Goal: Task Accomplishment & Management: Manage account settings

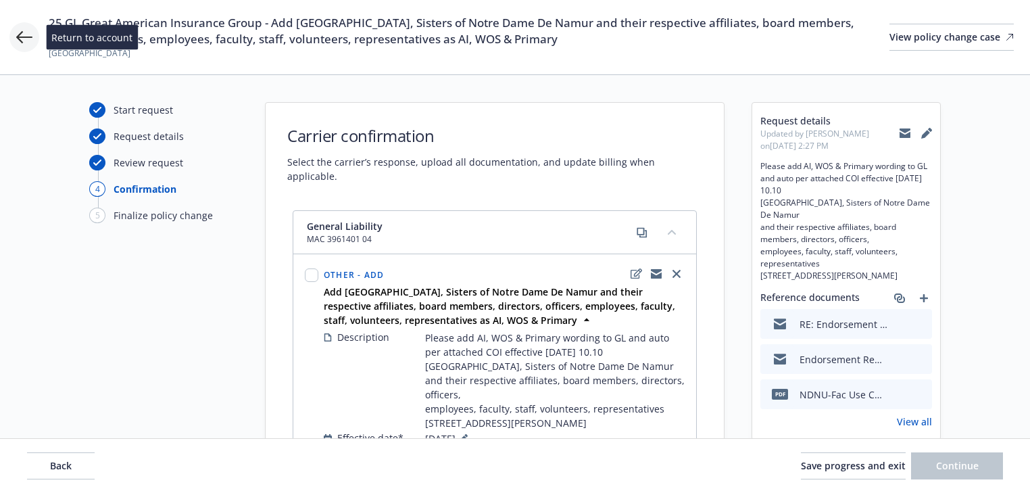
click at [21, 35] on icon at bounding box center [24, 37] width 16 height 16
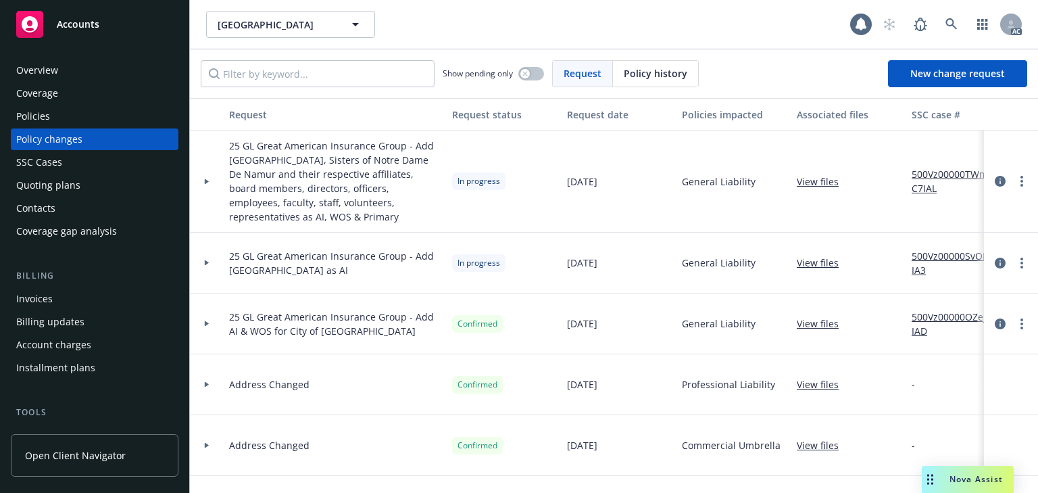
click at [50, 114] on div "Policies" at bounding box center [94, 116] width 157 height 22
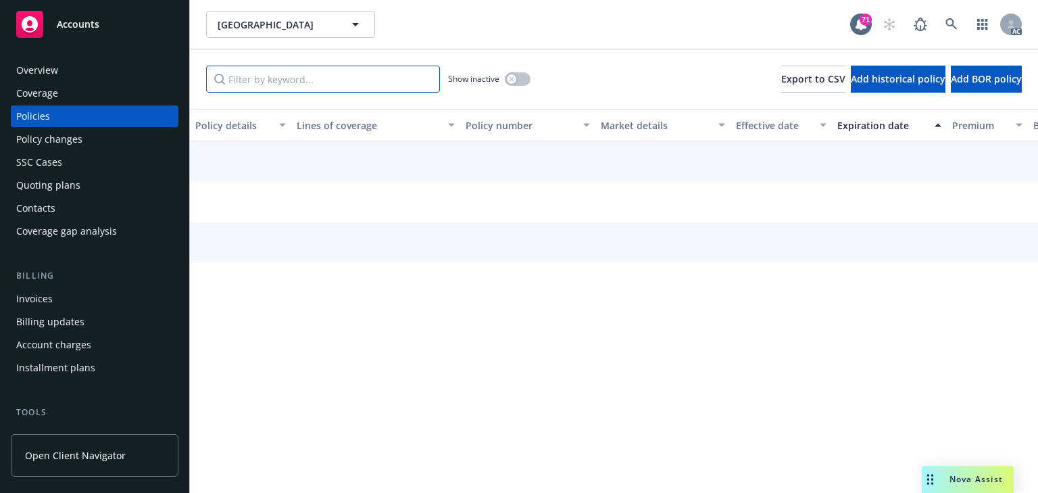
click at [309, 81] on input "Filter by keyword..." at bounding box center [323, 79] width 234 height 27
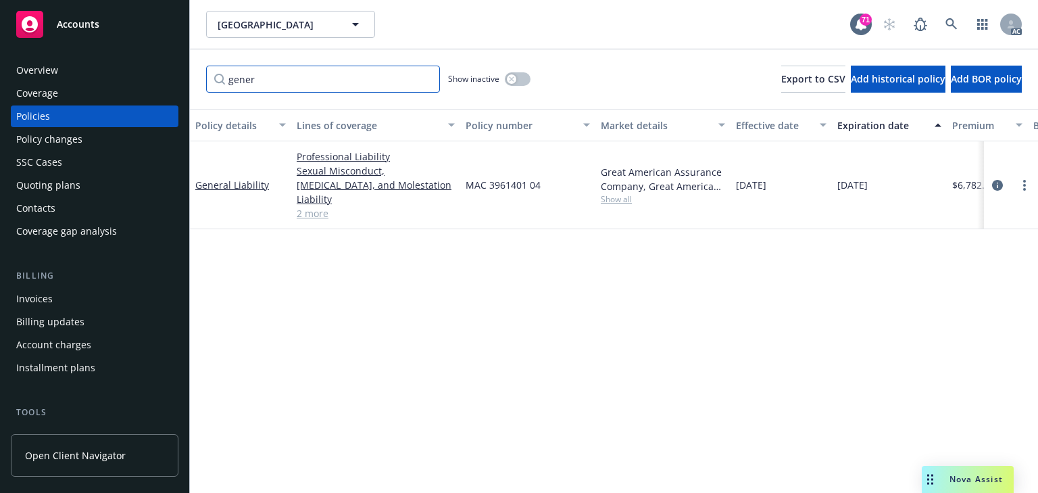
type input "gener"
drag, startPoint x: 600, startPoint y: 337, endPoint x: 613, endPoint y: 326, distance: 16.8
click at [602, 335] on div "Policy details Lines of coverage Policy number Market details Effective date Ex…" at bounding box center [614, 301] width 848 height 384
click at [998, 180] on icon "circleInformation" at bounding box center [997, 185] width 11 height 11
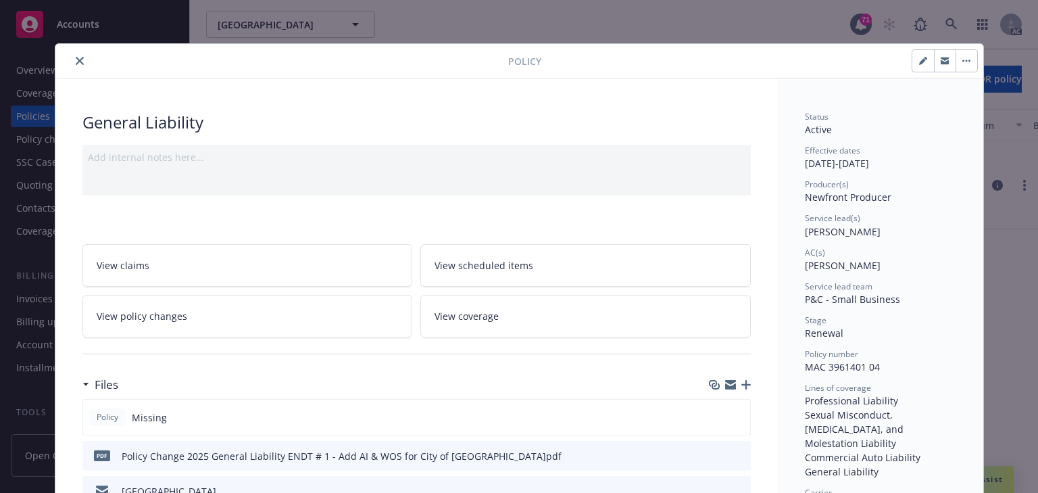
scroll to position [41, 0]
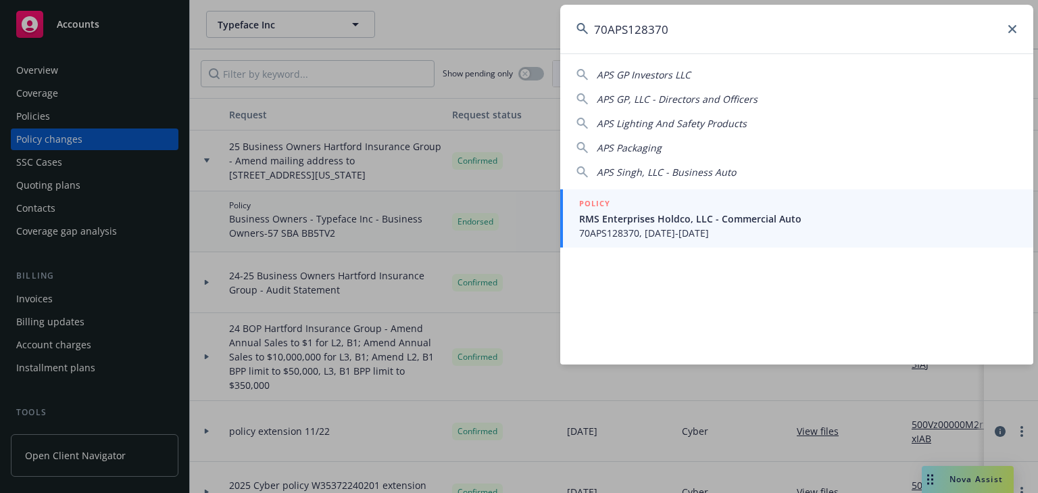
type input "70APS128370"
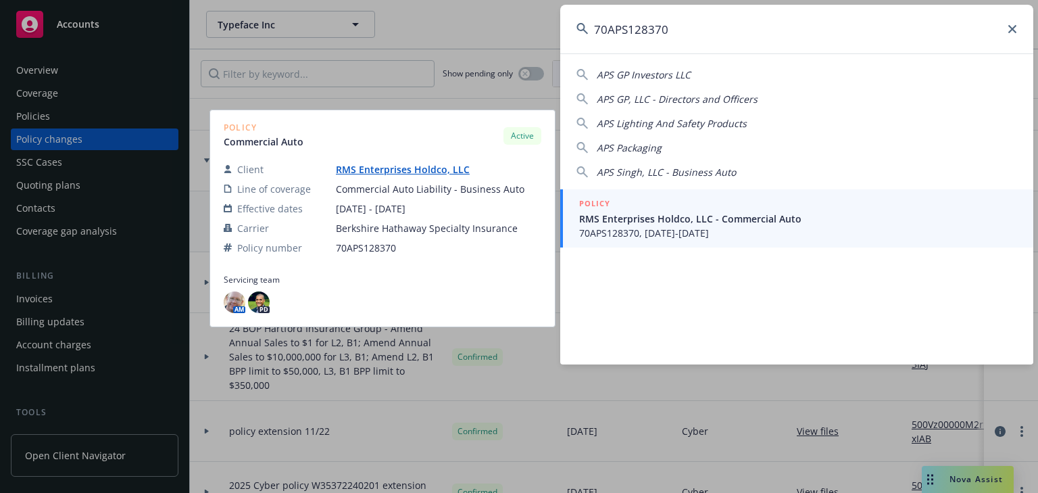
click at [602, 220] on span "RMS Enterprises Holdco, LLC - Commercial Auto" at bounding box center [798, 219] width 438 height 14
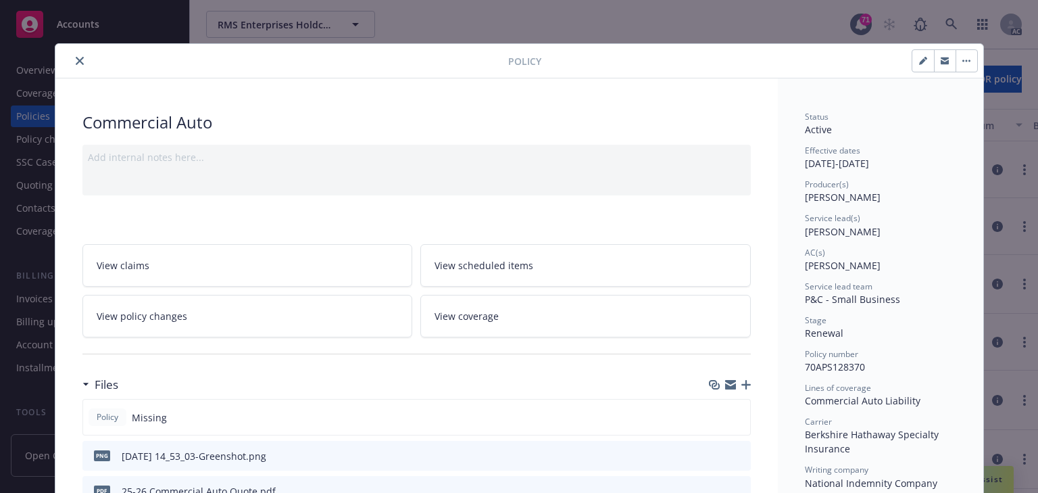
click at [247, 320] on link "View policy changes" at bounding box center [247, 316] width 331 height 43
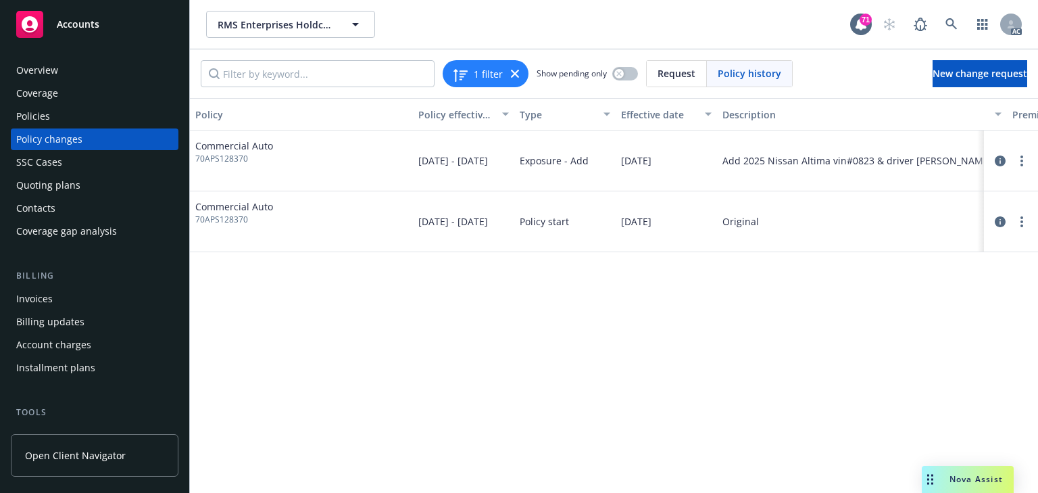
click at [575, 359] on div "Policy Policy effective dates Type Effective date Description Premium change An…" at bounding box center [614, 295] width 848 height 395
click at [1000, 160] on icon "circleInformation" at bounding box center [1000, 160] width 11 height 11
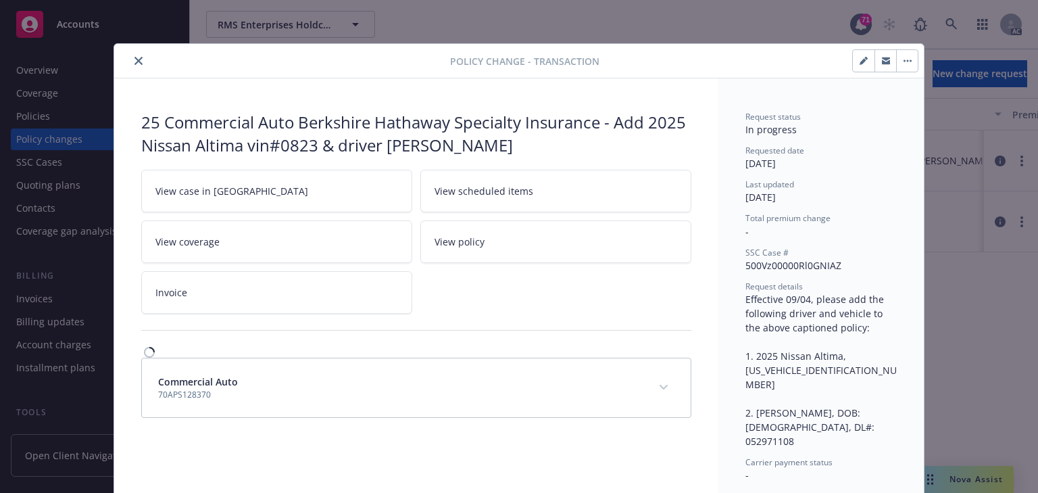
scroll to position [23, 0]
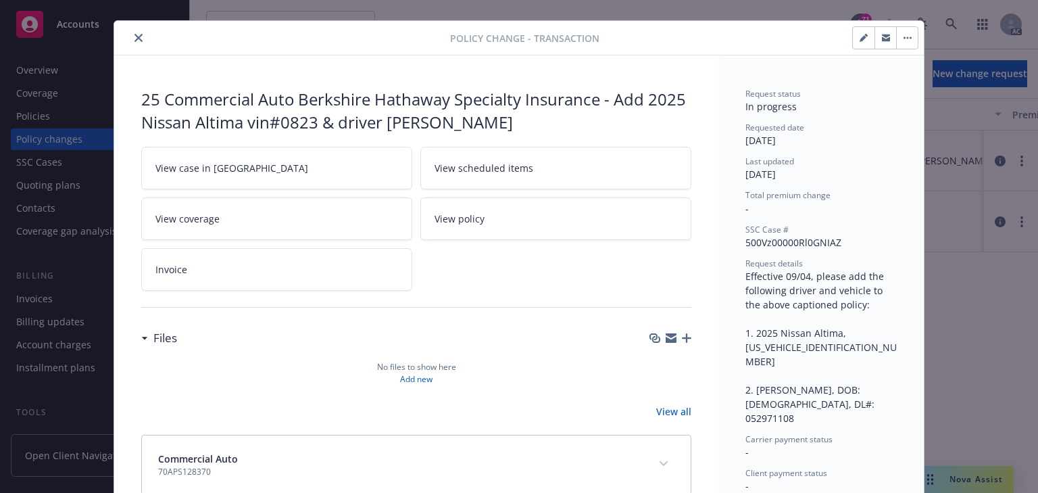
click at [345, 170] on link "View case in SSC" at bounding box center [276, 168] width 271 height 43
click at [139, 36] on button "close" at bounding box center [138, 38] width 16 height 16
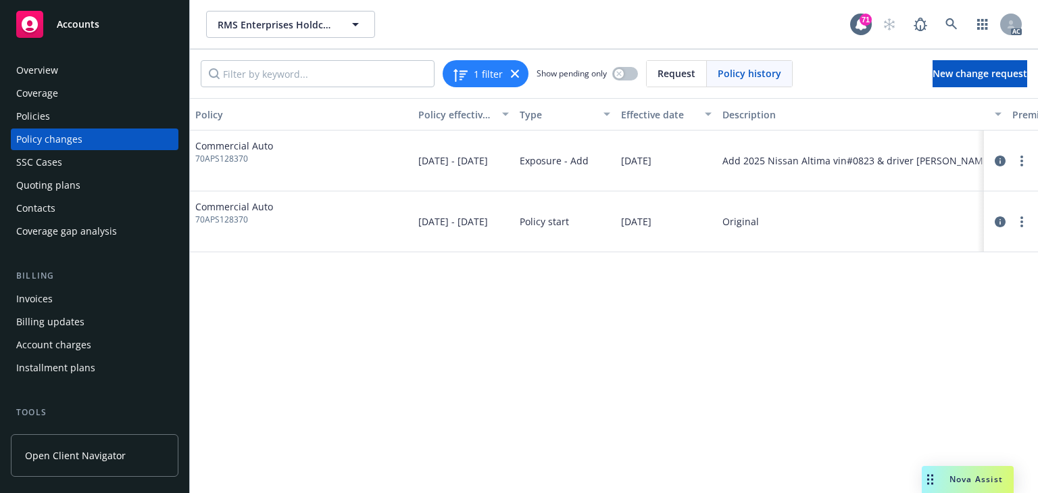
click at [32, 116] on div "Policies" at bounding box center [33, 116] width 34 height 22
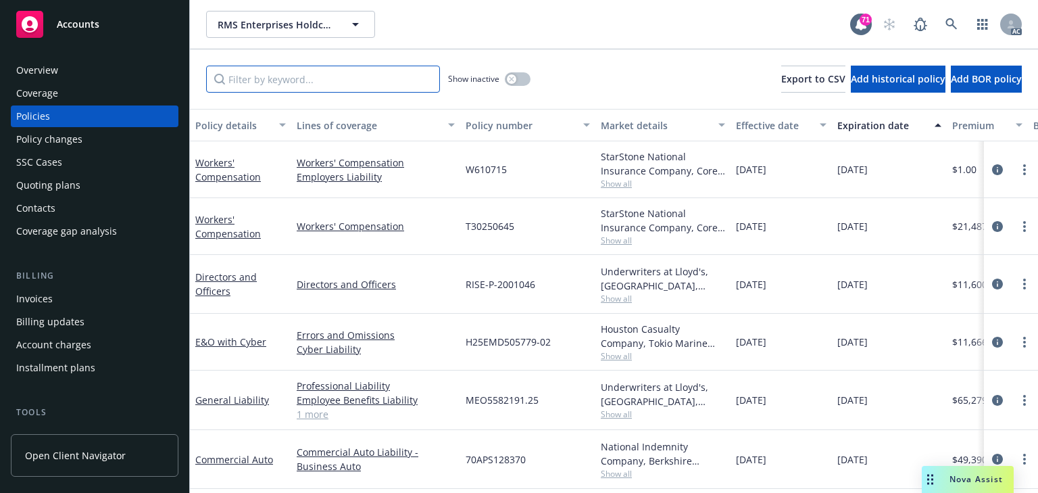
click at [284, 84] on input "Filter by keyword..." at bounding box center [323, 79] width 234 height 27
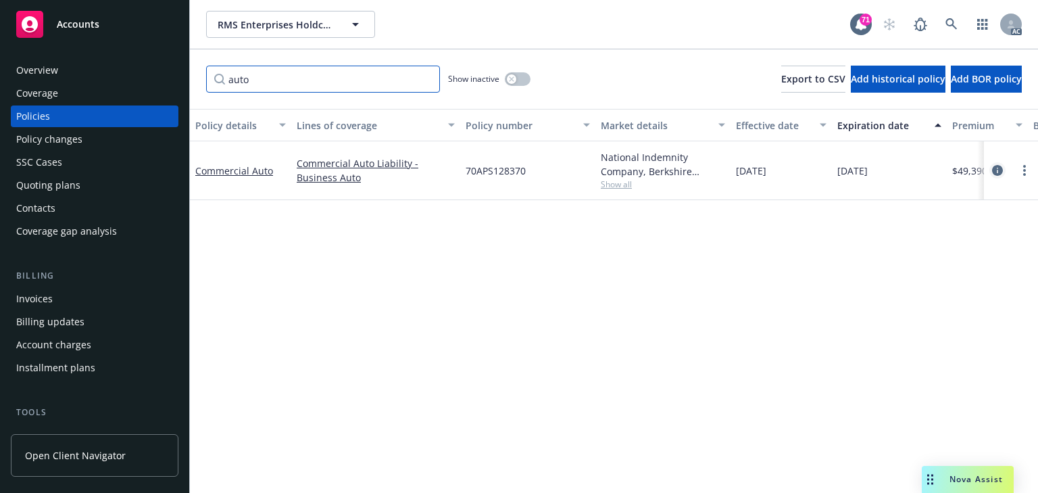
type input "auto"
click at [994, 172] on icon "circleInformation" at bounding box center [997, 170] width 11 height 11
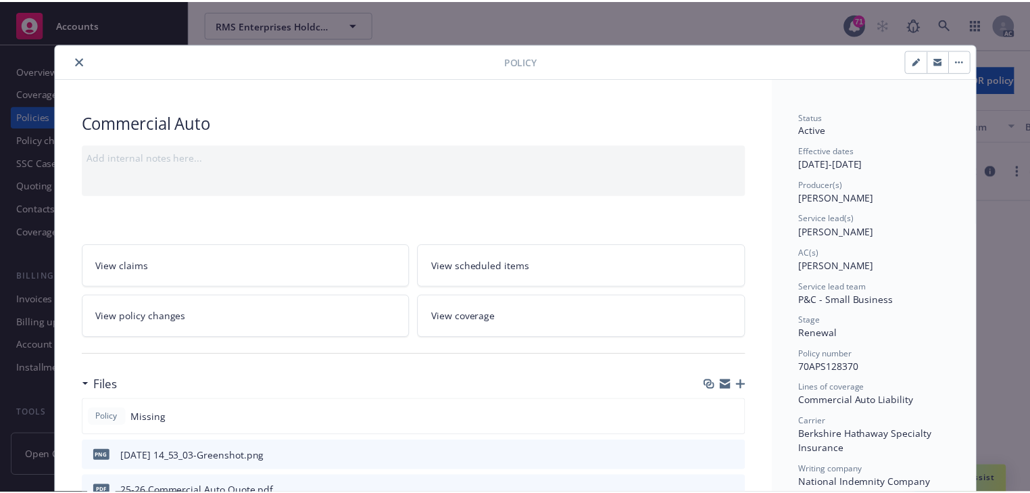
scroll to position [41, 0]
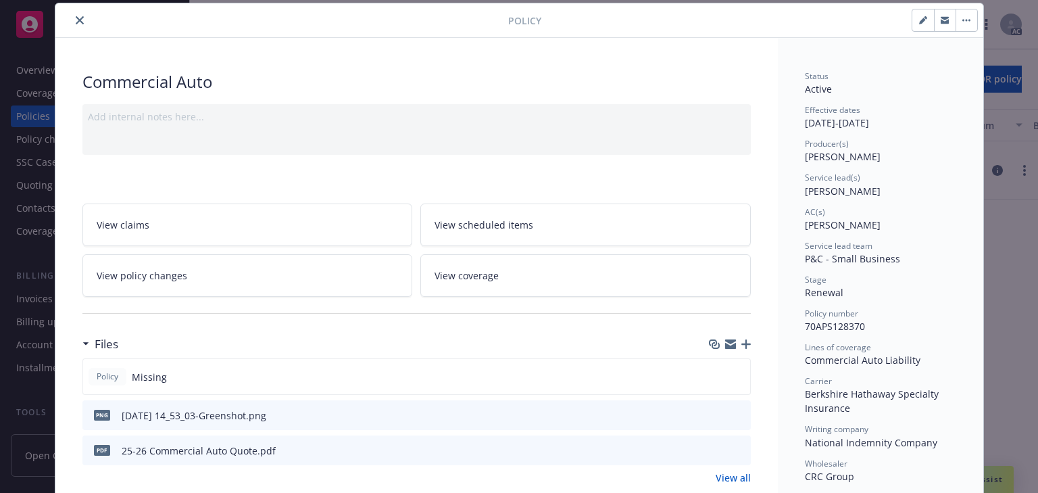
drag, startPoint x: 785, startPoint y: 224, endPoint x: 862, endPoint y: 225, distance: 76.4
click at [912, 299] on div "Status Active Effective dates 09/01/2025 - 09/01/2026 Producer(s) Justin Medloc…" at bounding box center [880, 395] width 151 height 650
click at [76, 20] on icon "close" at bounding box center [80, 20] width 8 height 8
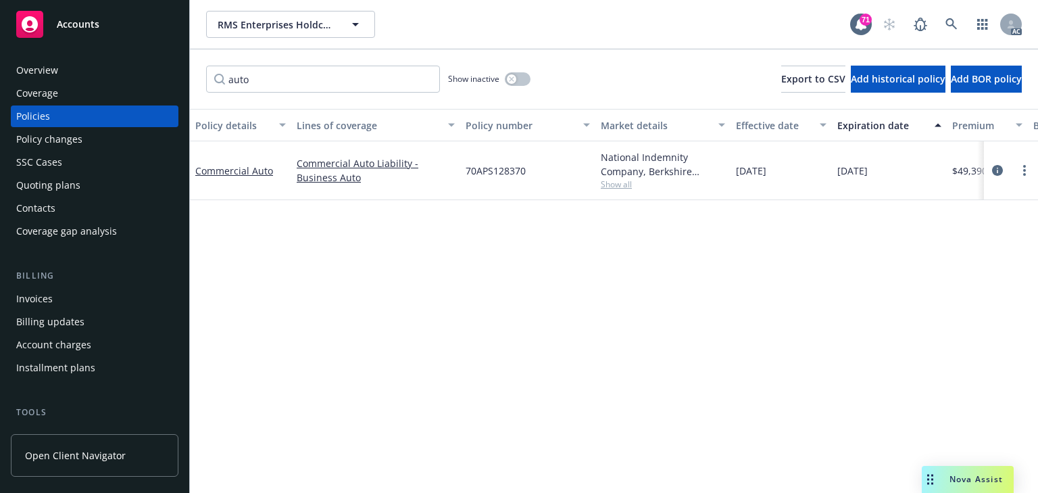
click at [55, 143] on div "Policy changes" at bounding box center [49, 139] width 66 height 22
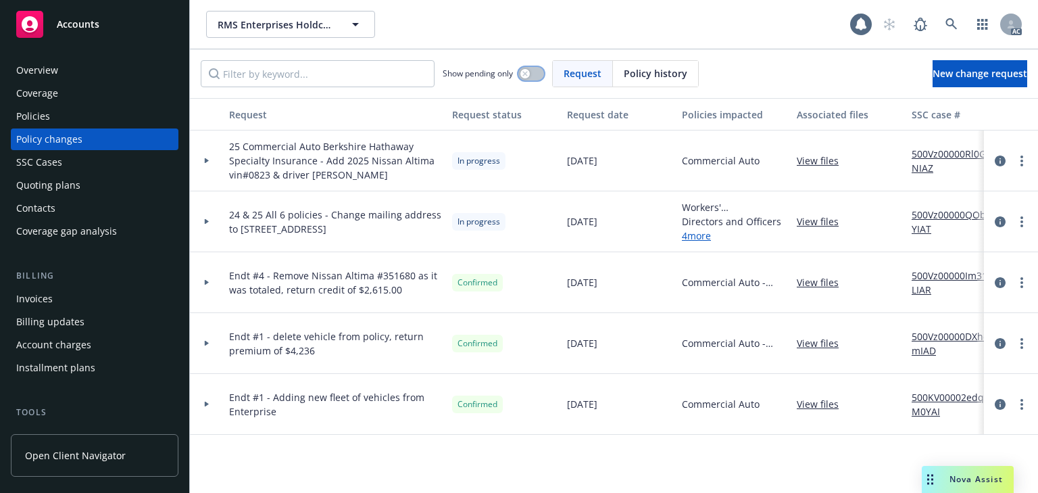
click at [530, 76] on button "button" at bounding box center [531, 74] width 26 height 14
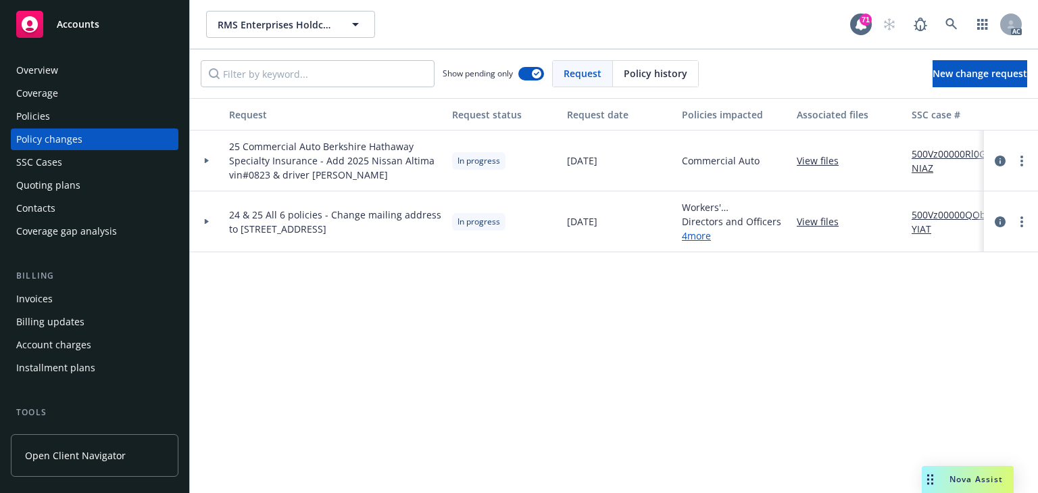
click at [208, 165] on div at bounding box center [207, 160] width 34 height 61
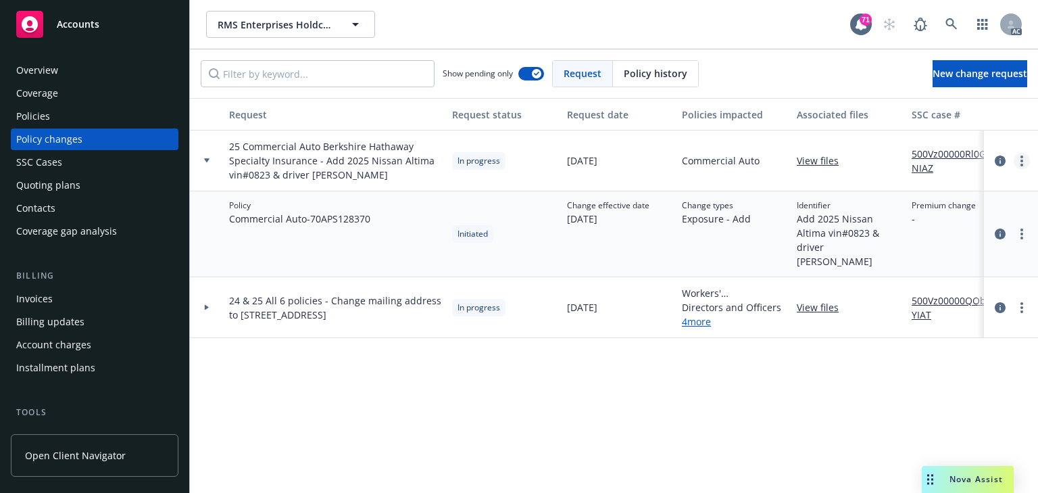
click at [1019, 165] on link "more" at bounding box center [1022, 161] width 16 height 16
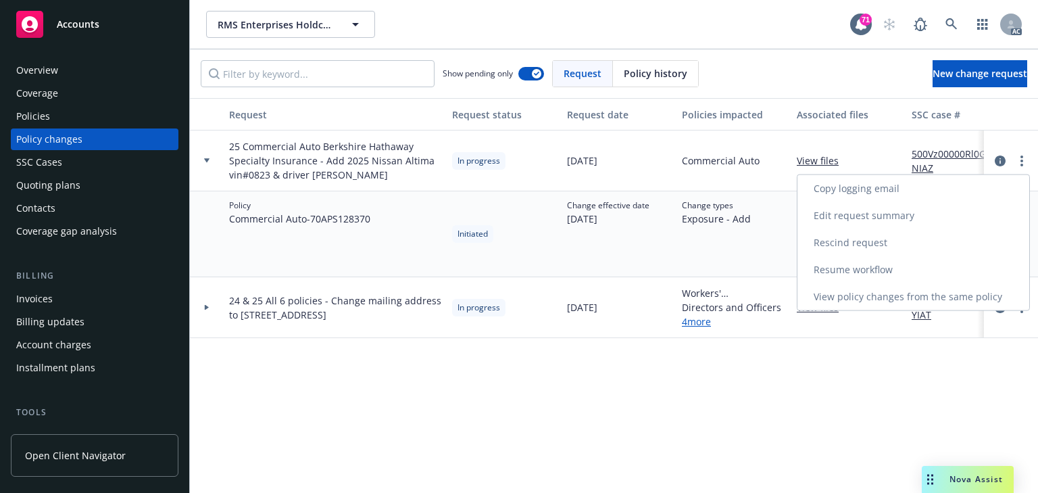
click at [837, 274] on link "Resume workflow" at bounding box center [914, 269] width 232 height 27
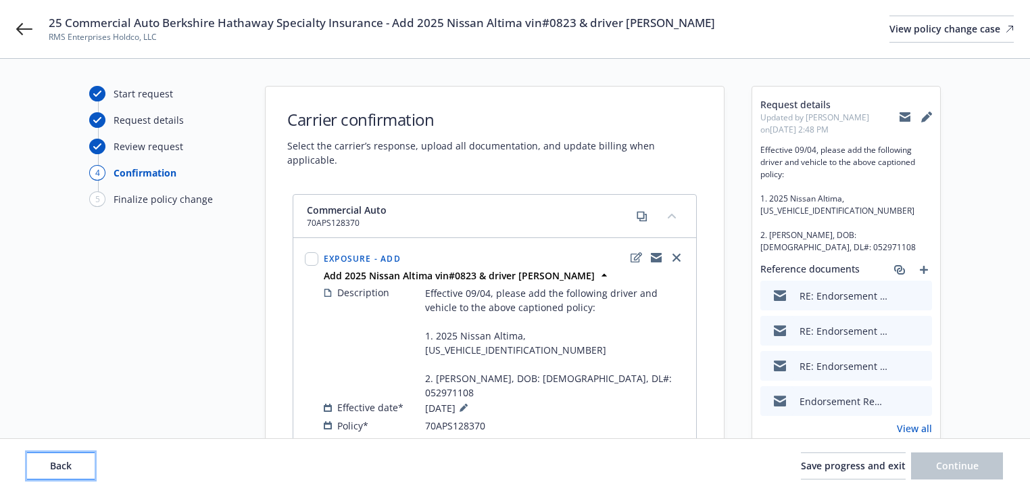
click at [81, 457] on button "Back" at bounding box center [61, 465] width 68 height 27
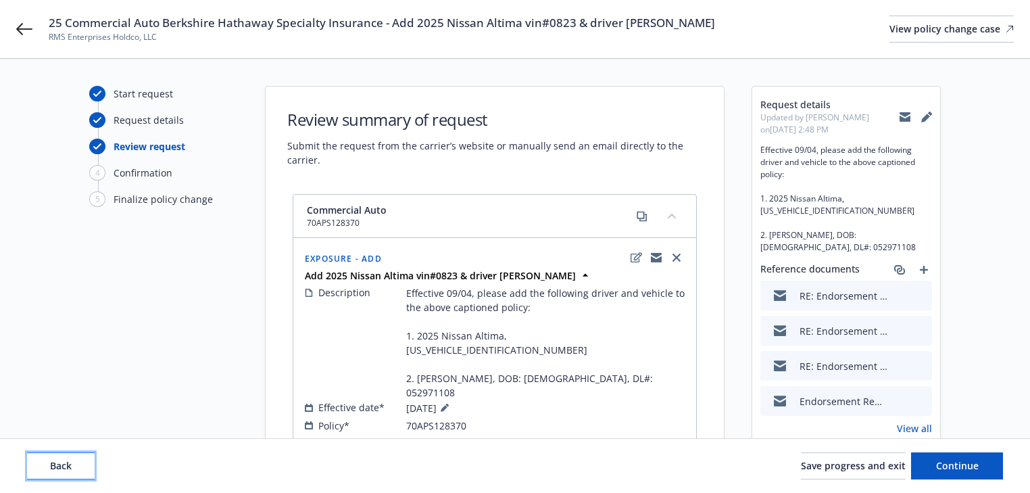
click at [81, 457] on button "Back" at bounding box center [61, 465] width 68 height 27
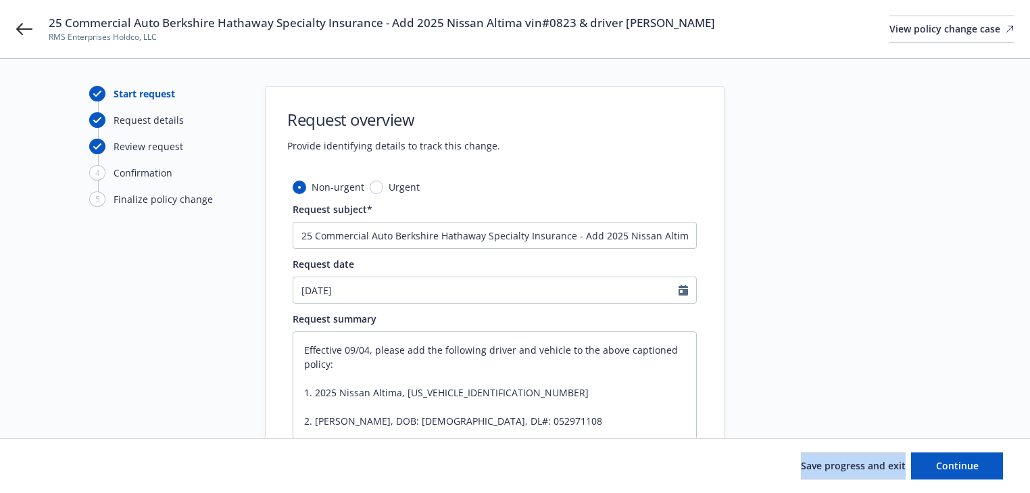
click at [81, 457] on div "Save progress and exit Continue" at bounding box center [515, 465] width 976 height 27
click at [940, 474] on button "Continue" at bounding box center [957, 465] width 92 height 27
type textarea "x"
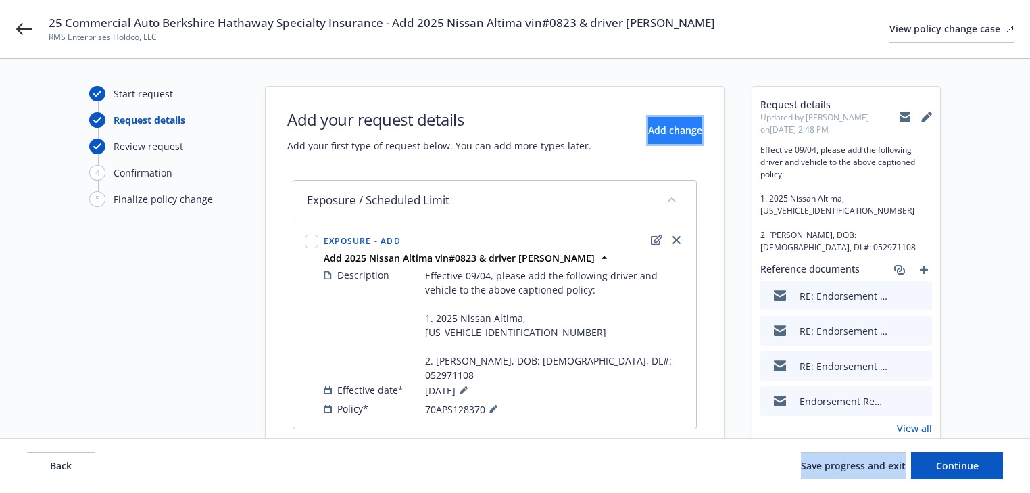
click at [664, 138] on button "Add change" at bounding box center [675, 130] width 54 height 27
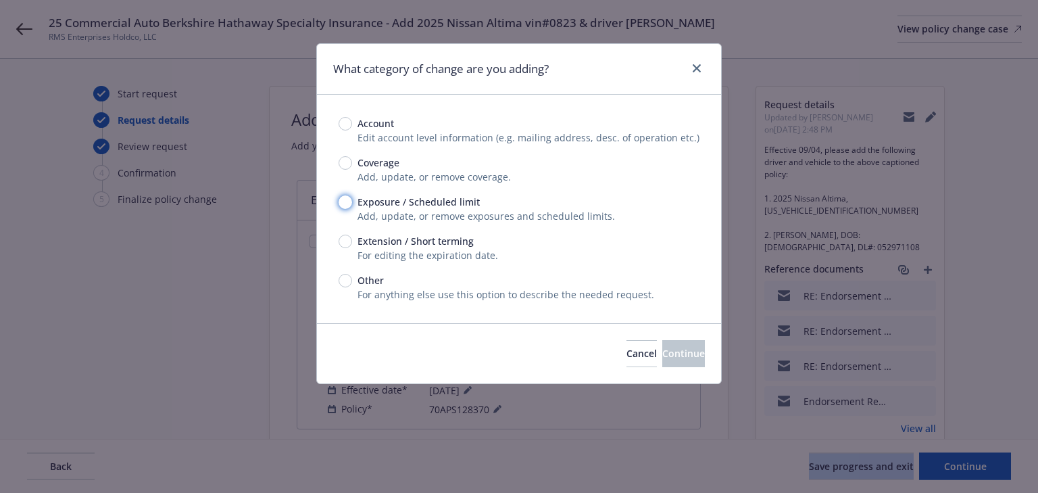
click at [344, 202] on input "Exposure / Scheduled limit" at bounding box center [346, 202] width 14 height 14
radio input "true"
click at [662, 350] on span "Continue" at bounding box center [683, 353] width 43 height 13
type textarea "x"
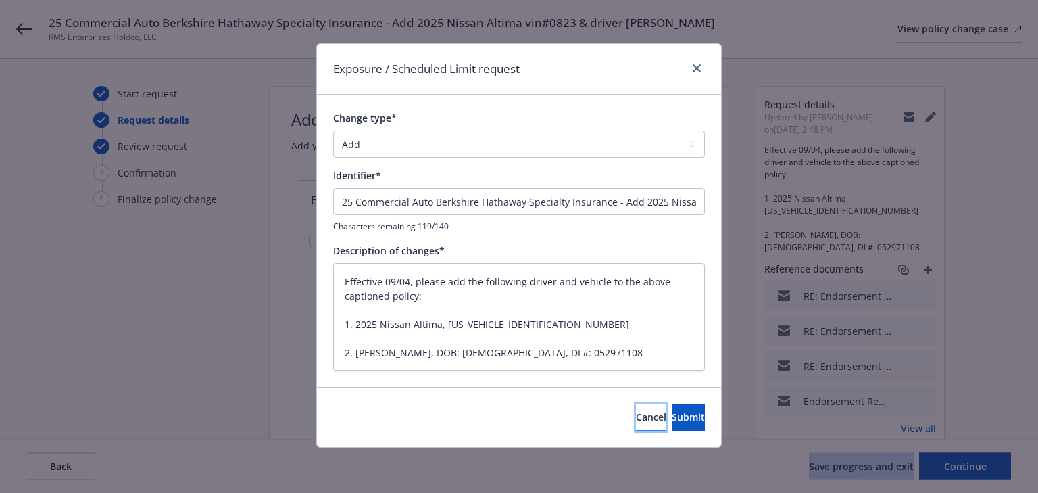
click at [636, 424] on button "Cancel" at bounding box center [651, 417] width 30 height 27
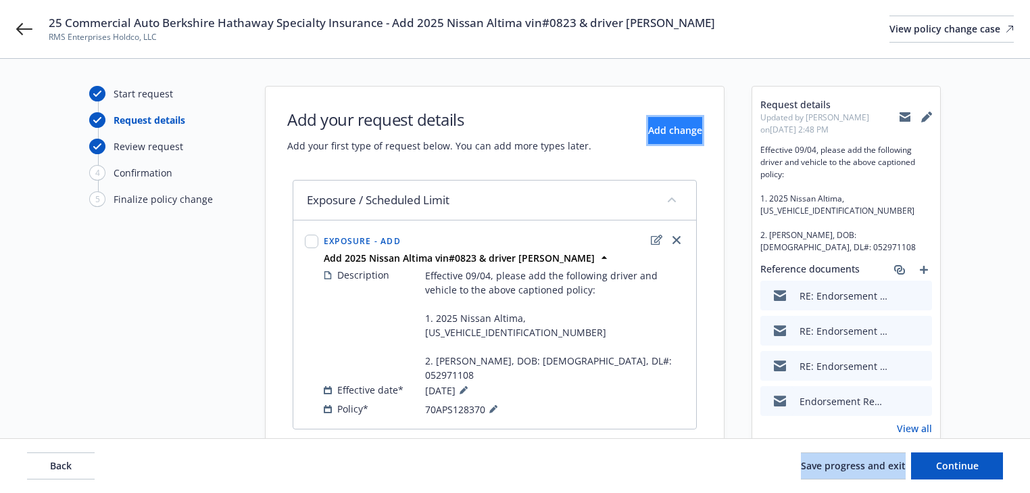
click at [648, 124] on span "Add change" at bounding box center [675, 130] width 54 height 13
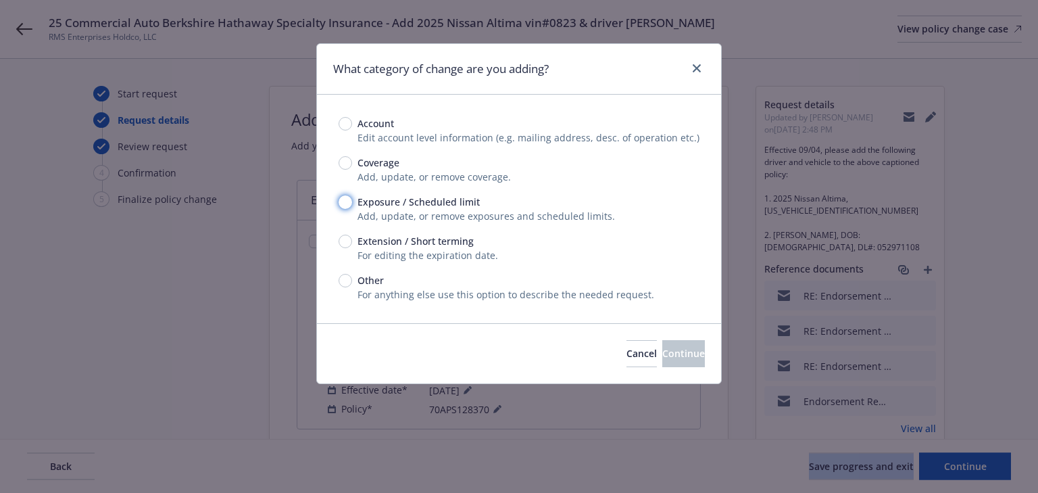
click at [347, 199] on input "Exposure / Scheduled limit" at bounding box center [346, 202] width 14 height 14
radio input "true"
click at [662, 353] on span "Continue" at bounding box center [683, 353] width 43 height 13
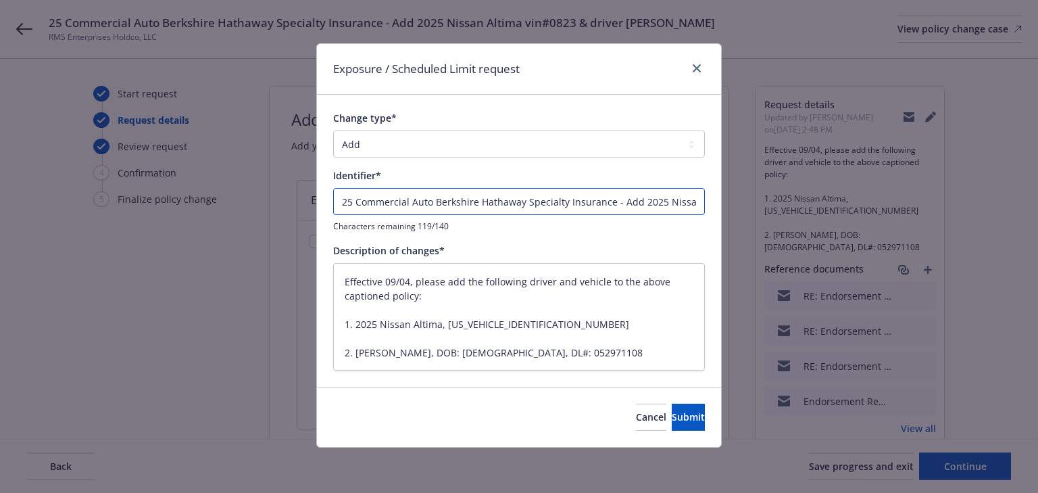
drag, startPoint x: 612, startPoint y: 200, endPoint x: -429, endPoint y: 143, distance: 1041.7
click at [0, 143] on html "25 Commercial Auto Berkshire Hathaway Specialty Insurance - Add 2025 Nissan Alt…" at bounding box center [519, 246] width 1038 height 493
type textarea "x"
type input "- Add 2025 Nissan Altima vin#0823 & driver Brittni Tankersley"
type textarea "x"
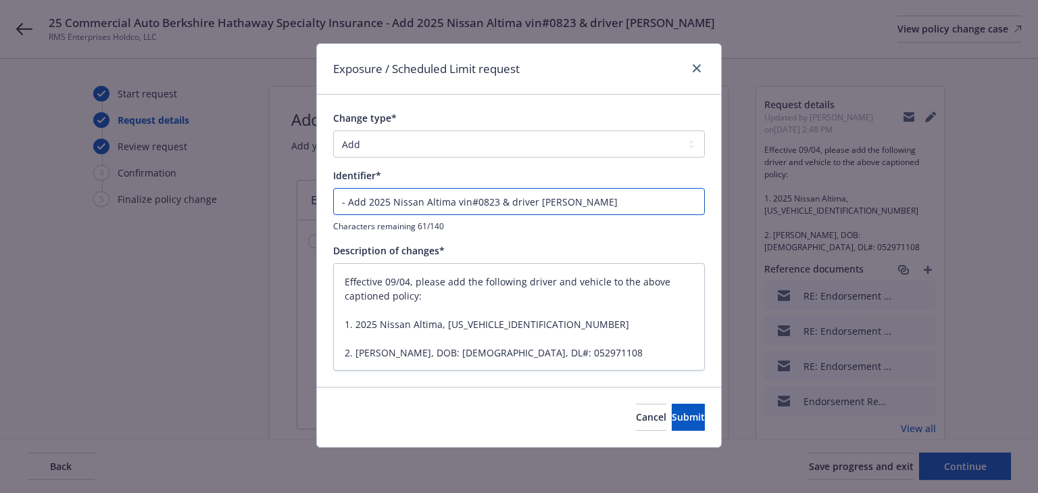
type input "E- Add 2025 Nissan Altima vin#0823 & driver Brittni Tankersley"
type textarea "x"
type input "EN- Add 2025 Nissan Altima vin#0823 & driver Brittni Tankersley"
type textarea "x"
type input "END- Add 2025 Nissan Altima vin#0823 & driver Brittni Tankersley"
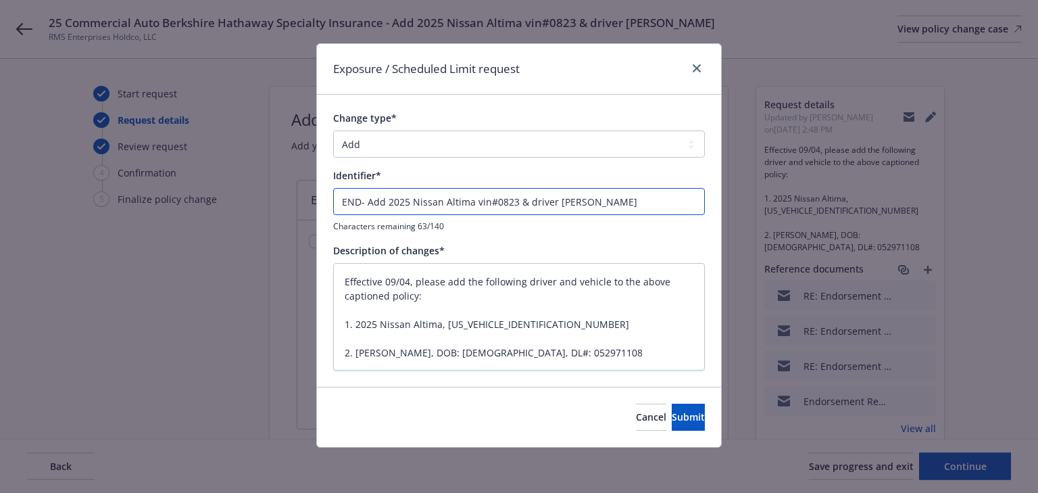
type textarea "x"
type input "ENDT- Add 2025 Nissan Altima vin#0823 & driver Brittni Tankersley"
type textarea "x"
type input "ENDT#- Add 2025 Nissan Altima vin#0823 & driver Brittni Tankersley"
type textarea "x"
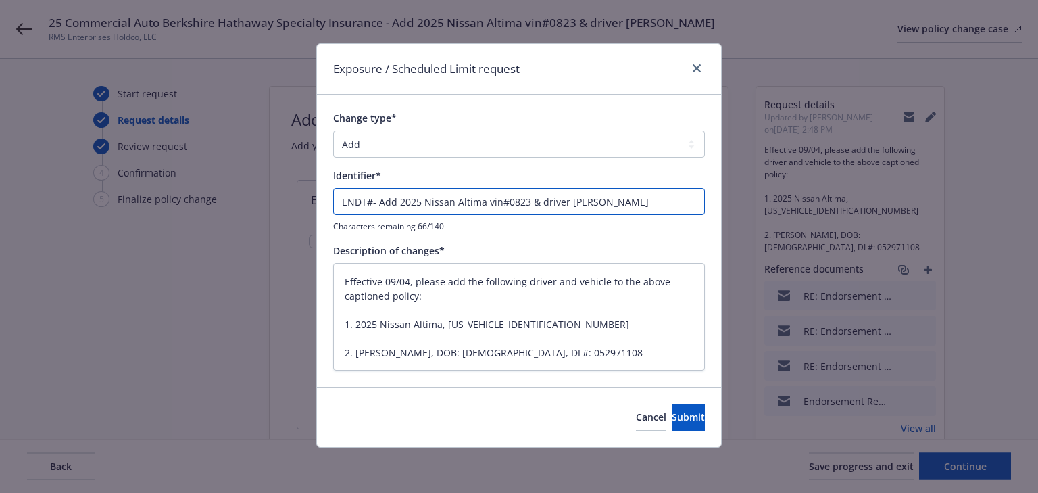
type input "ENDT#1- Add 2025 Nissan Altima vin#0823 & driver Brittni Tankersley"
type textarea "x"
type input "ENDT#1 - Add 2025 Nissan Altima vin#0823 & driver Brittni Tankersley"
click at [672, 412] on span "Submit" at bounding box center [688, 416] width 33 height 13
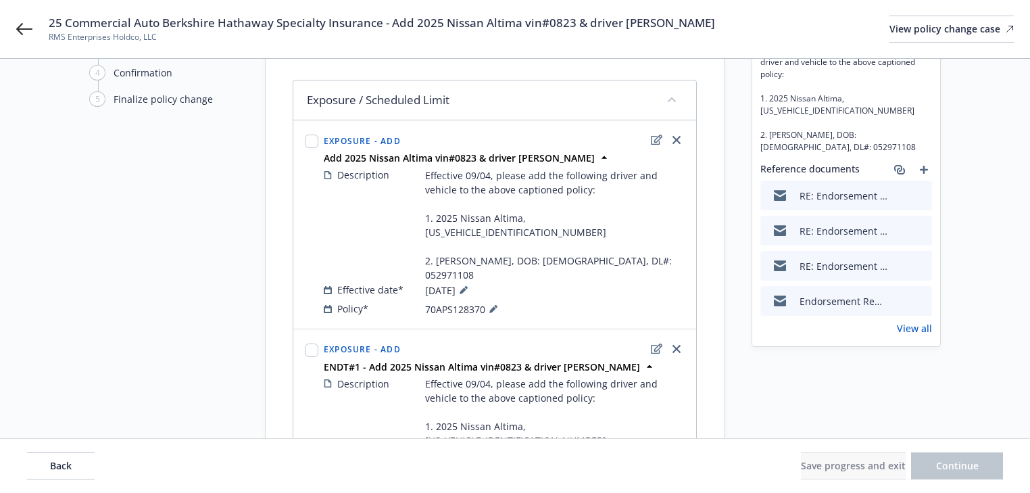
scroll to position [35, 0]
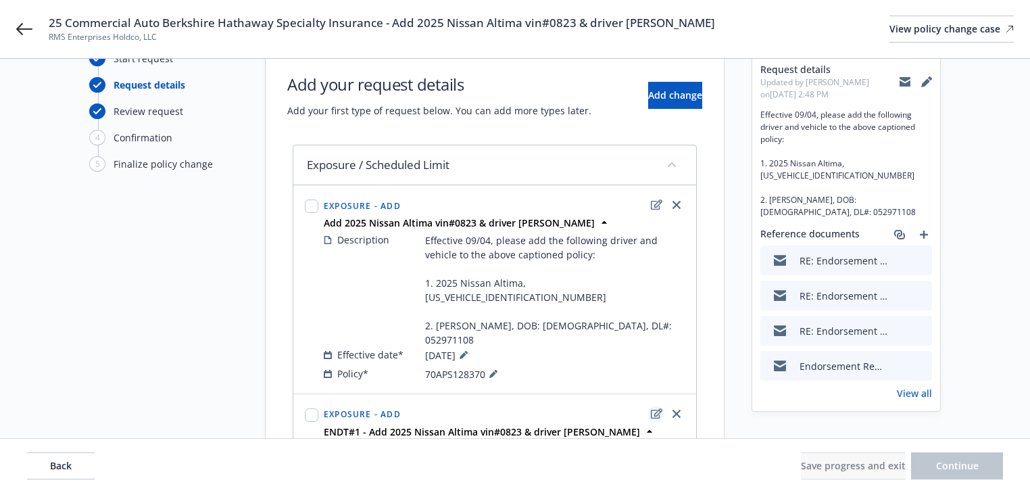
click at [657, 408] on icon "edit" at bounding box center [656, 413] width 11 height 11
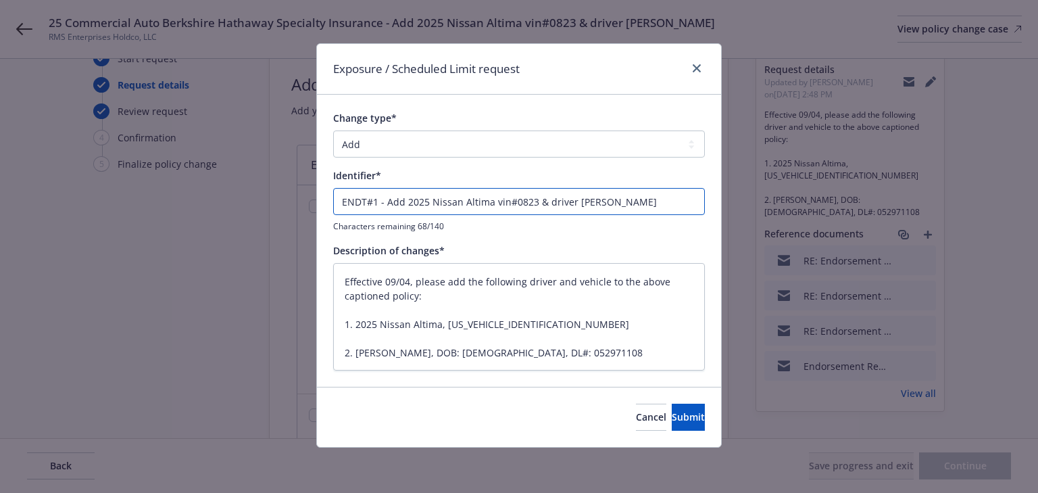
drag, startPoint x: 387, startPoint y: 203, endPoint x: 182, endPoint y: 222, distance: 204.9
click at [123, 215] on div "Exposure / Scheduled Limit request Change type* Add Audit Change Remove Identif…" at bounding box center [519, 246] width 1038 height 493
type textarea "x"
type input "Add 2025 Nissan Altima vin#0823 & driver Brittni Tankersley"
drag, startPoint x: 503, startPoint y: 205, endPoint x: 364, endPoint y: 209, distance: 138.6
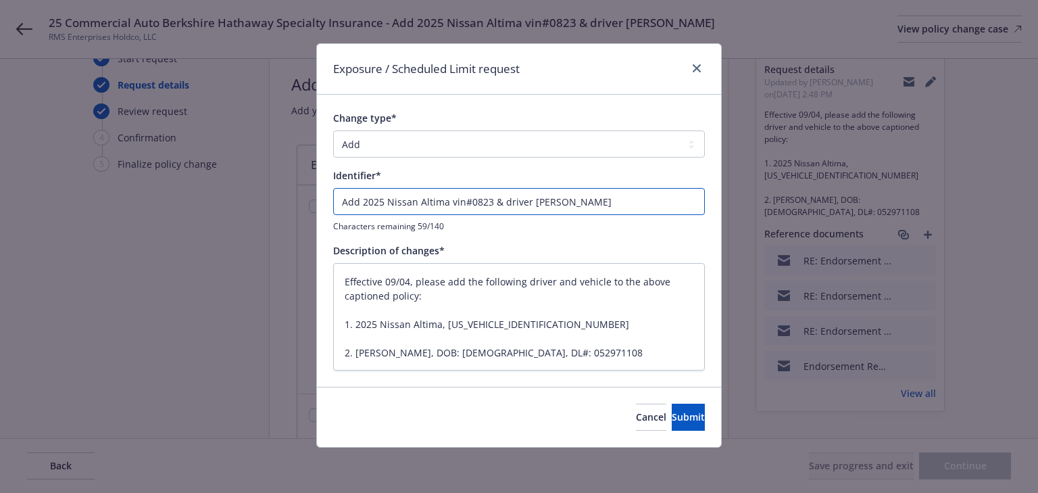
click at [360, 205] on input "Add 2025 Nissan Altima vin#0823 & driver Brittni Tankersley" at bounding box center [519, 201] width 372 height 27
type textarea "x"
type input "Adddriver Brittni Tankersley"
type textarea "x"
type input "Add driver Brittni Tankersley"
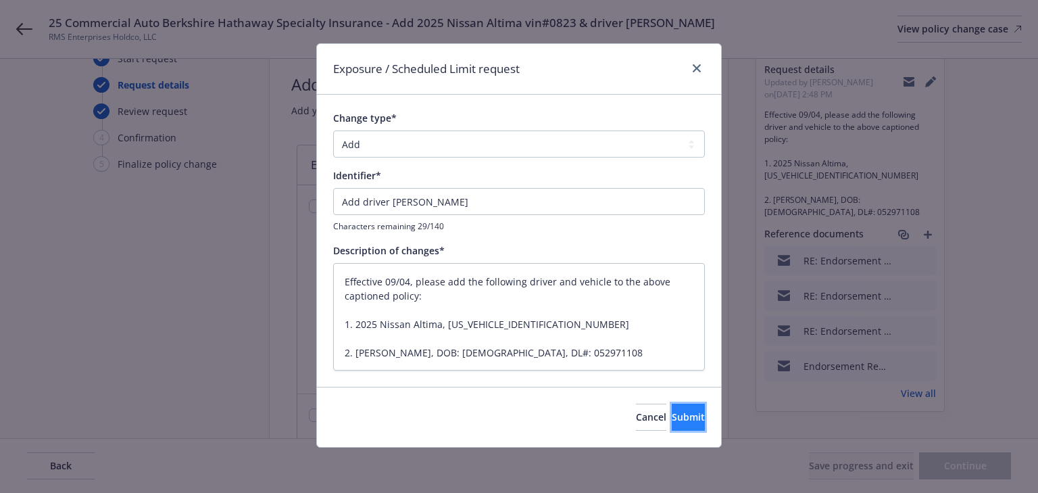
click at [672, 411] on span "Submit" at bounding box center [688, 416] width 33 height 13
type textarea "x"
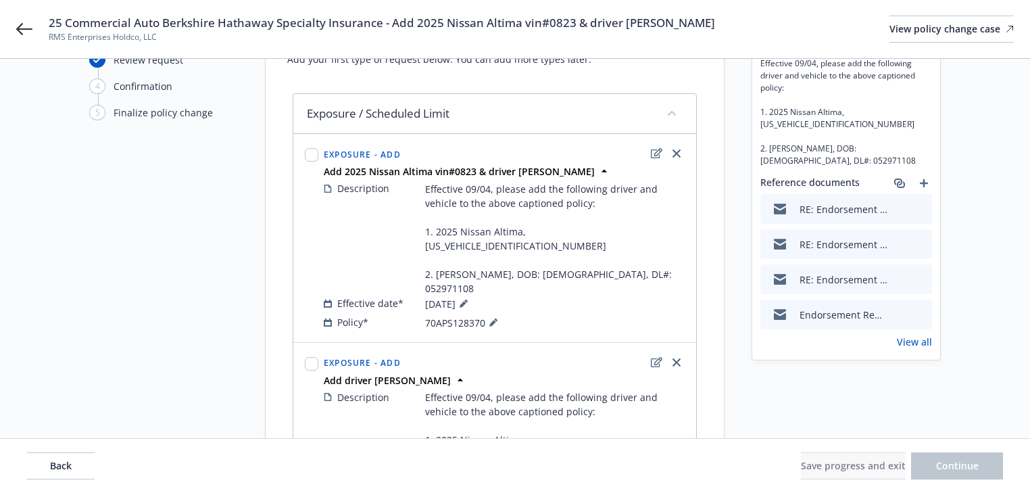
scroll to position [197, 0]
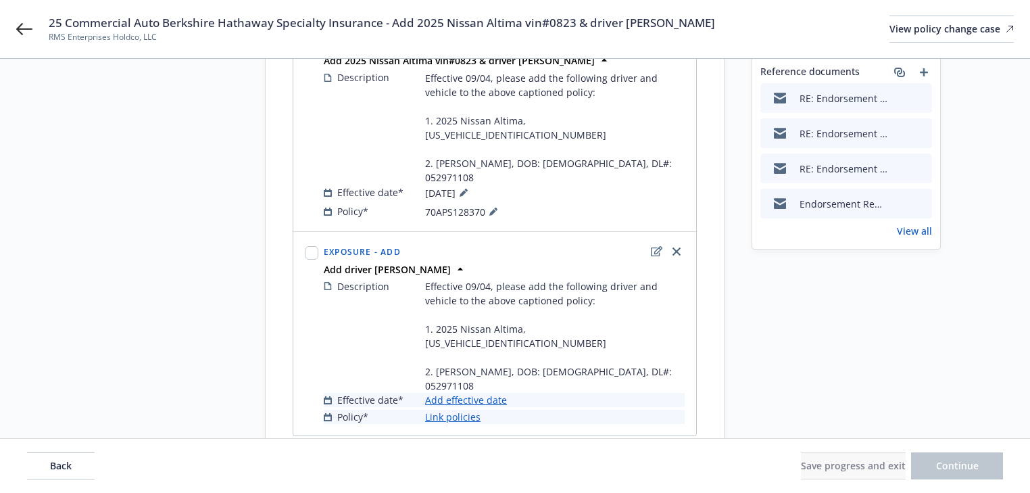
click at [493, 393] on link "Add effective date" at bounding box center [466, 400] width 82 height 14
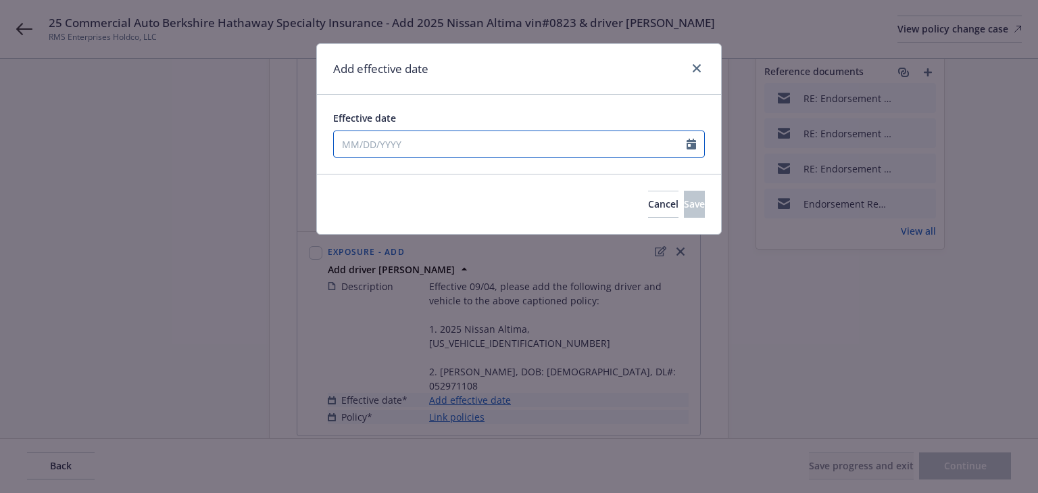
click at [443, 154] on div at bounding box center [519, 143] width 372 height 27
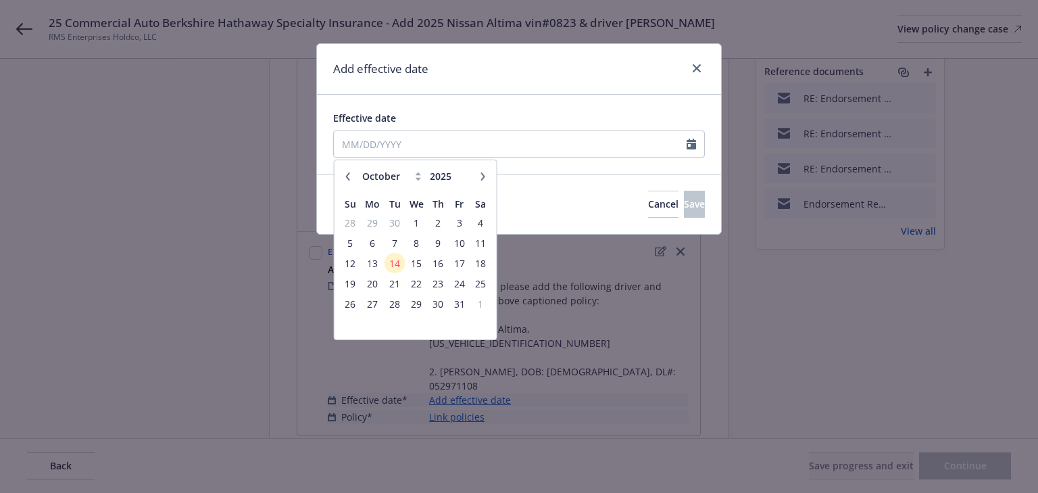
click at [343, 178] on button "button" at bounding box center [348, 176] width 16 height 16
select select "9"
click at [433, 222] on span "4" at bounding box center [438, 222] width 18 height 17
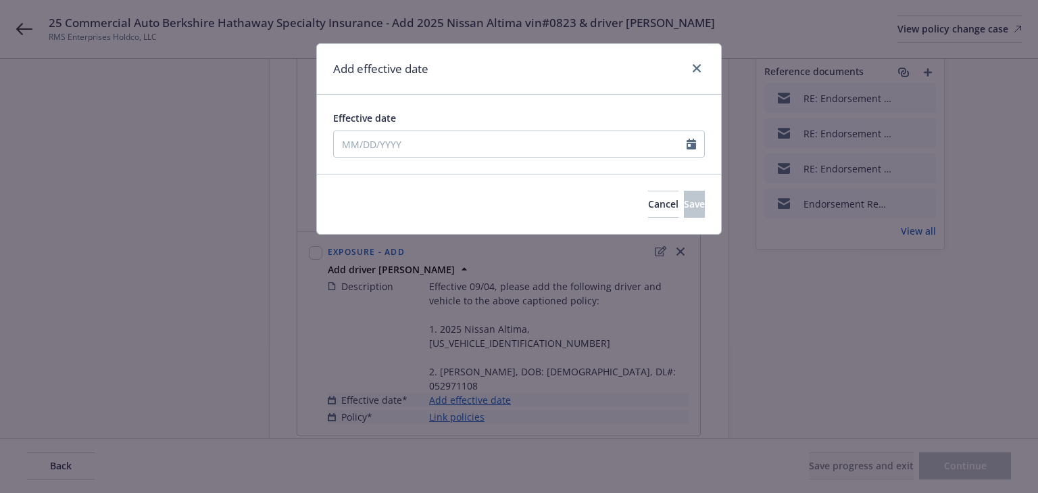
type input "09/04/2025"
click at [684, 206] on span "Save" at bounding box center [694, 203] width 21 height 13
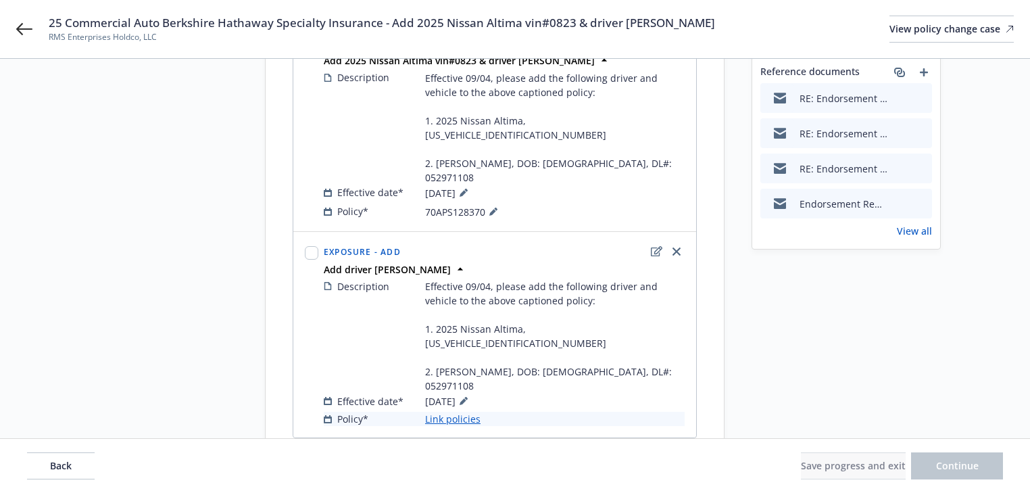
click at [457, 412] on link "Link policies" at bounding box center [452, 419] width 55 height 14
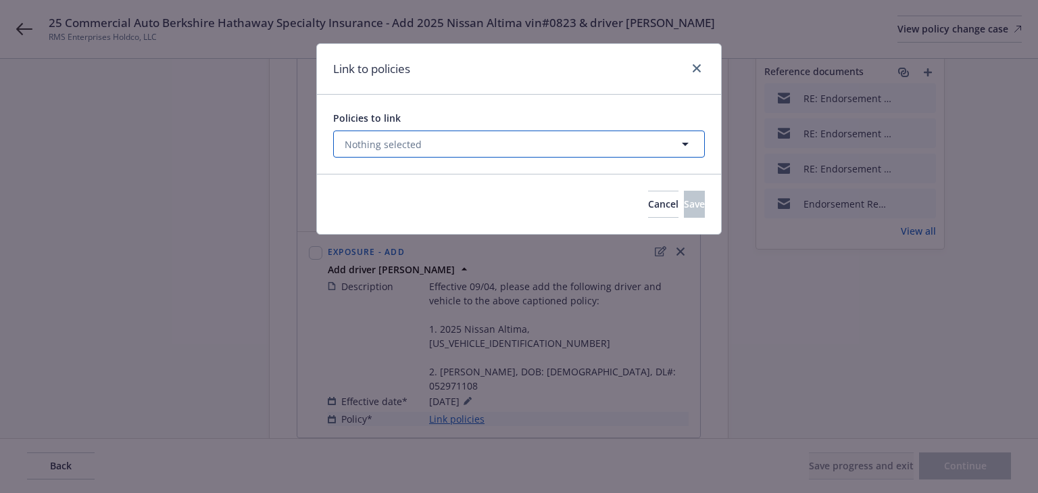
click at [441, 145] on button "Nothing selected" at bounding box center [519, 143] width 372 height 27
select select "ACTIVE"
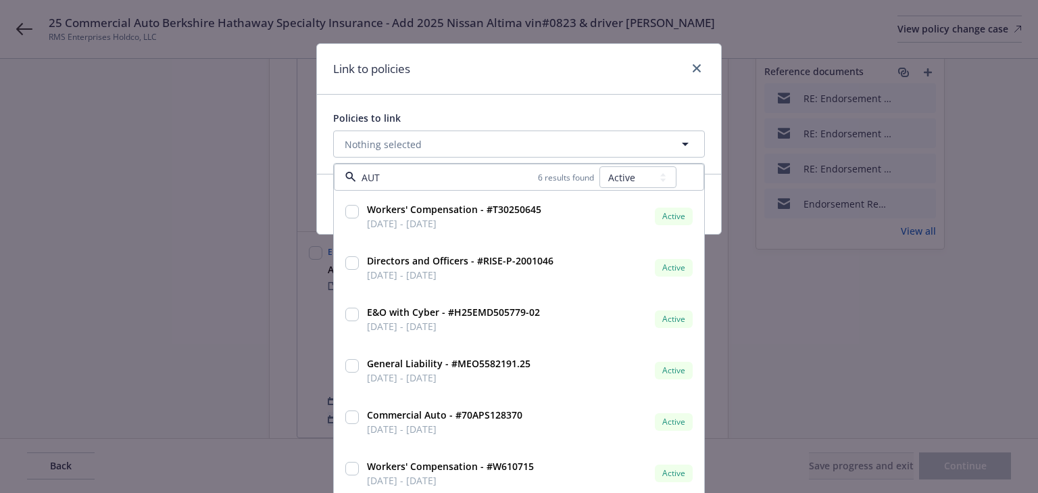
type input "AUTO"
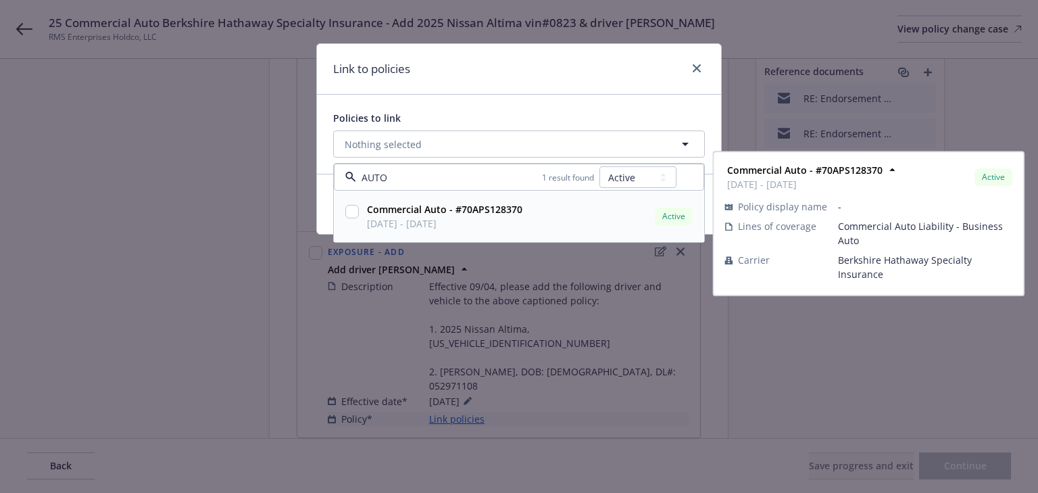
drag, startPoint x: 350, startPoint y: 211, endPoint x: 411, endPoint y: 237, distance: 66.0
click at [350, 211] on input "checkbox" at bounding box center [352, 212] width 14 height 14
checkbox input "true"
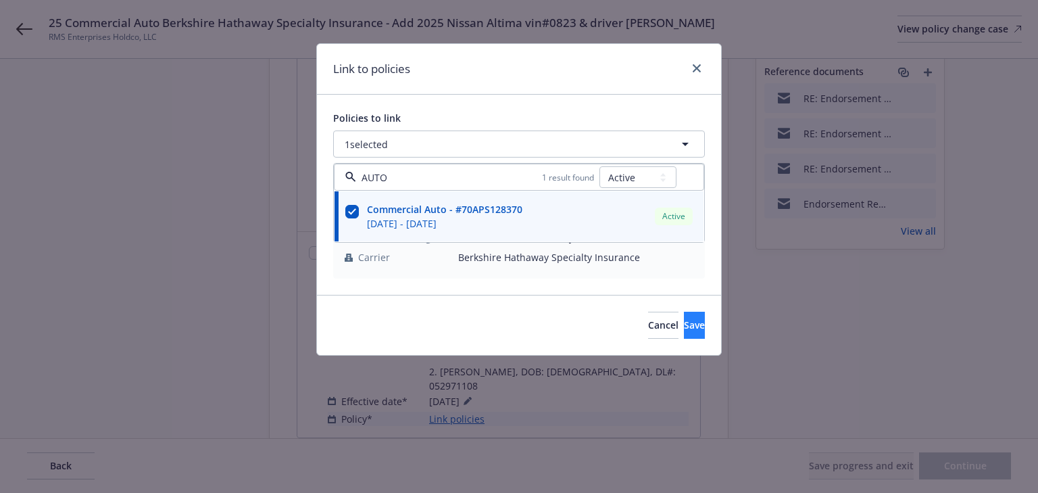
type input "AUTO"
click at [699, 330] on button "Save" at bounding box center [694, 325] width 21 height 27
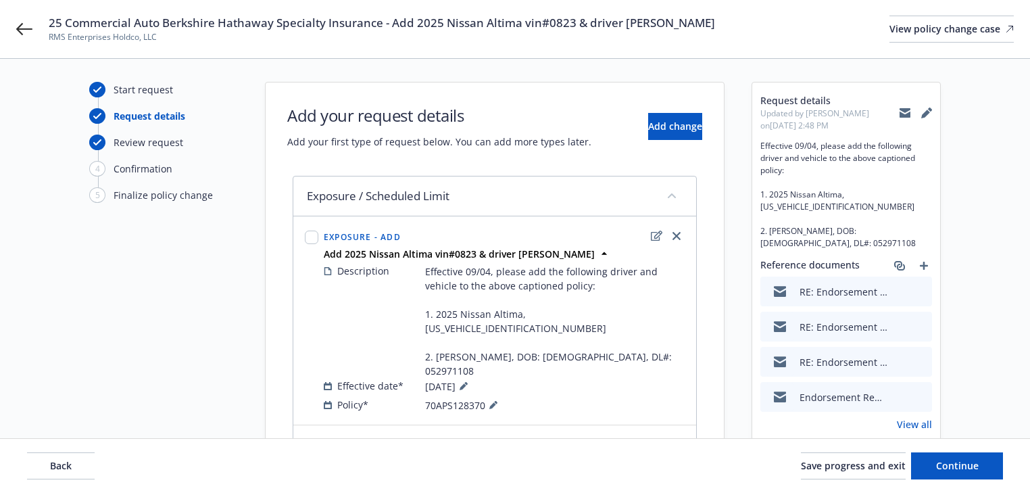
scroll to position [0, 0]
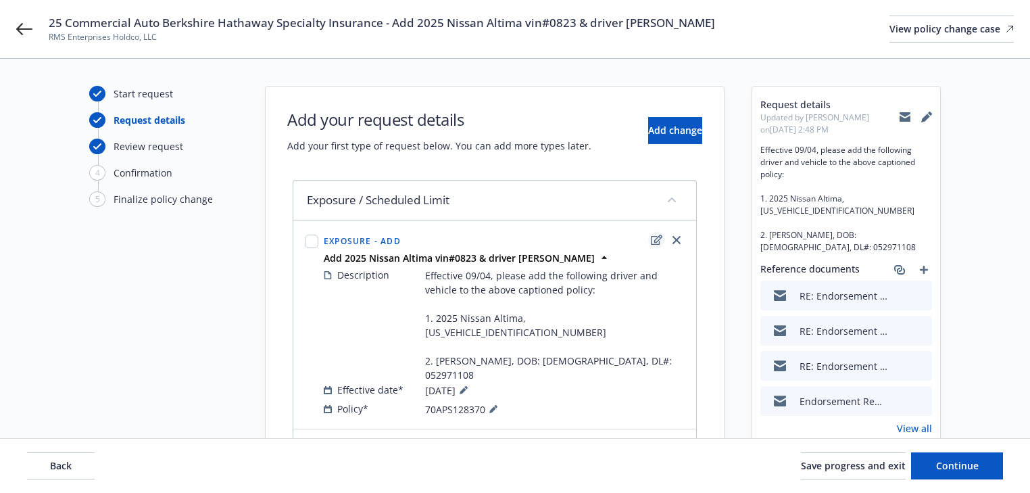
click at [654, 243] on icon "edit" at bounding box center [656, 240] width 11 height 11
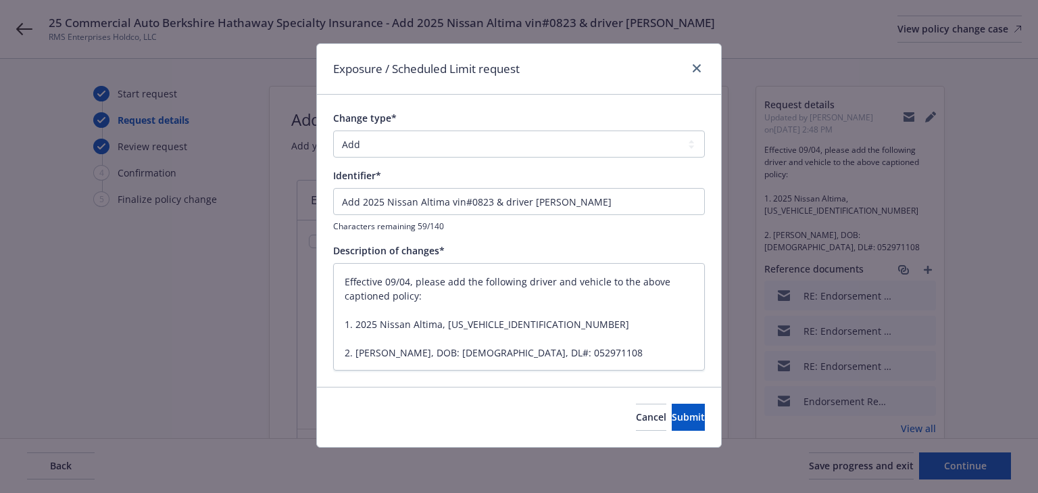
click at [509, 235] on div "Change type* Add Audit Change Remove Identifier* Add 2025 Nissan Altima vin#082…" at bounding box center [519, 241] width 372 height 260
click at [341, 199] on input "Add 2025 Nissan Altima vin#0823 & driver Brittni Tankersley" at bounding box center [519, 201] width 372 height 27
type textarea "x"
type input "EAdd 2025 Nissan Altima vin#0823 & driver Brittni Tankersley"
type textarea "x"
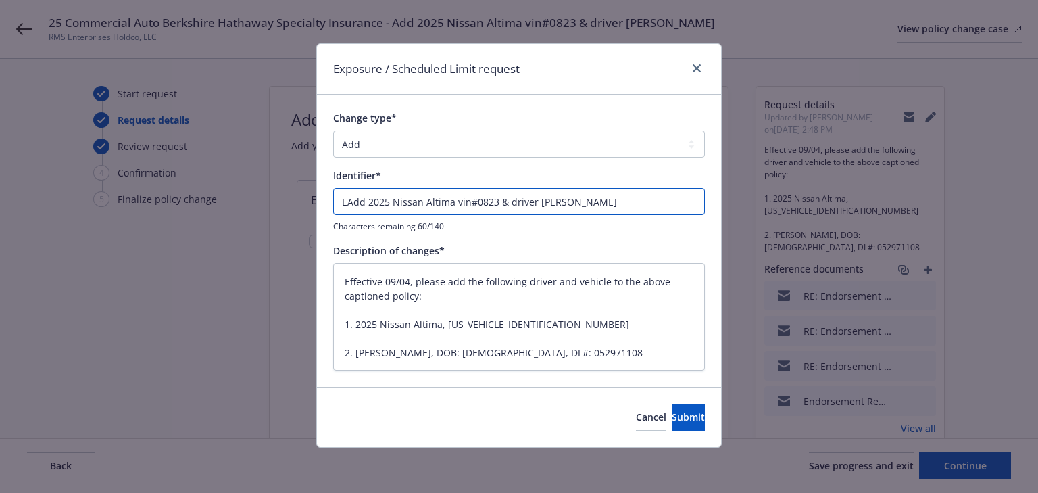
type input "ENAdd 2025 Nissan Altima vin#0823 & driver Brittni Tankersley"
type textarea "x"
type input "ENDAdd 2025 Nissan Altima vin#0823 & driver Brittni Tankersley"
type textarea "x"
type input "ENDTAdd 2025 Nissan Altima vin#0823 & driver Brittni Tankersley"
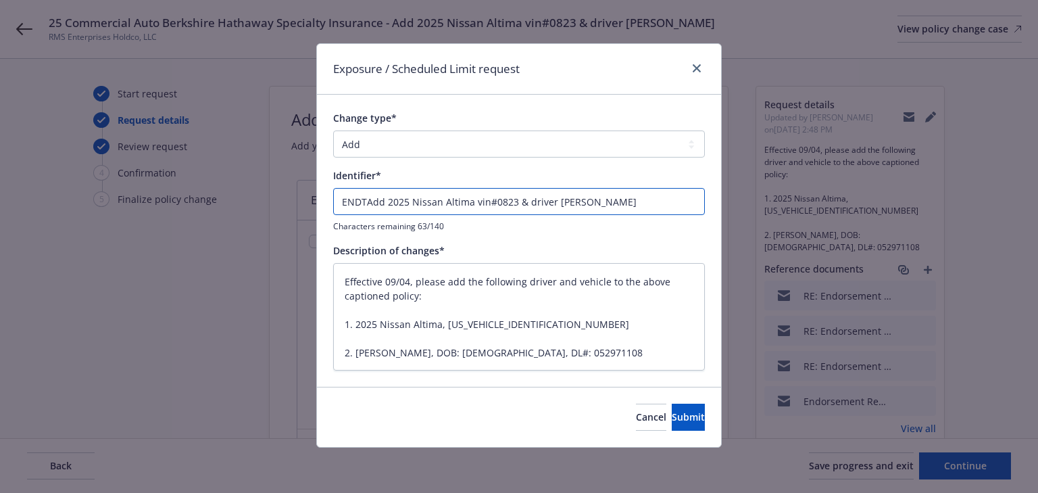
type textarea "x"
type input "ENDT#Add 2025 Nissan Altima vin#0823 & driver Brittni Tankersley"
type textarea "x"
type input "ENDT#1Add 2025 Nissan Altima vin#0823 & driver Brittni Tankersley"
type textarea "x"
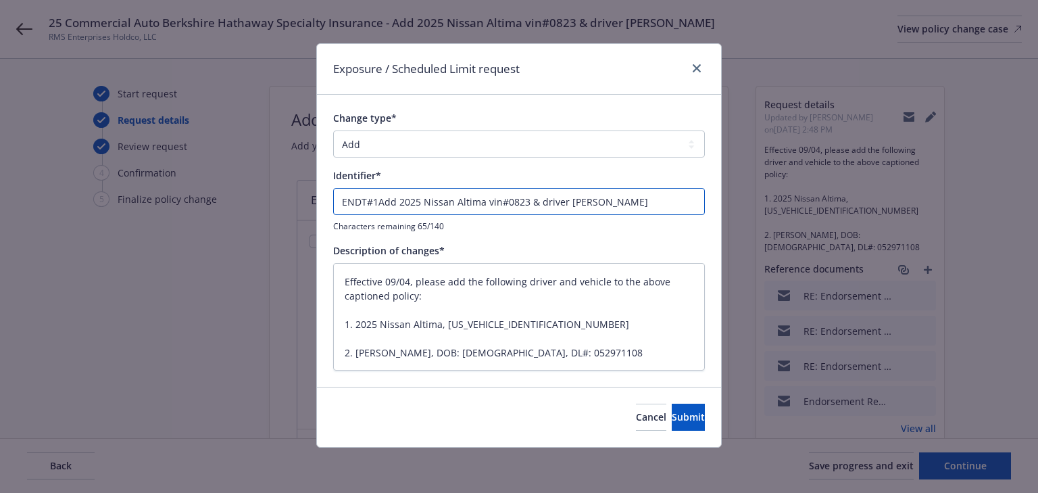
type input "ENDT#1 Add 2025 Nissan Altima vin#0823 & driver Brittni Tankersley"
type textarea "x"
type input "ENDT#1 -Add 2025 Nissan Altima vin#0823 & driver Brittni Tankersley"
type textarea "x"
type input "ENDT#1 - Add 2025 Nissan Altima vin#0823 & driver Brittni Tankersley"
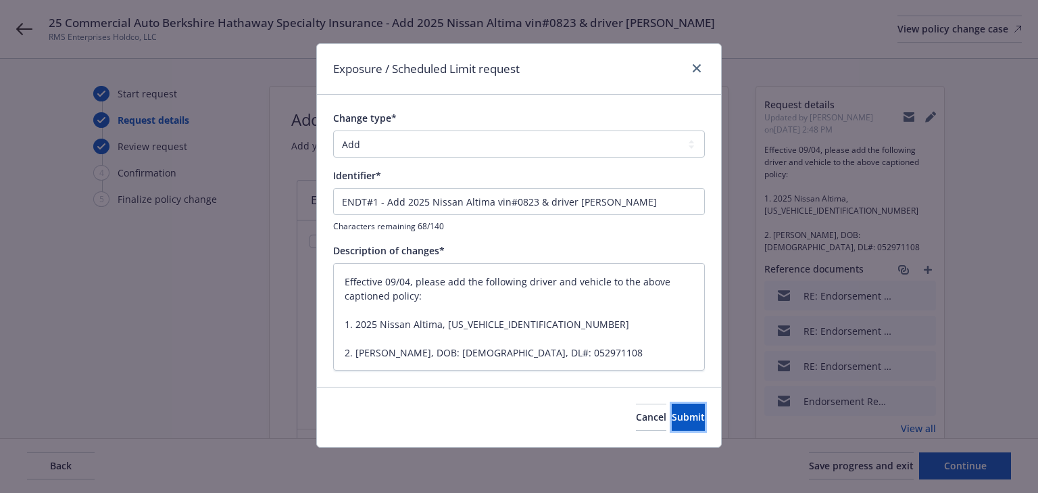
click at [672, 412] on span "Submit" at bounding box center [688, 416] width 33 height 13
type textarea "x"
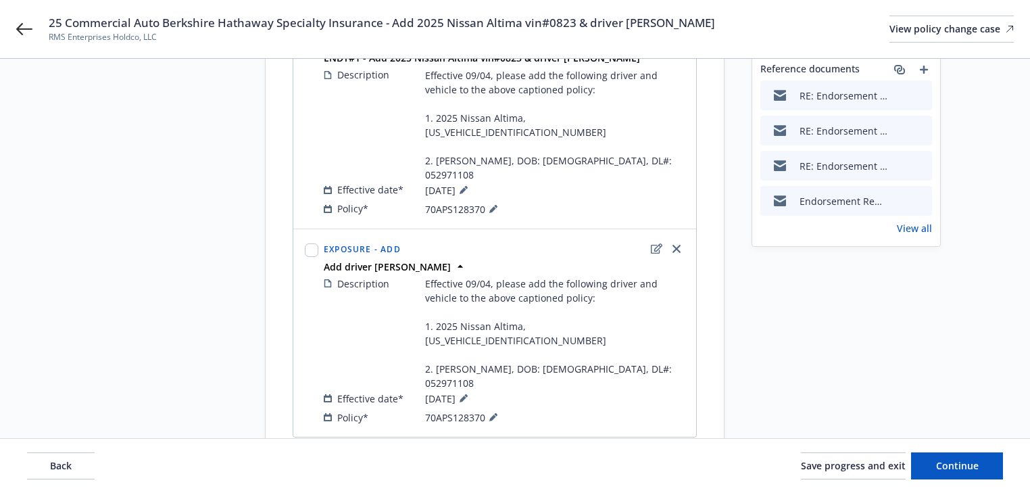
scroll to position [201, 0]
click at [1022, 449] on div "Back Save progress and exit Continue" at bounding box center [515, 466] width 1030 height 54
click at [964, 472] on button "Continue" at bounding box center [957, 465] width 92 height 27
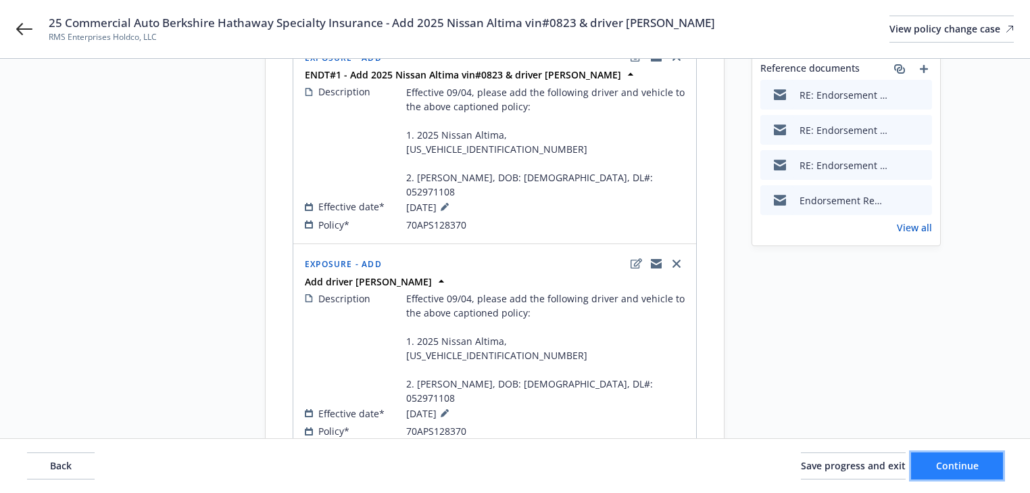
click at [965, 472] on button "Continue" at bounding box center [957, 465] width 92 height 27
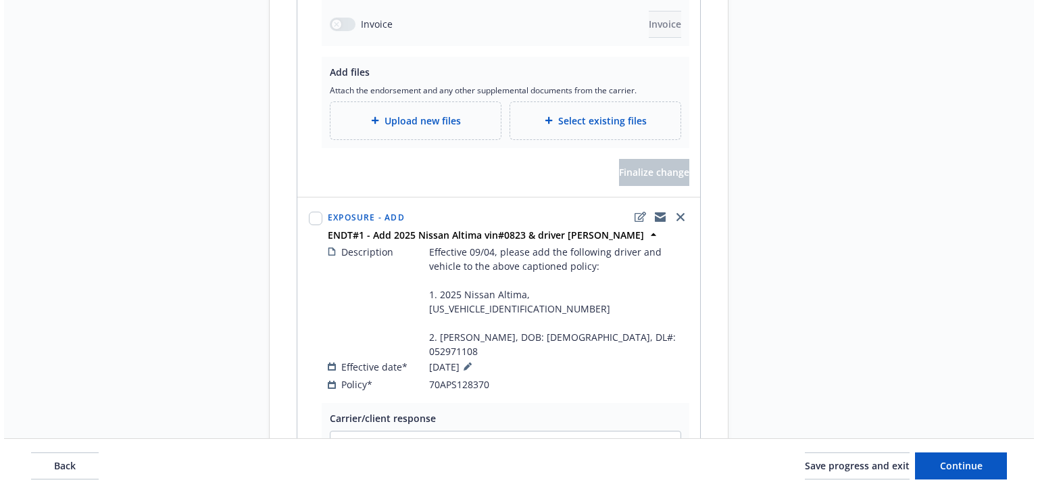
scroll to position [703, 0]
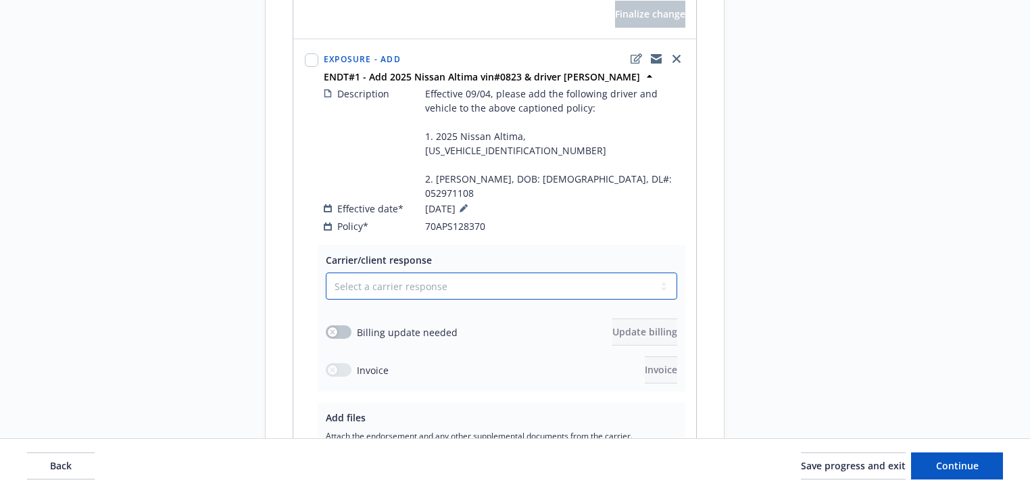
drag, startPoint x: 406, startPoint y: 215, endPoint x: 401, endPoint y: 223, distance: 9.7
click at [406, 272] on select "Select a carrier response Accepted Accepted with revision No endorsement needed…" at bounding box center [501, 285] width 351 height 27
select select "ACCEPTED"
click at [326, 272] on select "Select a carrier response Accepted Accepted with revision No endorsement needed…" at bounding box center [501, 285] width 351 height 27
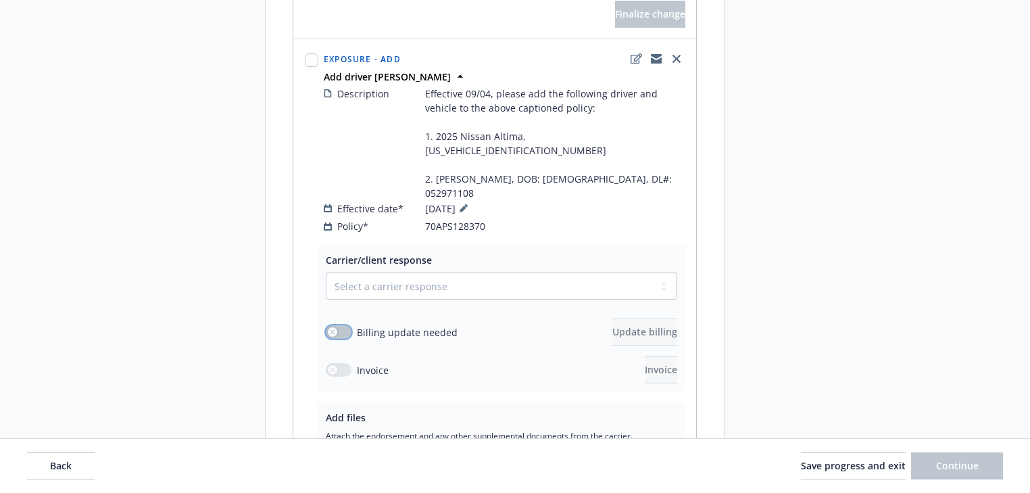
click at [349, 325] on button "button" at bounding box center [339, 332] width 26 height 14
click at [612, 325] on span "Update billing" at bounding box center [644, 331] width 65 height 13
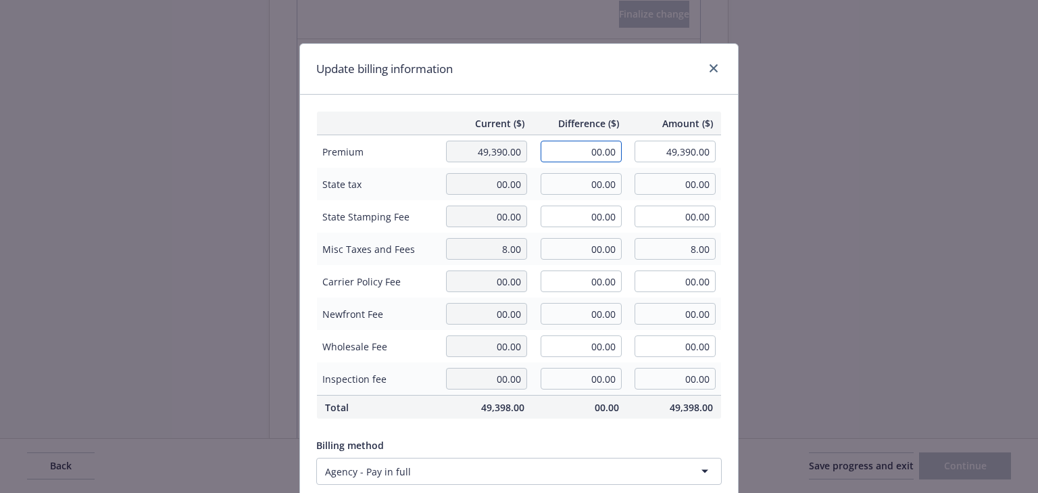
drag, startPoint x: 570, startPoint y: 149, endPoint x: 667, endPoint y: 153, distance: 96.8
click at [667, 153] on tr "Premium 49,390.00 00.00 49,390.00" at bounding box center [519, 151] width 405 height 33
type input "3,461.00"
type input "52,851.00"
type input "346.1"
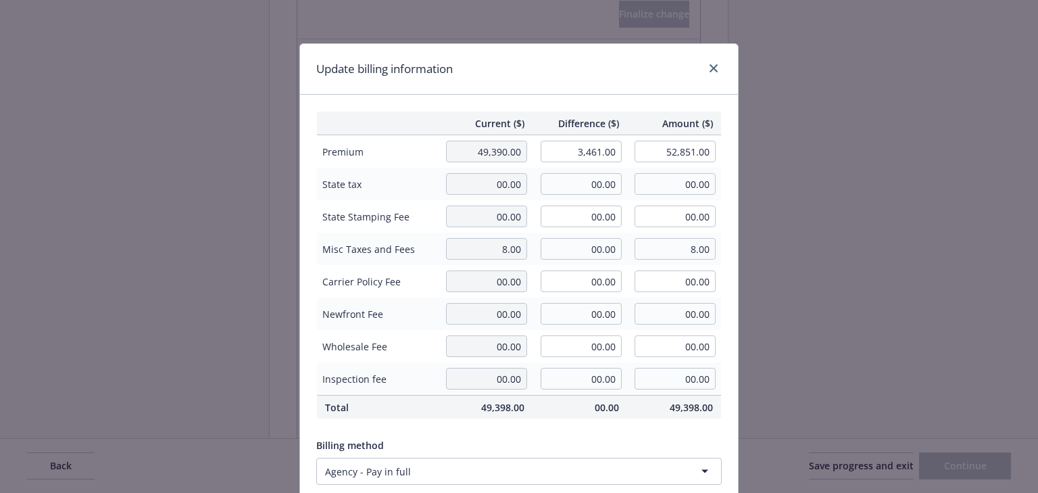
click at [600, 69] on div "Update billing information" at bounding box center [519, 69] width 438 height 51
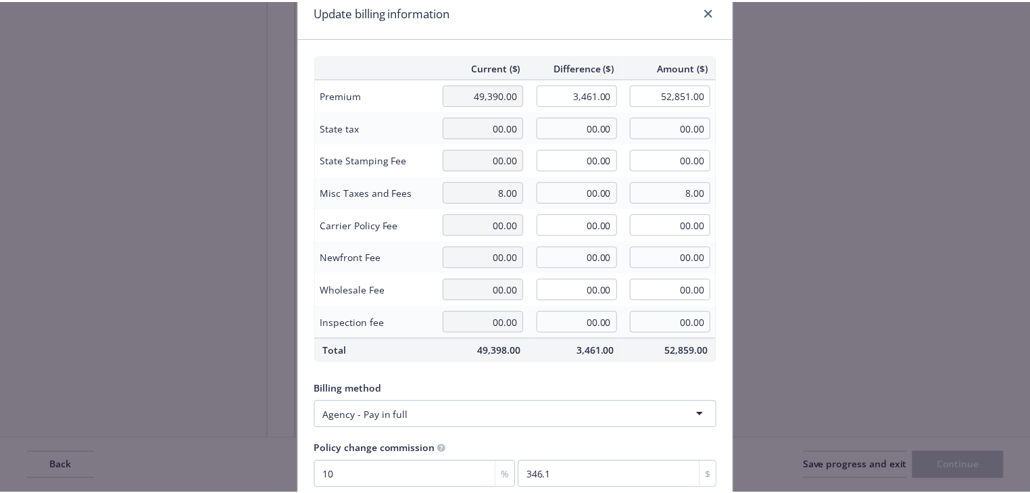
scroll to position [172, 0]
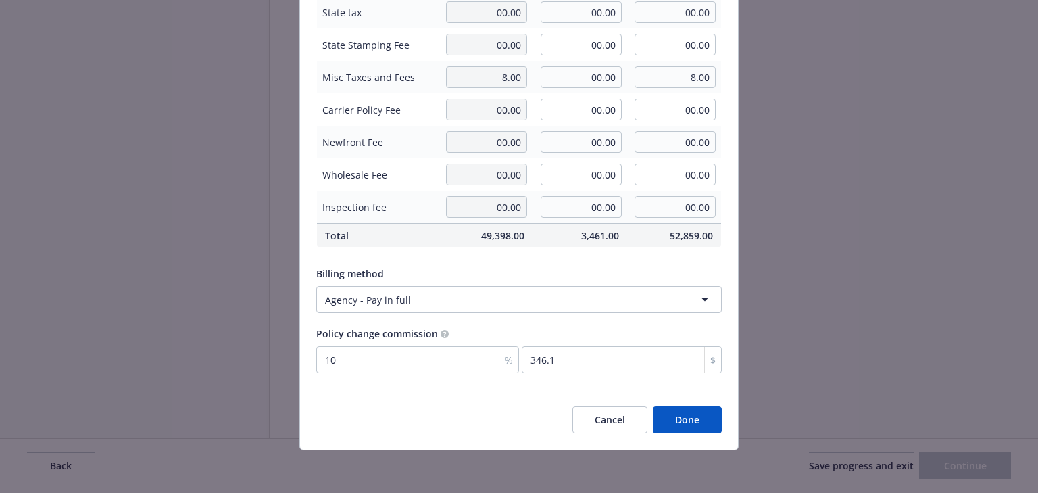
click at [677, 418] on button "Done" at bounding box center [687, 419] width 69 height 27
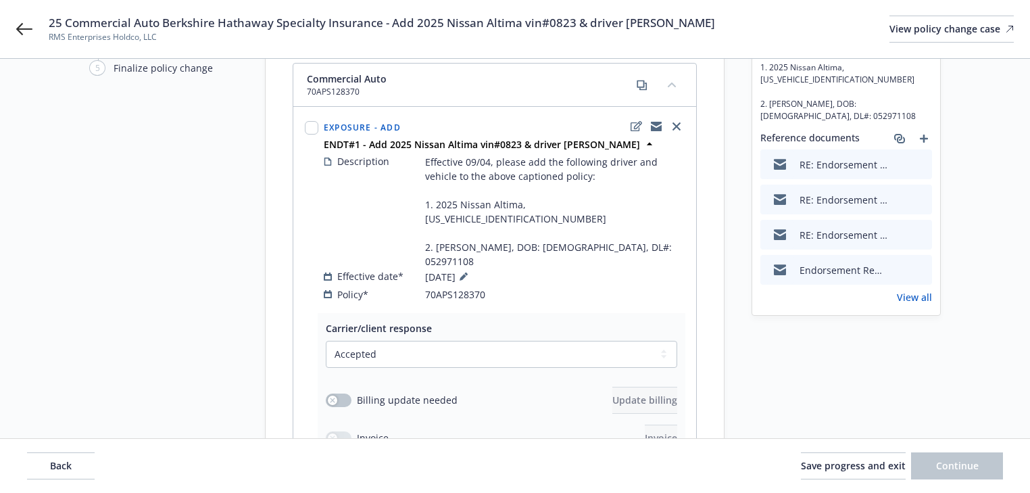
scroll to position [0, 0]
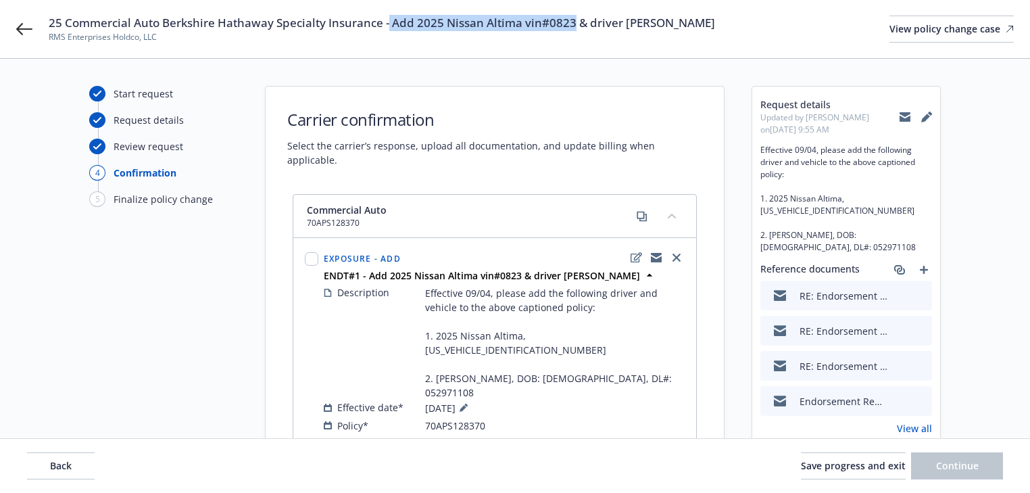
drag, startPoint x: 387, startPoint y: 26, endPoint x: 572, endPoint y: 27, distance: 185.9
click at [572, 27] on span "25 Commercial Auto Berkshire Hathaway Specialty Insurance - Add 2025 Nissan Alt…" at bounding box center [382, 23] width 666 height 16
copy span "Add 2025 Nissan Altima vin#0823"
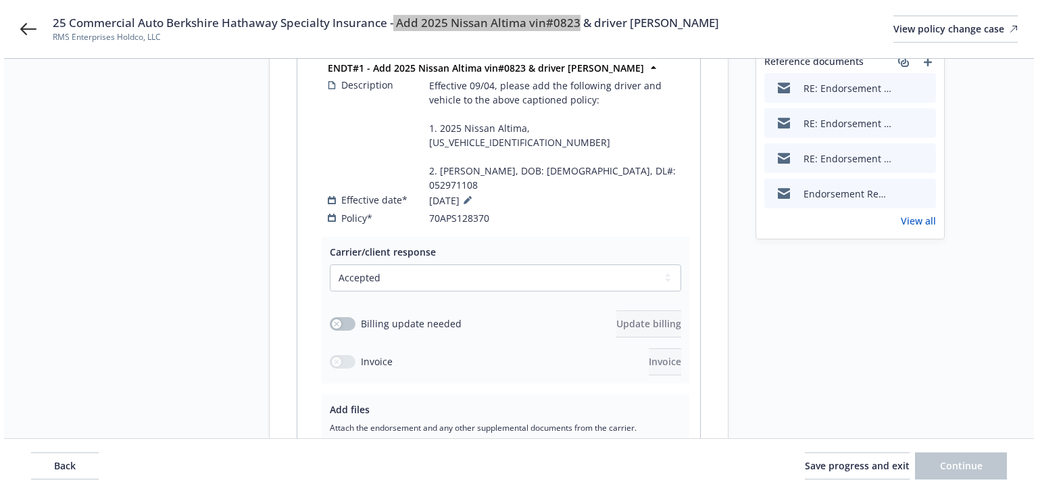
scroll to position [270, 0]
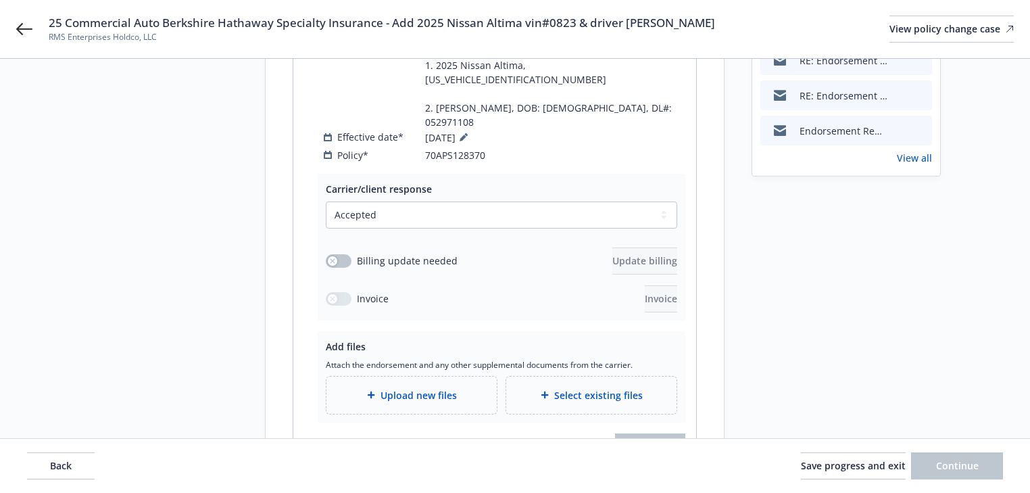
click at [430, 388] on span "Upload new files" at bounding box center [419, 395] width 76 height 14
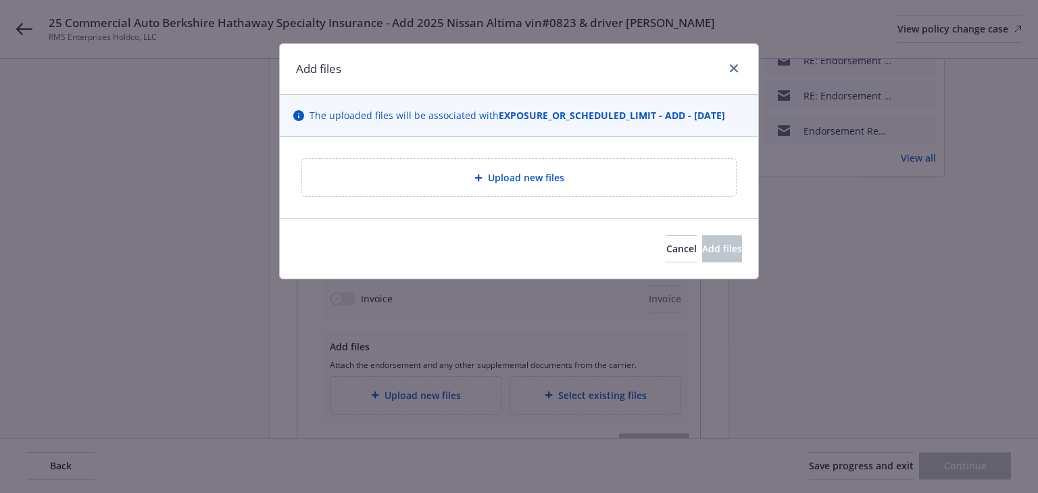
click at [548, 184] on div "Upload new files" at bounding box center [519, 178] width 412 height 16
type textarea "x"
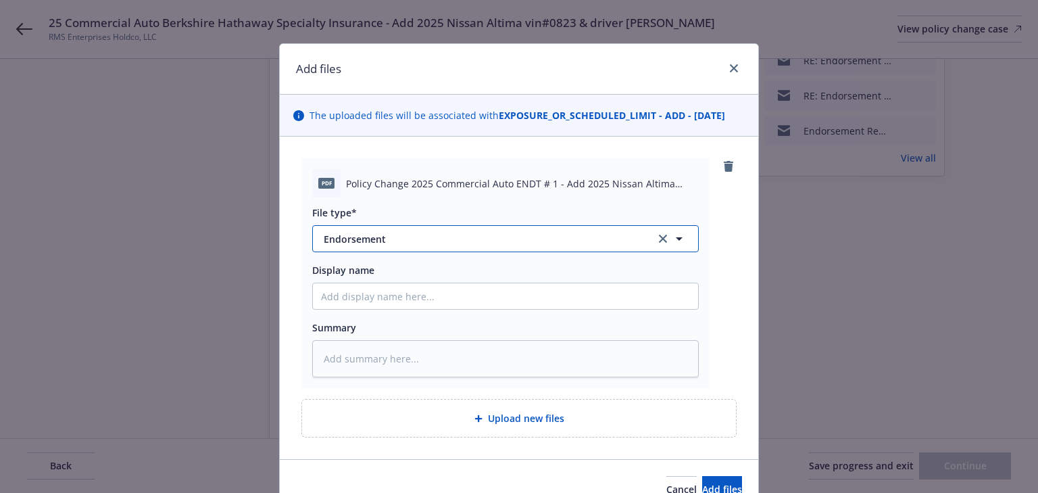
click at [389, 238] on span "Endorsement" at bounding box center [480, 239] width 313 height 14
type input "invoi"
click at [387, 314] on span "Invoice - Third Party" at bounding box center [372, 312] width 93 height 14
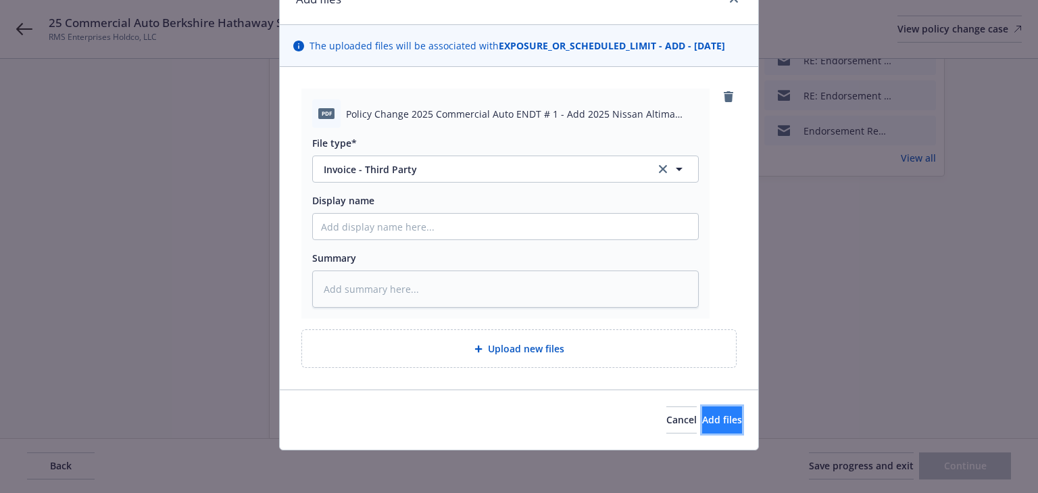
click at [702, 406] on button "Add files" at bounding box center [722, 419] width 40 height 27
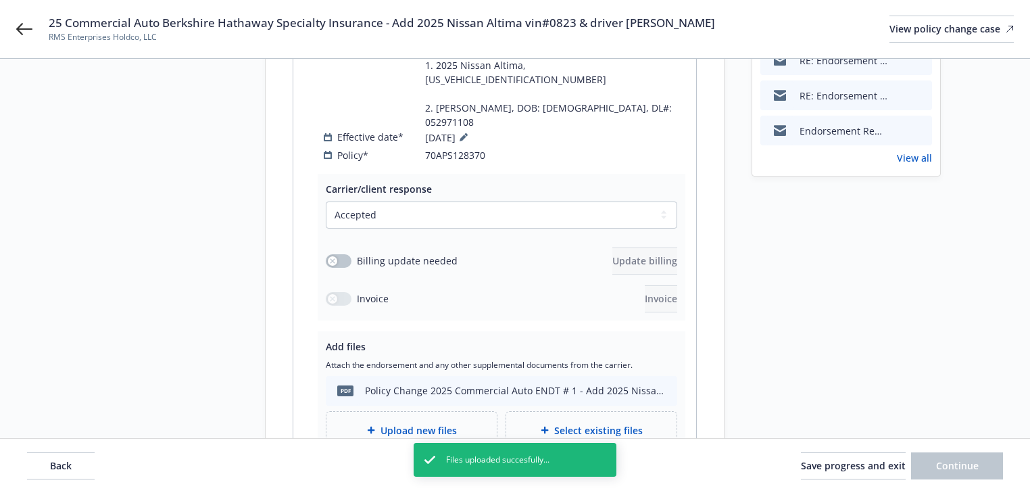
click at [420, 376] on div "PDF Policy Change 2025 Commercial Auto ENDT # 1 - Add 2025 Nissan Altima vin#08…" at bounding box center [498, 390] width 335 height 28
click at [420, 423] on span "Upload new files" at bounding box center [419, 430] width 76 height 14
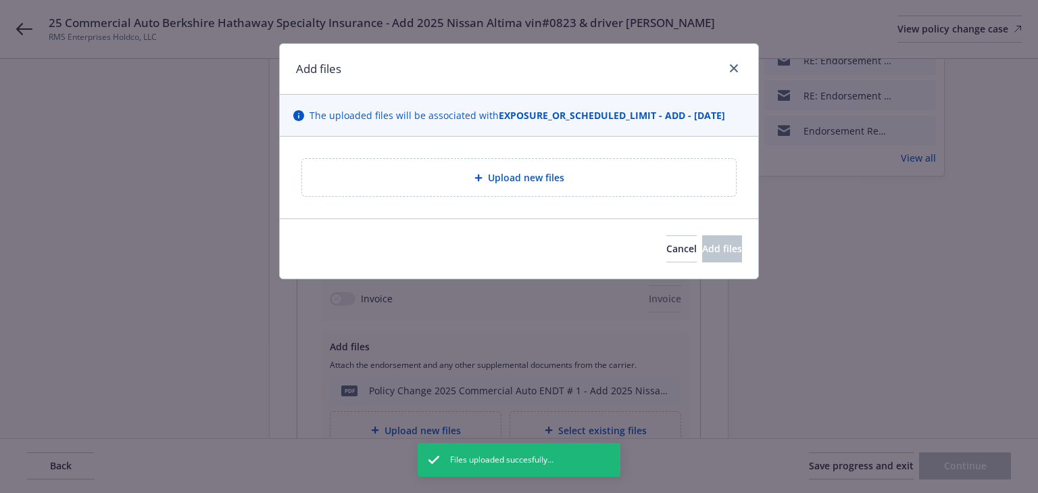
click at [547, 180] on span "Upload new files" at bounding box center [526, 177] width 76 height 14
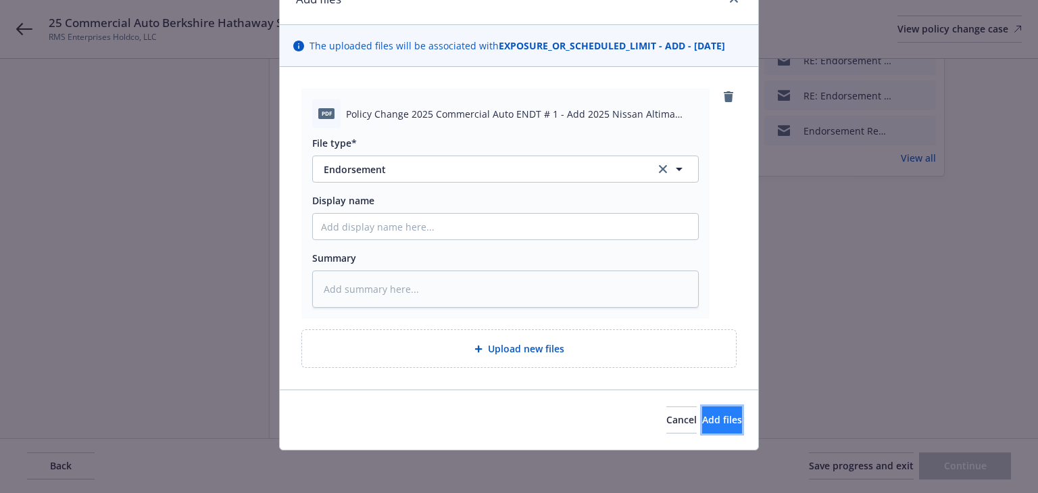
click at [714, 420] on span "Add files" at bounding box center [722, 419] width 40 height 13
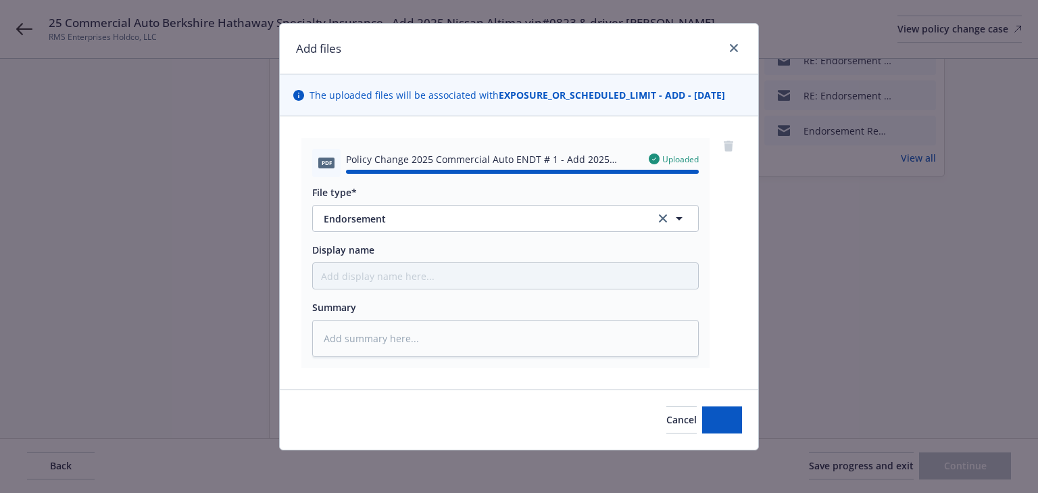
type textarea "x"
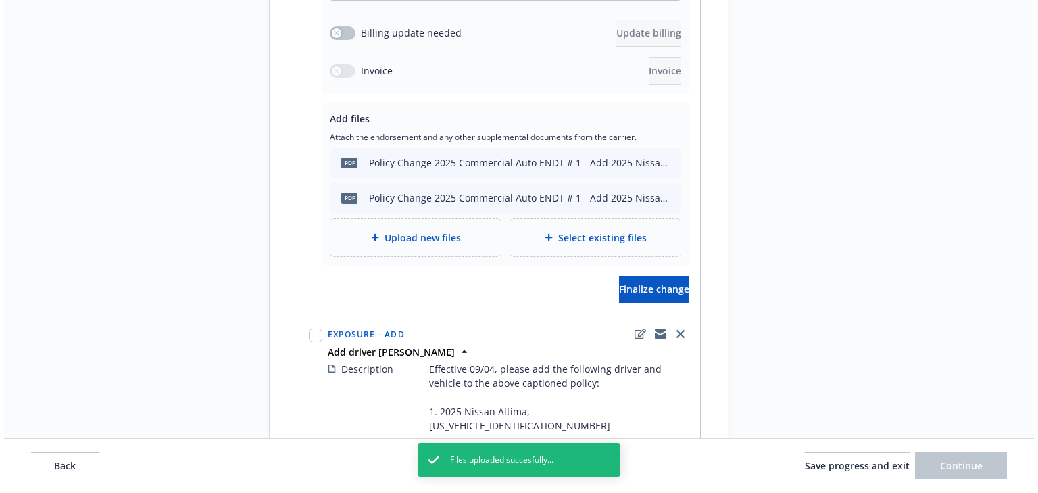
scroll to position [541, 0]
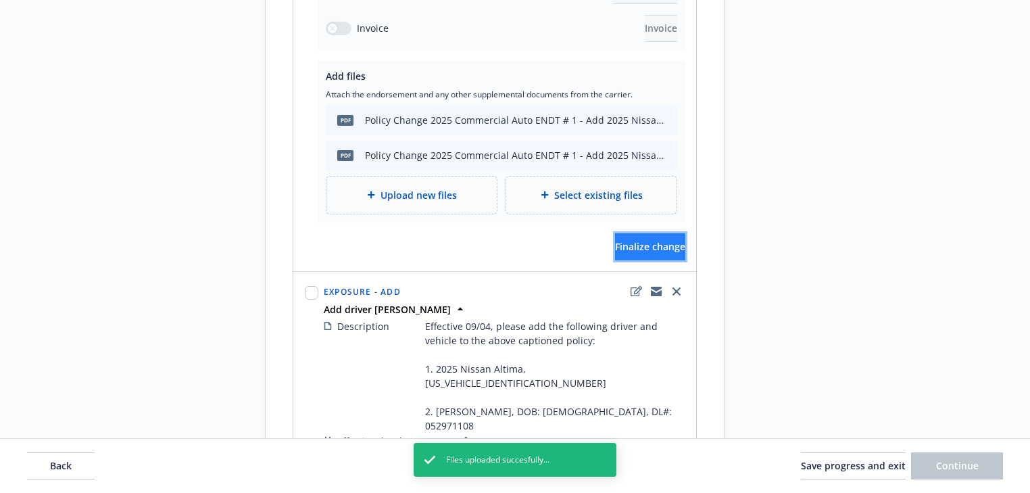
click at [641, 233] on button "Finalize change" at bounding box center [650, 246] width 70 height 27
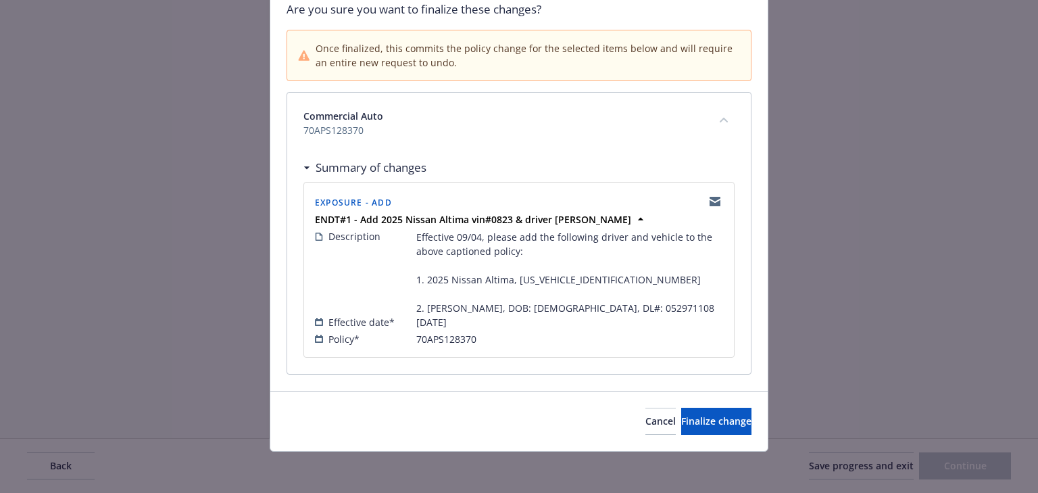
scroll to position [111, 0]
click at [689, 420] on span "Finalize change" at bounding box center [716, 420] width 70 height 13
select select "ACCEPTED"
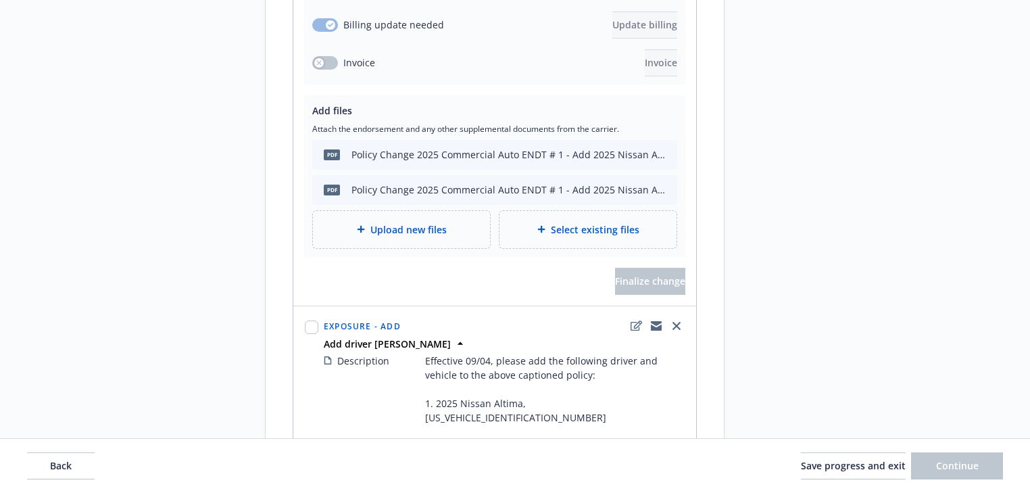
scroll to position [487, 0]
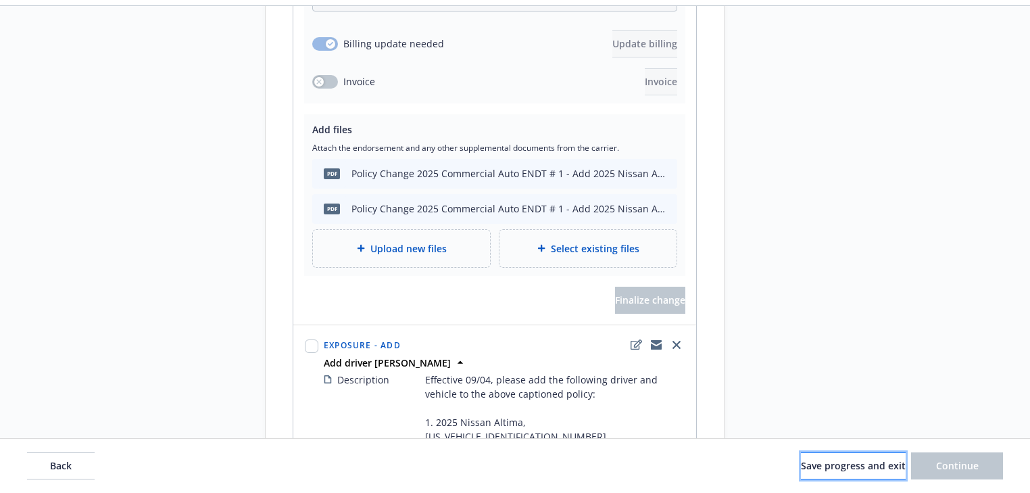
click at [823, 465] on span "Save progress and exit" at bounding box center [853, 465] width 105 height 13
select select "ACCEPTED"
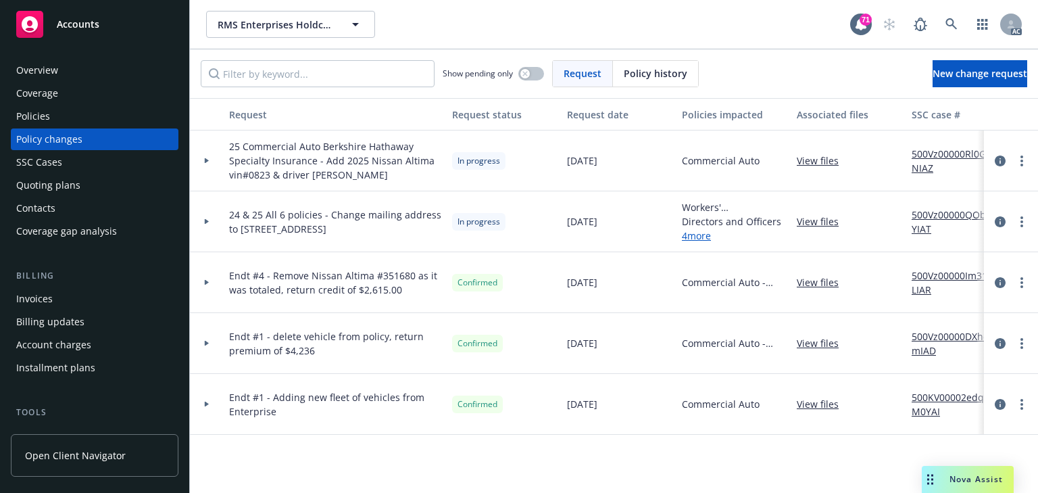
drag, startPoint x: 204, startPoint y: 162, endPoint x: 220, endPoint y: 163, distance: 16.2
click at [204, 162] on icon at bounding box center [206, 160] width 5 height 5
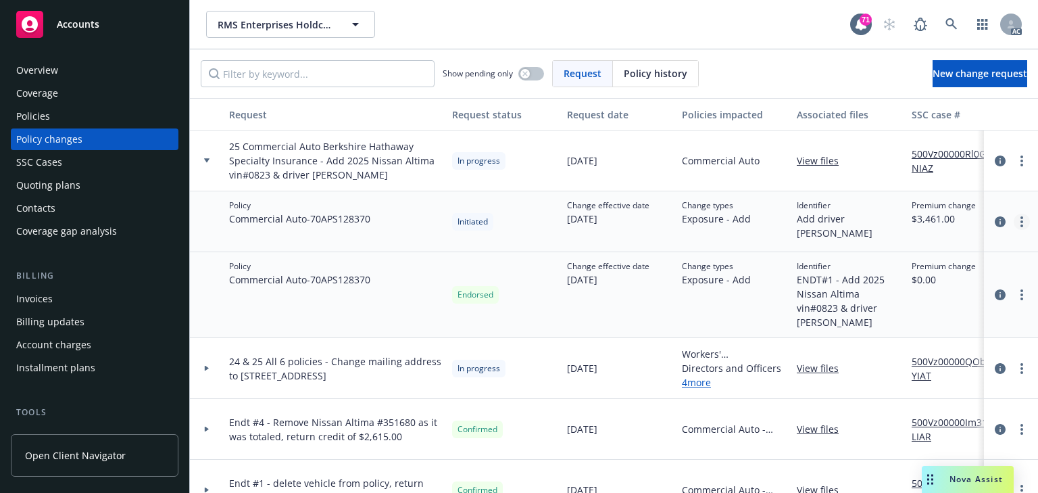
click at [1017, 225] on link "more" at bounding box center [1022, 222] width 16 height 16
click at [741, 238] on div "Change types Exposure - Add" at bounding box center [734, 221] width 115 height 61
click at [1017, 297] on link "more" at bounding box center [1022, 295] width 16 height 16
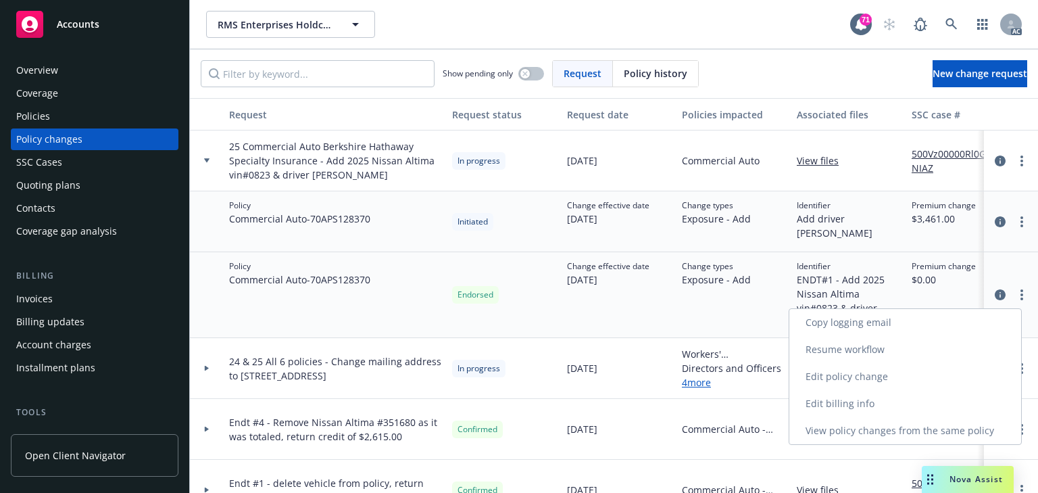
click at [860, 410] on link "Edit billing info" at bounding box center [905, 403] width 232 height 27
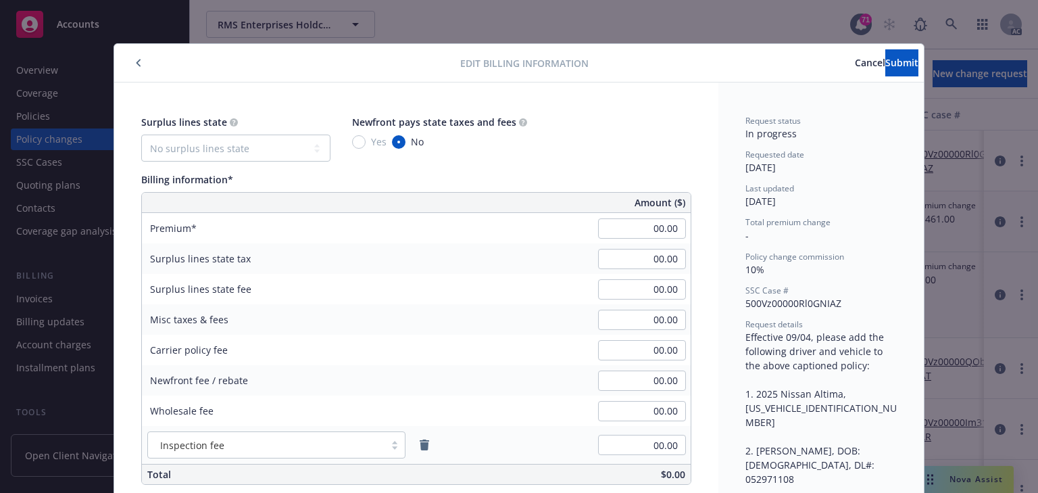
scroll to position [41, 0]
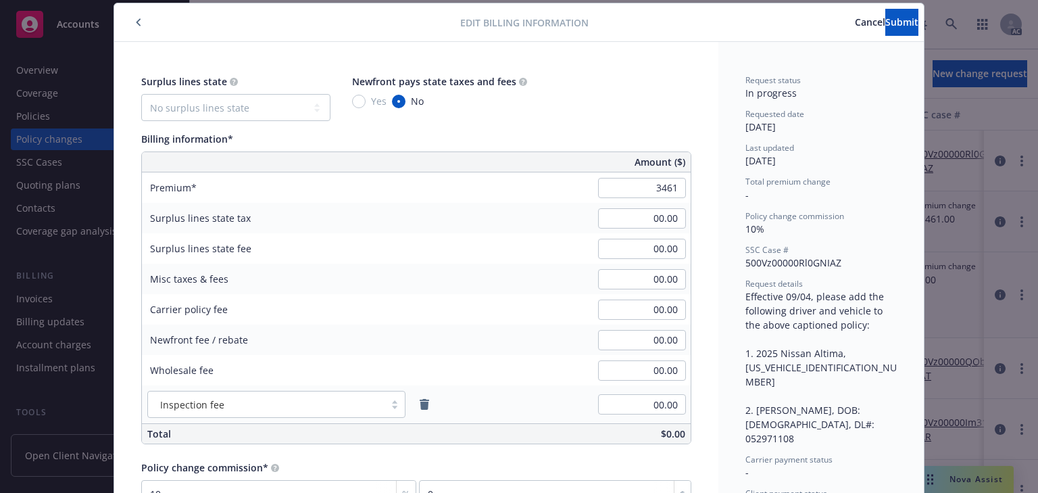
type input "3,461.00"
type input "346.1"
click at [668, 128] on div "Surplus lines state No surplus lines state Alaska Alabama Arkansas Arizona Cali…" at bounding box center [416, 259] width 550 height 370
click at [885, 30] on button "Submit" at bounding box center [901, 22] width 33 height 27
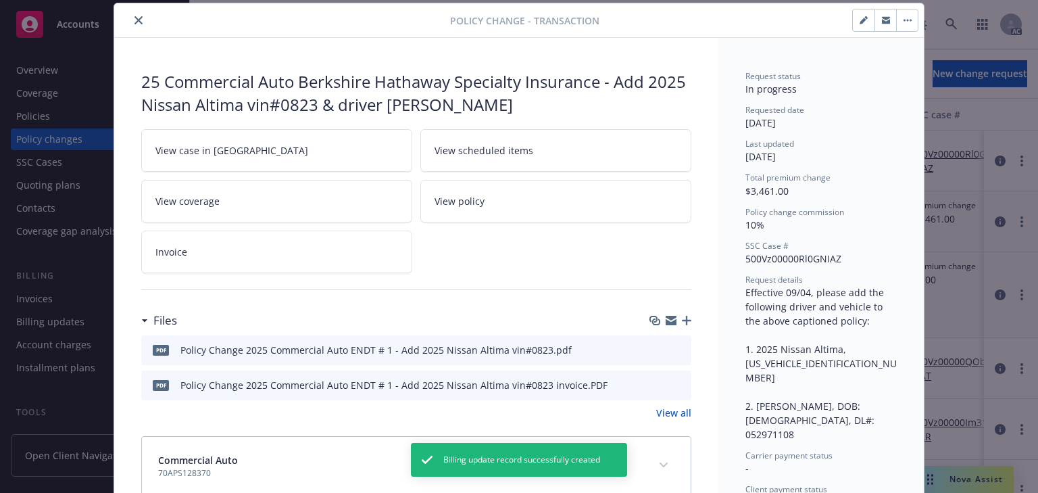
click at [135, 22] on icon "close" at bounding box center [139, 20] width 8 height 8
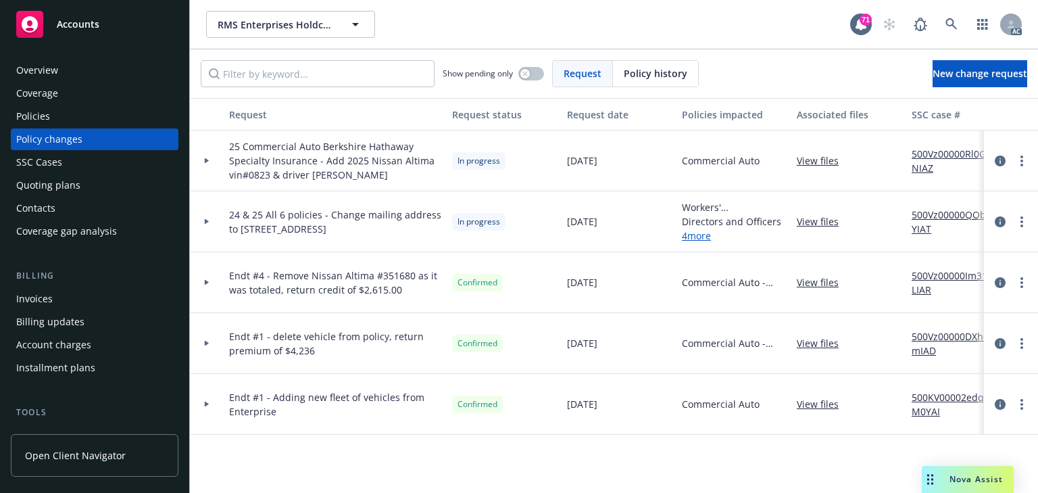
click at [210, 160] on div at bounding box center [206, 160] width 23 height 5
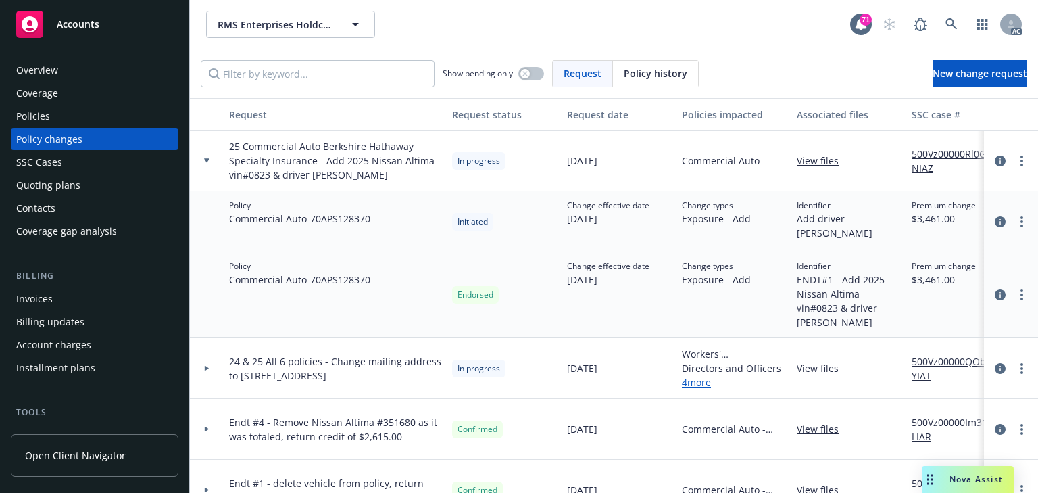
drag, startPoint x: 919, startPoint y: 320, endPoint x: 933, endPoint y: 304, distance: 21.1
click at [919, 320] on div "Premium change $3,461.00" at bounding box center [956, 295] width 101 height 86
click at [1010, 228] on div at bounding box center [1010, 222] width 43 height 16
click at [1021, 222] on icon "more" at bounding box center [1022, 221] width 3 height 11
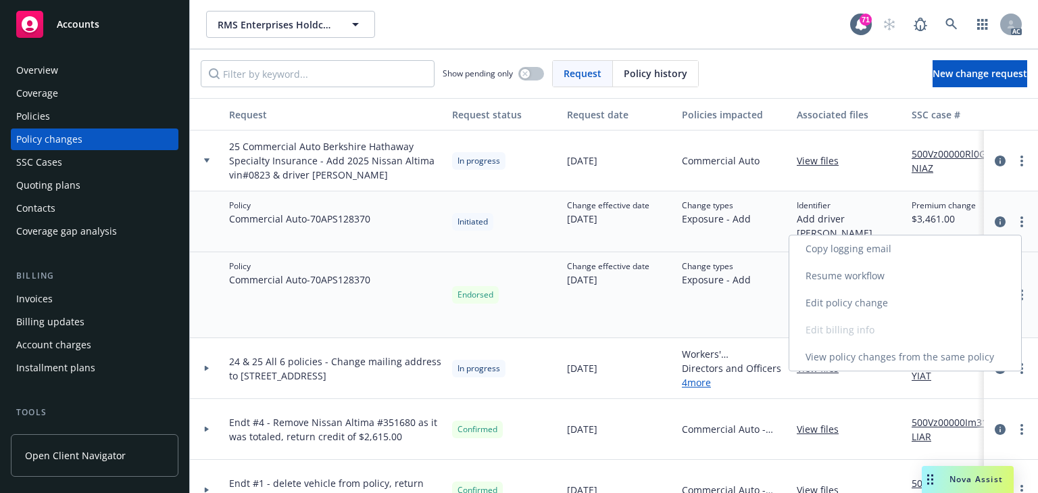
click at [852, 303] on link "Edit policy change" at bounding box center [905, 302] width 232 height 27
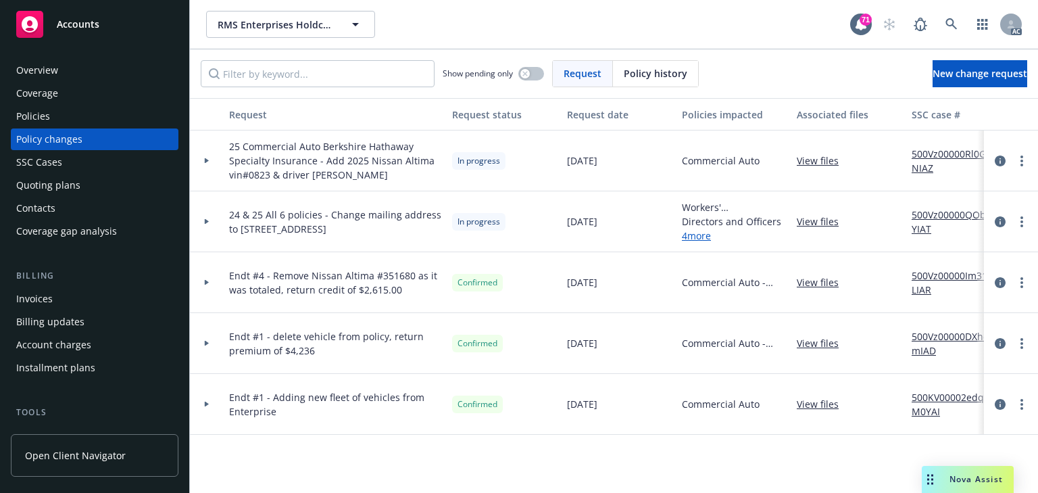
click at [207, 163] on div at bounding box center [207, 160] width 34 height 61
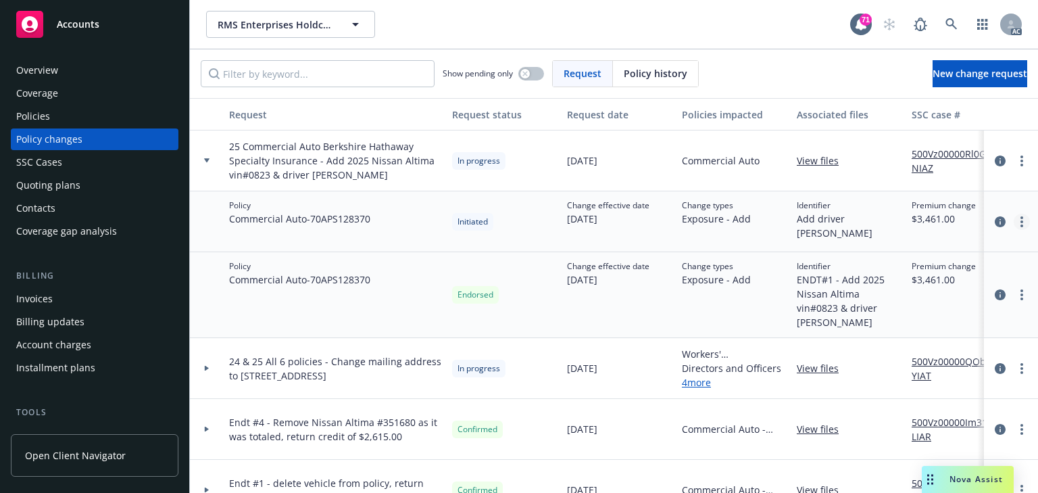
click at [1021, 224] on icon "more" at bounding box center [1022, 221] width 3 height 11
click at [646, 245] on div "Change effective date 09/04/2025" at bounding box center [619, 221] width 115 height 61
click at [1014, 220] on link "more" at bounding box center [1022, 222] width 16 height 16
click at [703, 227] on div "Change types Exposure - Add" at bounding box center [734, 221] width 115 height 61
click at [1014, 292] on link "more" at bounding box center [1022, 295] width 16 height 16
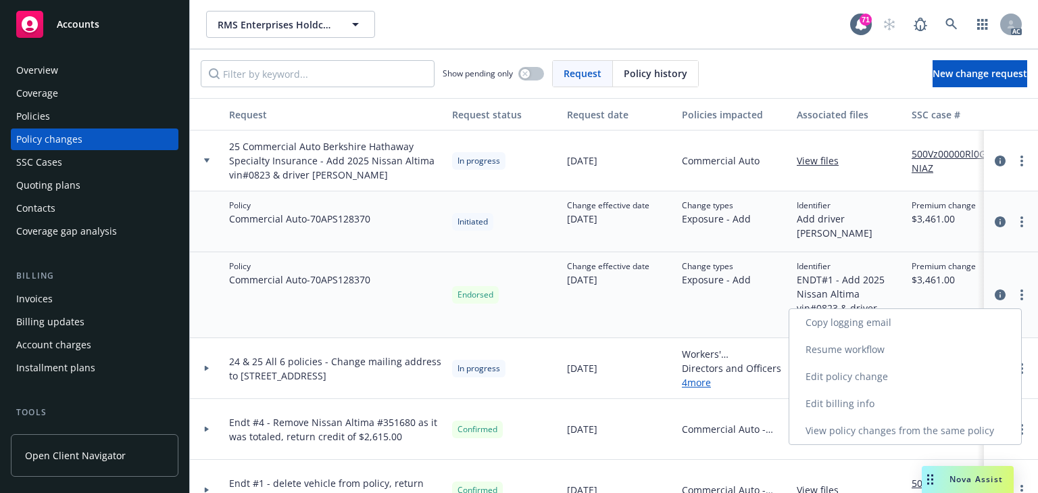
click at [852, 376] on link "Edit policy change" at bounding box center [905, 376] width 232 height 27
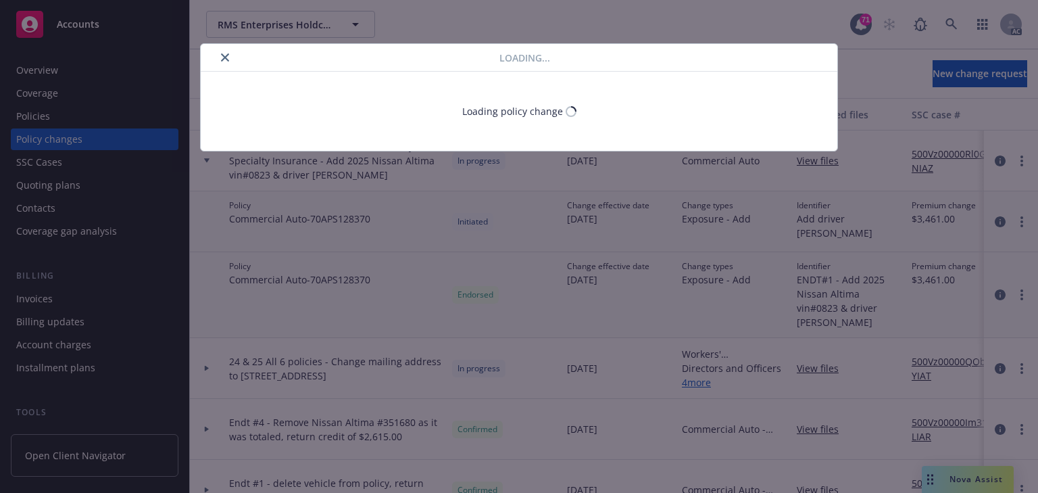
select select "ACCEPTED"
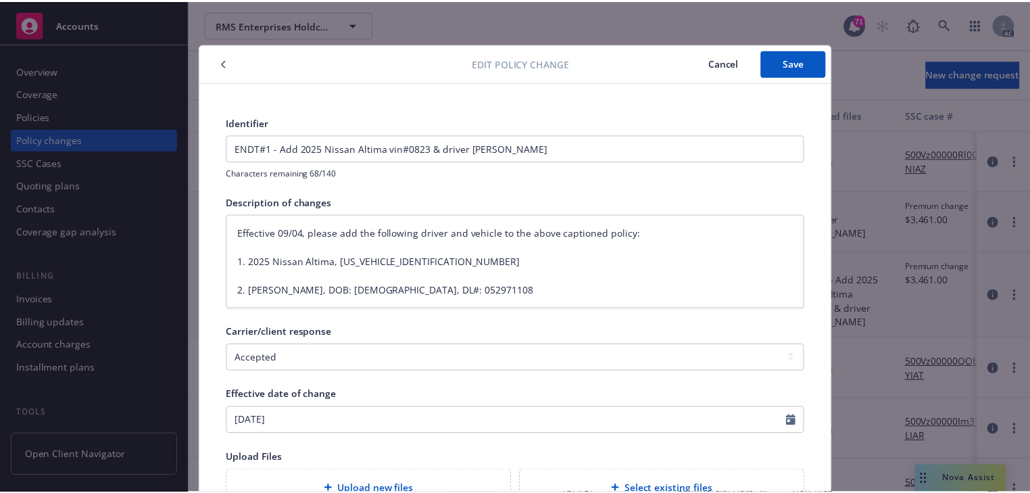
scroll to position [41, 0]
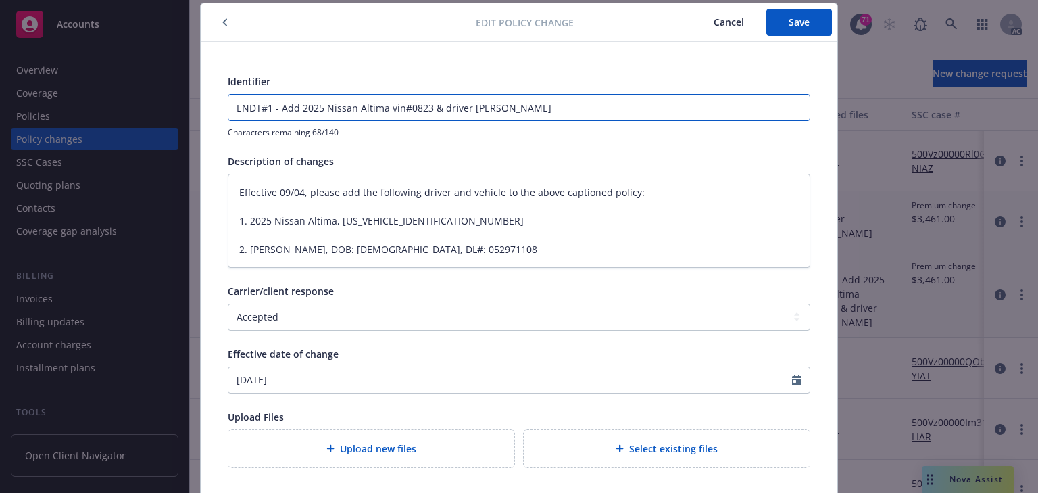
drag, startPoint x: 423, startPoint y: 106, endPoint x: 647, endPoint y: 124, distance: 225.1
click at [647, 124] on div "ENDT#1 - Add 2025 Nissan Altima vin#0823 & driver Brittni Tankersley Characters…" at bounding box center [519, 116] width 583 height 44
type input "ENDT#1 - Add 2025 Nissan Altima vin#0823"
type textarea "x"
type input "ENDT#1 - Add 2025 Nissan Altima vin#0823"
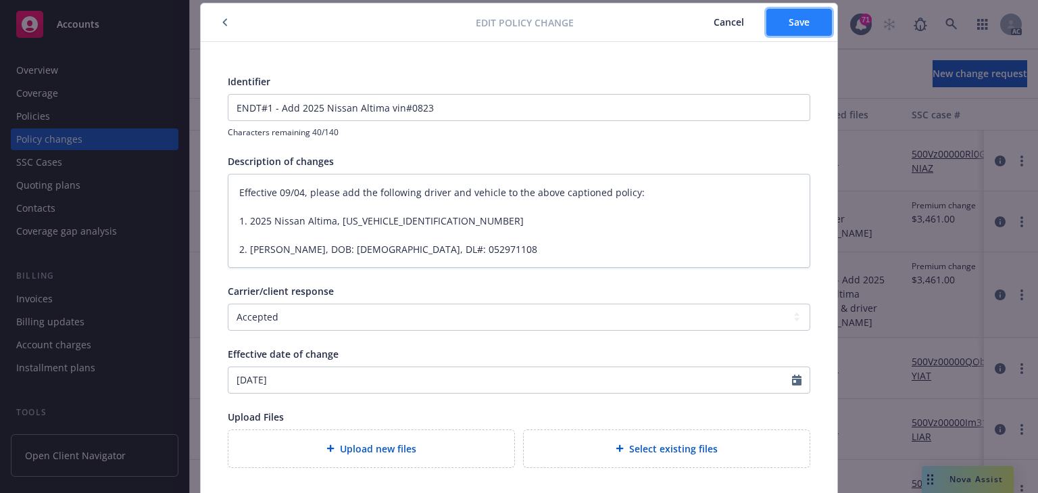
click at [779, 21] on button "Save" at bounding box center [799, 22] width 66 height 27
type textarea "x"
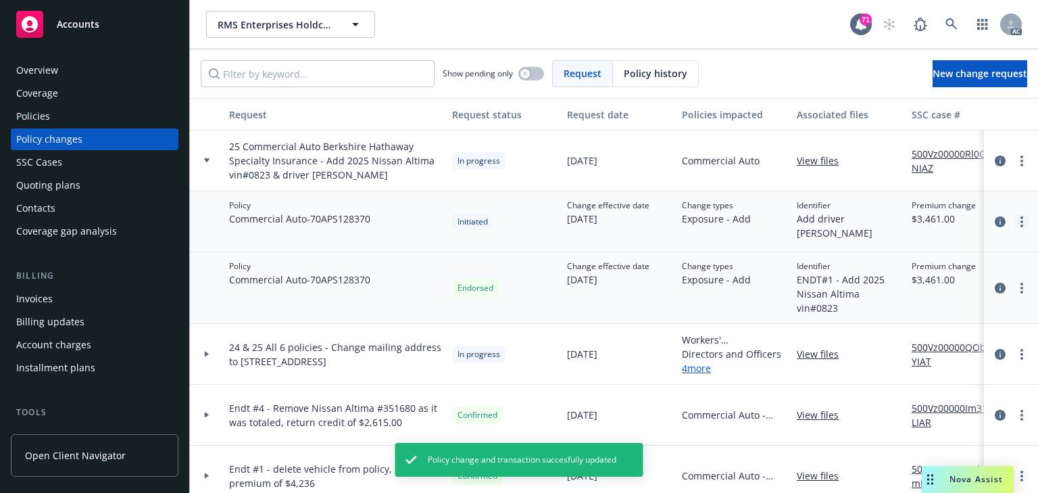
click at [1017, 220] on link "more" at bounding box center [1022, 222] width 16 height 16
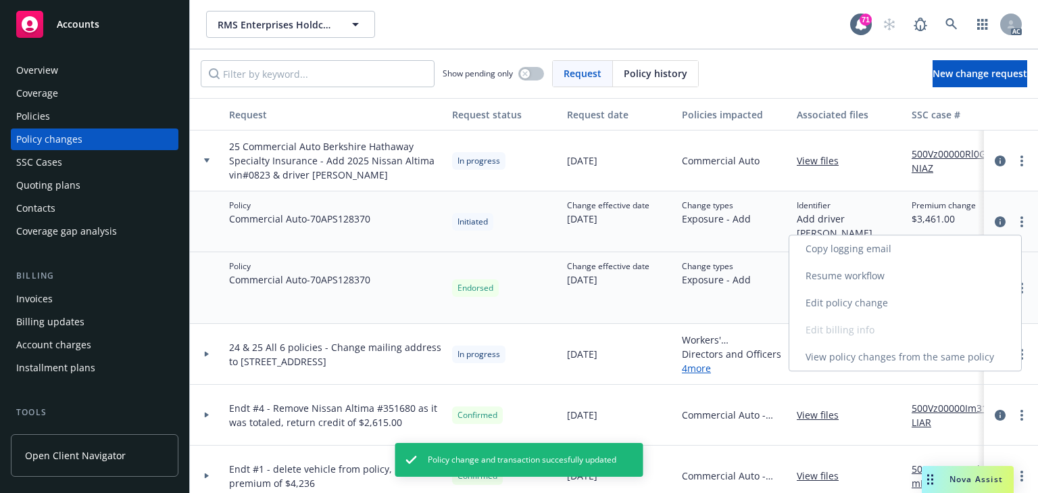
click at [863, 279] on link "Resume workflow" at bounding box center [905, 275] width 232 height 27
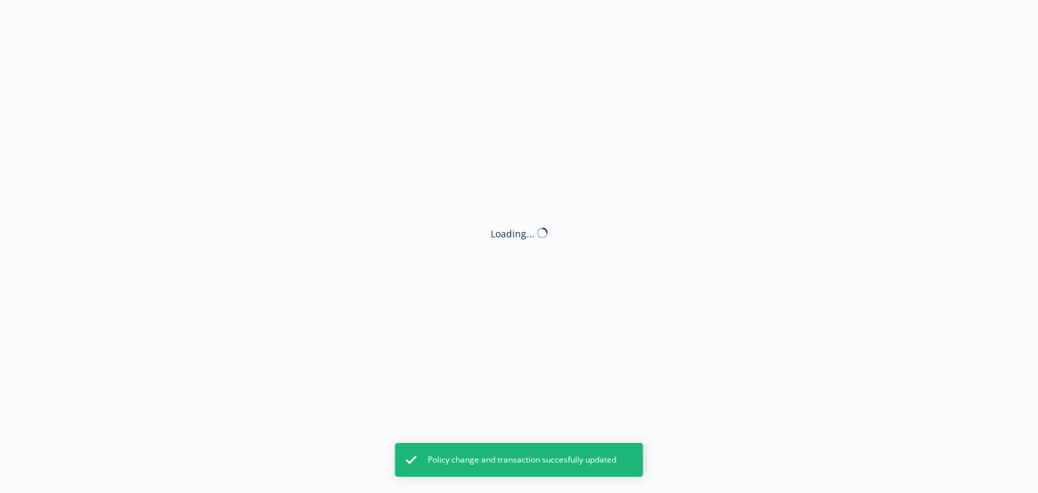
select select "ACCEPTED"
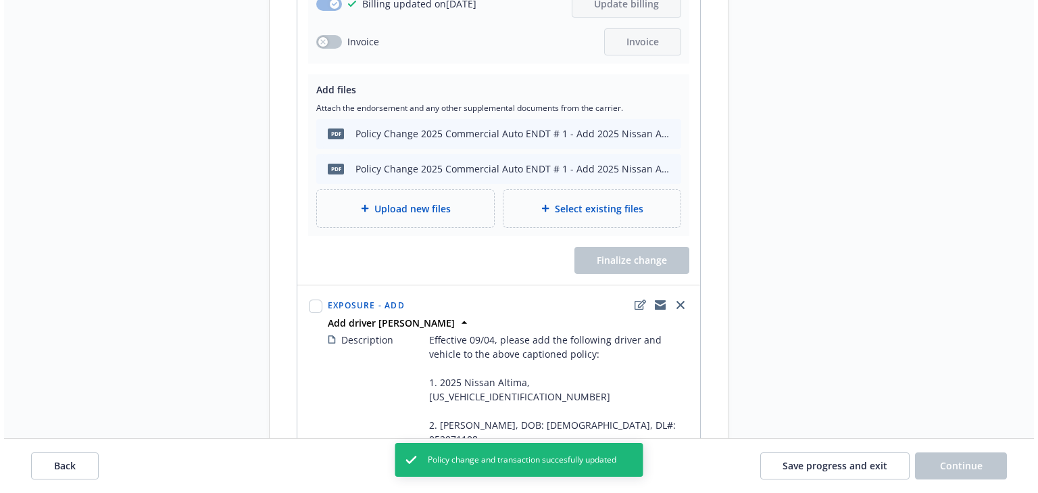
scroll to position [703, 0]
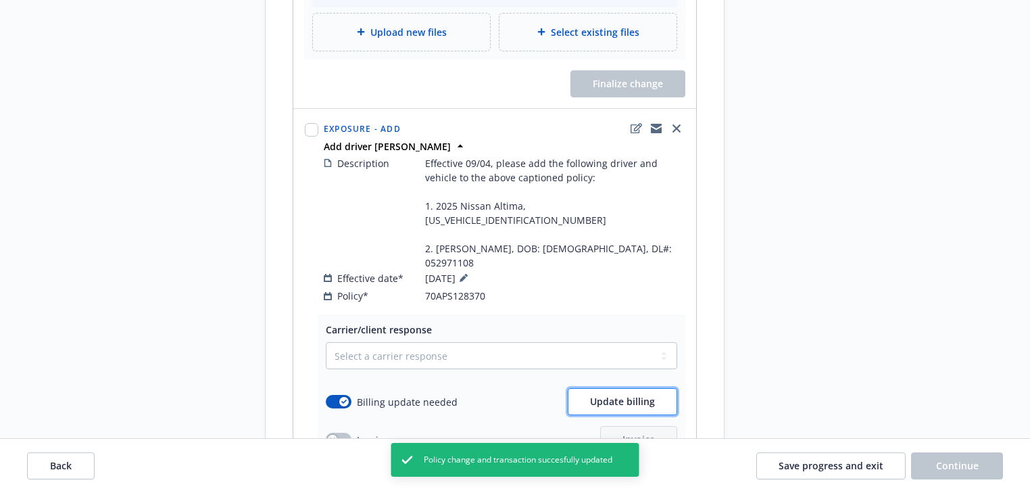
click at [620, 388] on button "Update billing" at bounding box center [622, 401] width 109 height 27
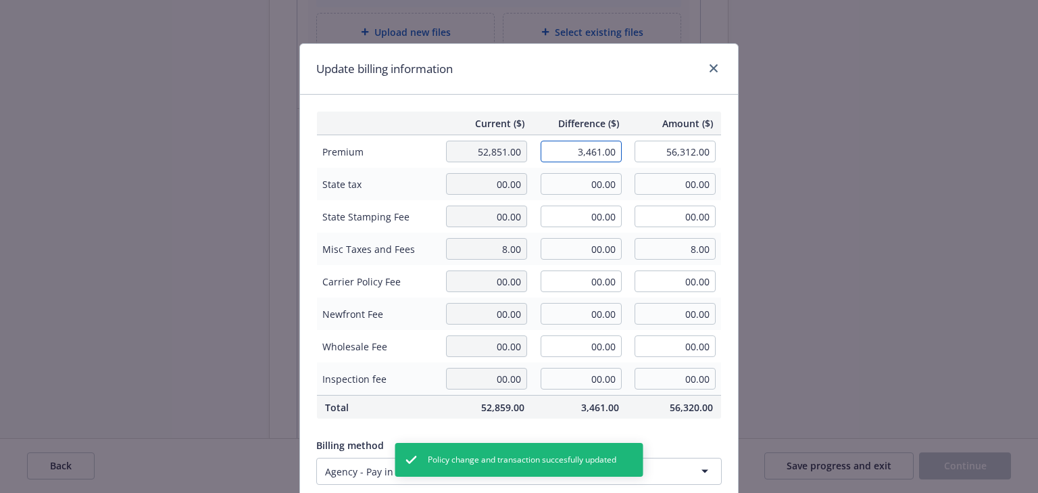
drag, startPoint x: 568, startPoint y: 144, endPoint x: 714, endPoint y: 162, distance: 147.8
click at [714, 162] on tr "Premium 52,851.00 3,461.00 56,312.00" at bounding box center [519, 151] width 405 height 33
type input "00.00"
type input "52,851.00"
type input "0"
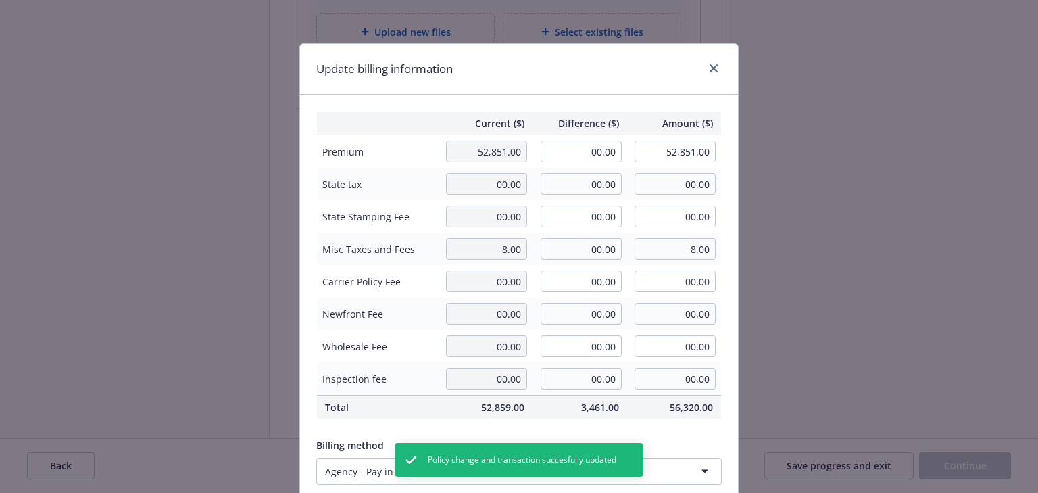
click at [634, 93] on div "Update billing information" at bounding box center [519, 69] width 438 height 51
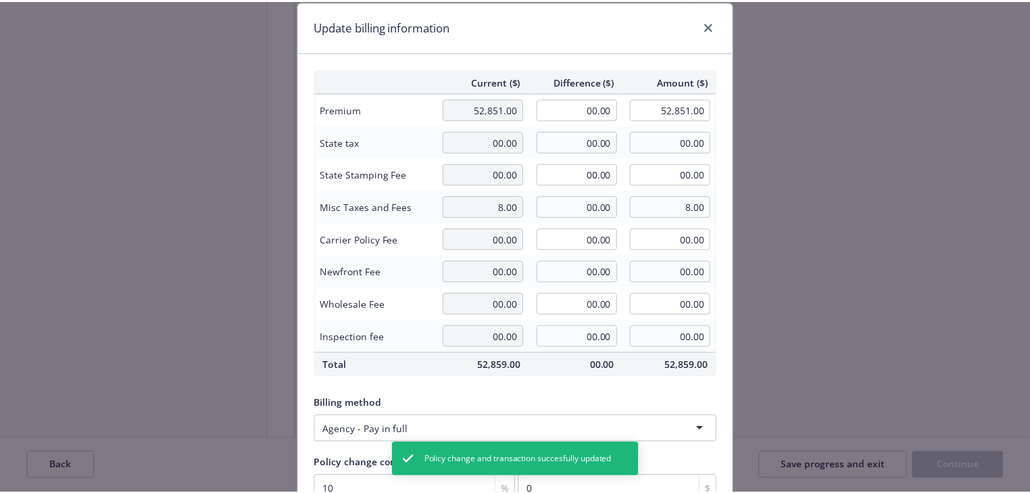
scroll to position [172, 0]
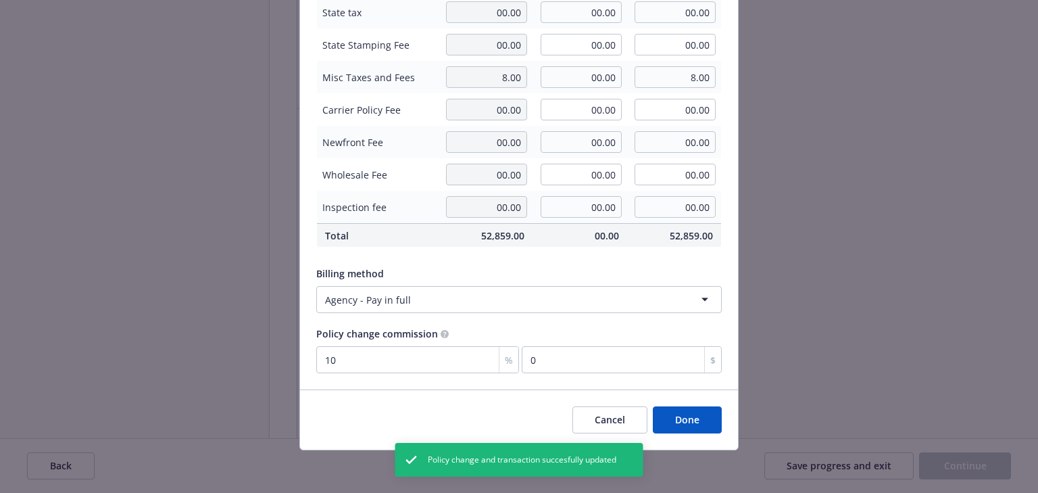
click at [698, 420] on button "Done" at bounding box center [687, 419] width 69 height 27
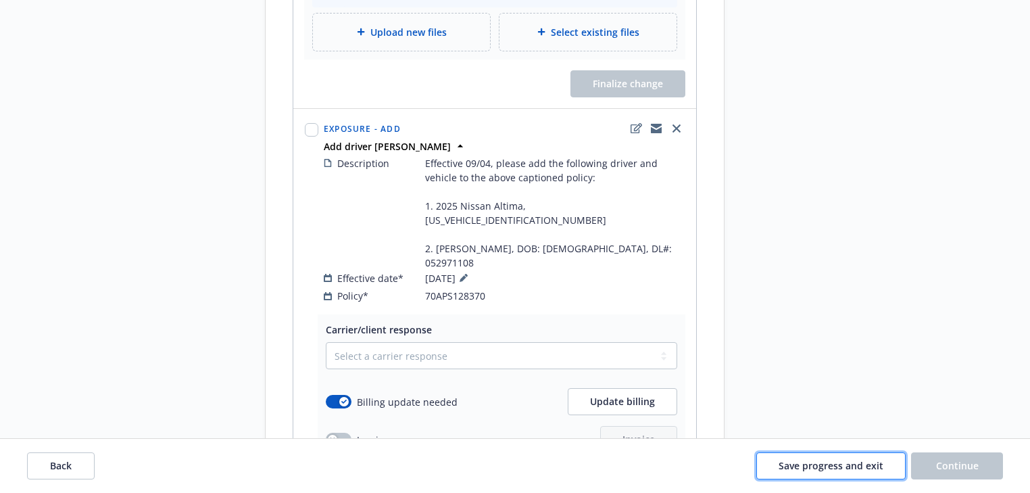
click at [817, 452] on button "Save progress and exit" at bounding box center [830, 465] width 149 height 27
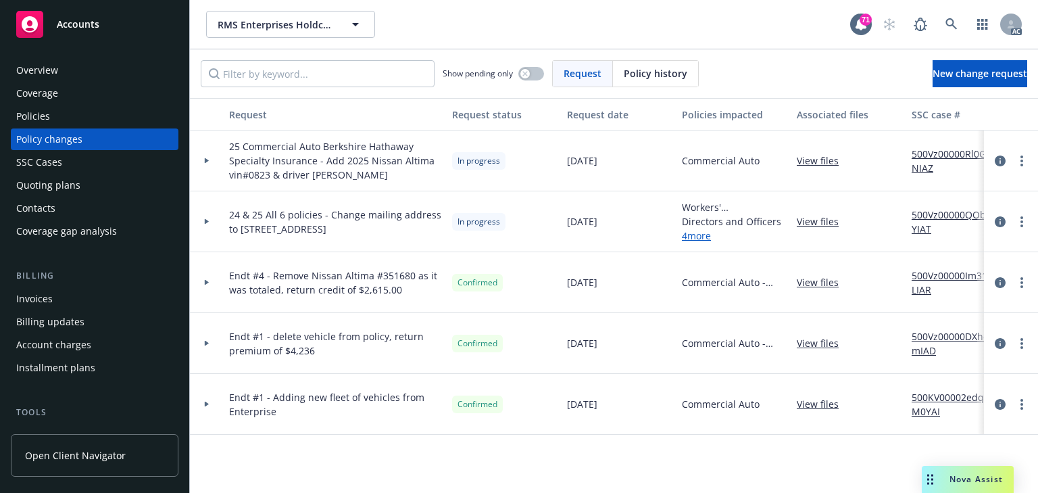
click at [208, 155] on div at bounding box center [207, 160] width 34 height 61
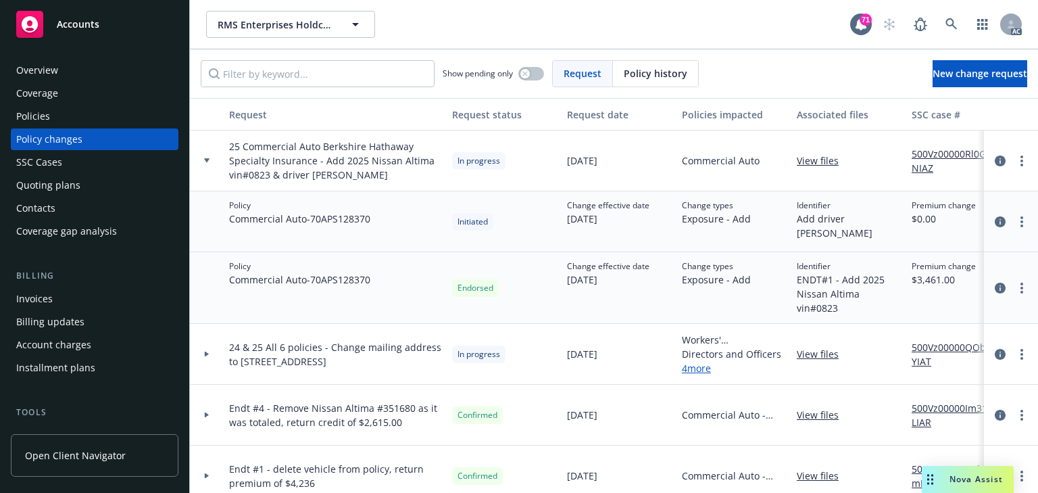
click at [53, 302] on div "Invoices" at bounding box center [94, 299] width 157 height 22
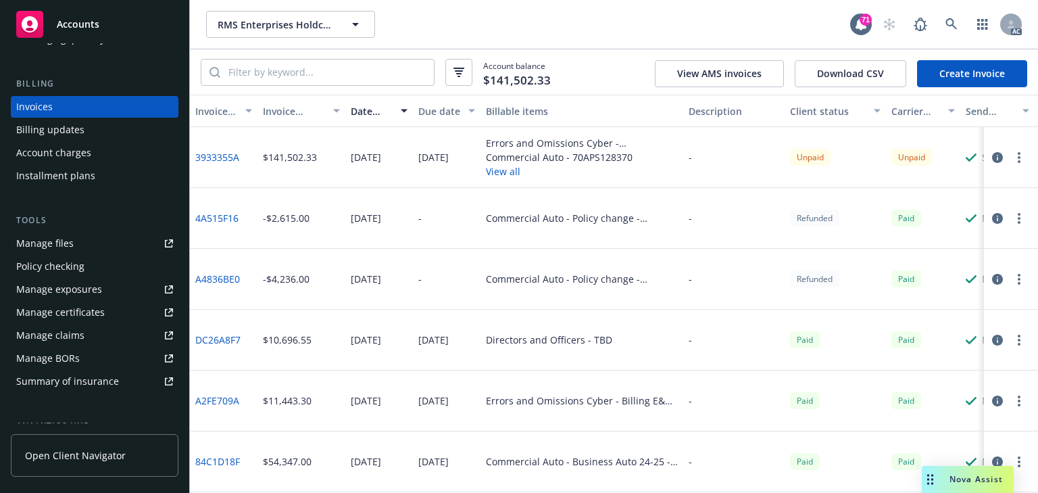
scroll to position [193, 0]
click at [101, 294] on link "Manage exposures" at bounding box center [95, 289] width 168 height 22
click at [968, 78] on link "Create Invoice" at bounding box center [972, 73] width 110 height 27
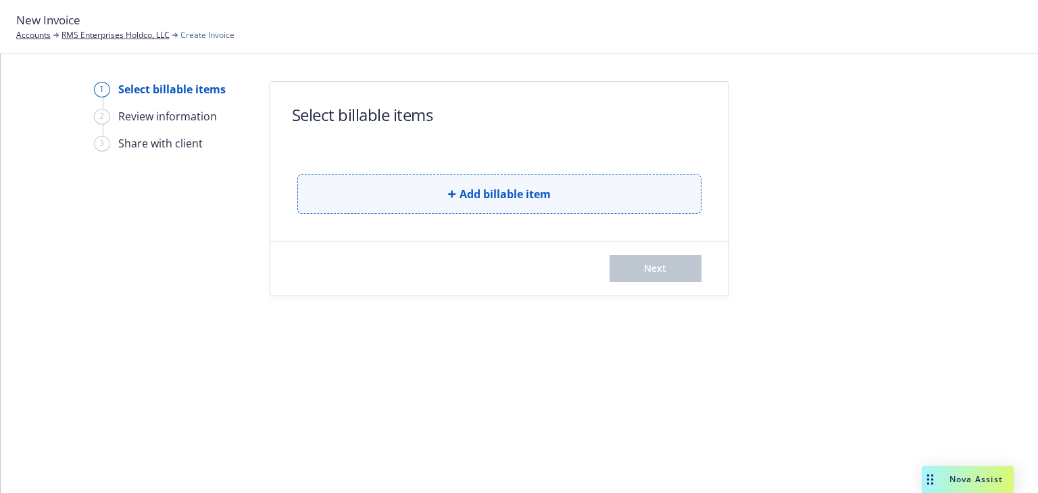
click at [541, 192] on span "Add billable item" at bounding box center [505, 194] width 91 height 16
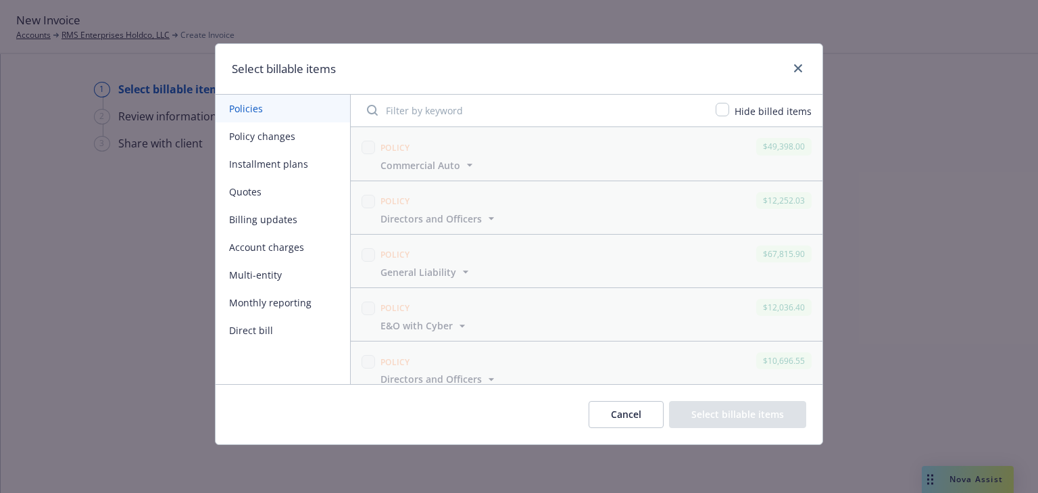
click at [287, 138] on button "Policy changes" at bounding box center [283, 136] width 135 height 28
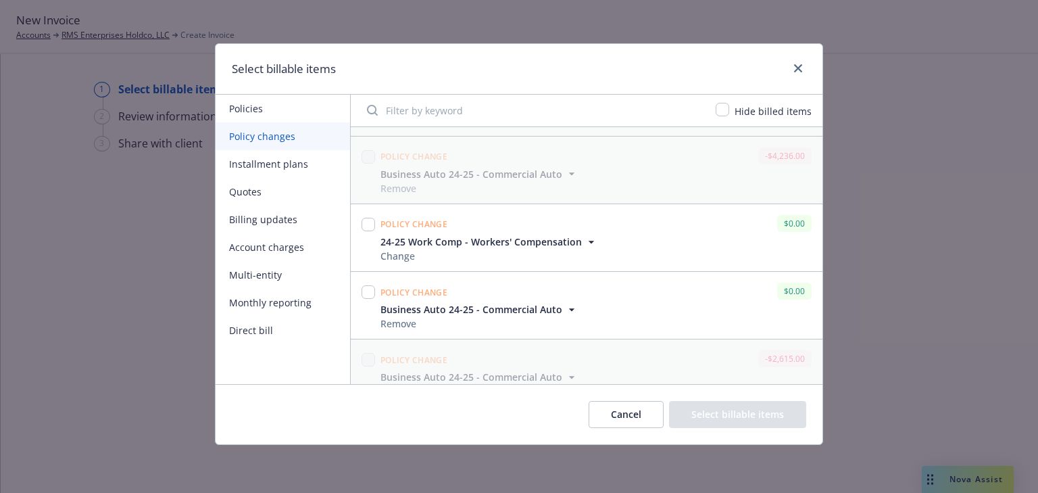
scroll to position [351, 0]
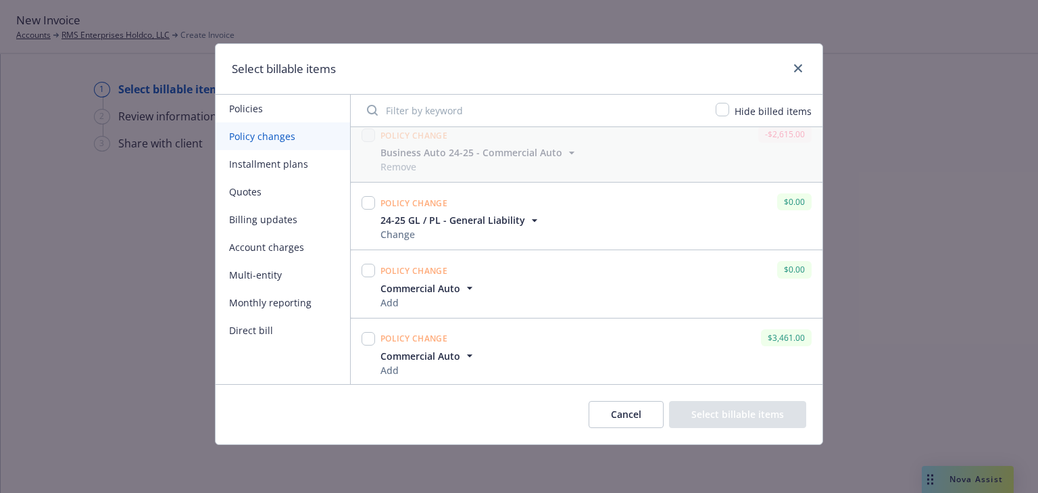
click at [533, 349] on div "Commercial Auto Add" at bounding box center [596, 363] width 437 height 28
click at [369, 337] on input "checkbox" at bounding box center [369, 339] width 14 height 14
checkbox input "true"
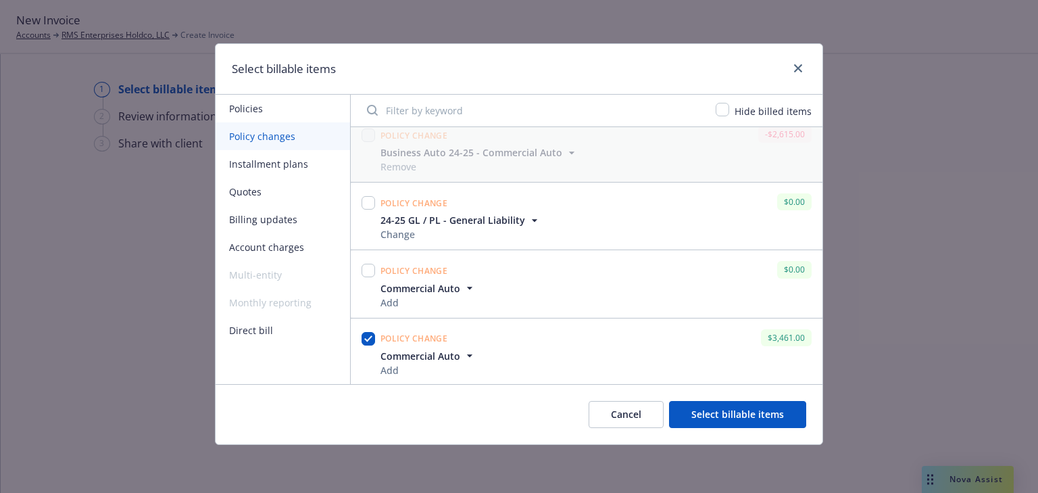
click at [733, 418] on button "Select billable items" at bounding box center [737, 414] width 137 height 27
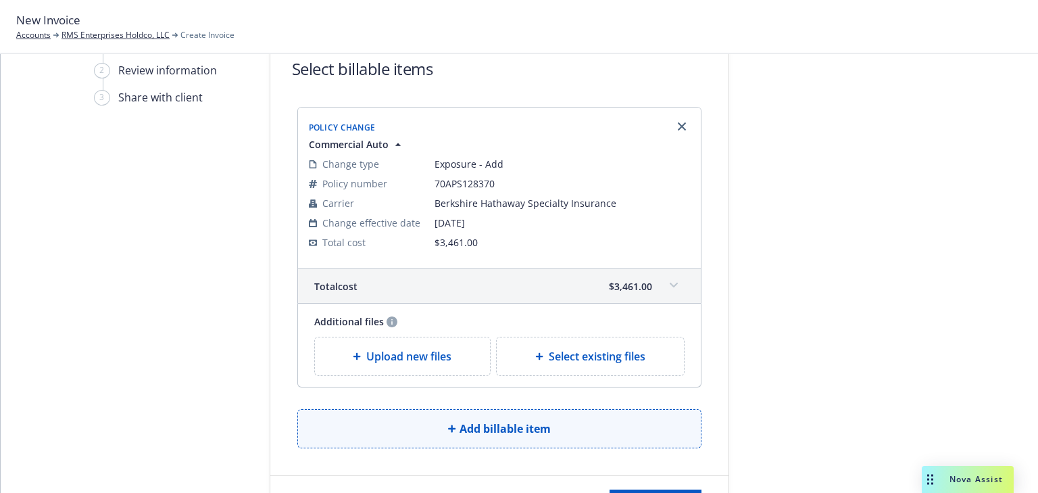
scroll to position [108, 0]
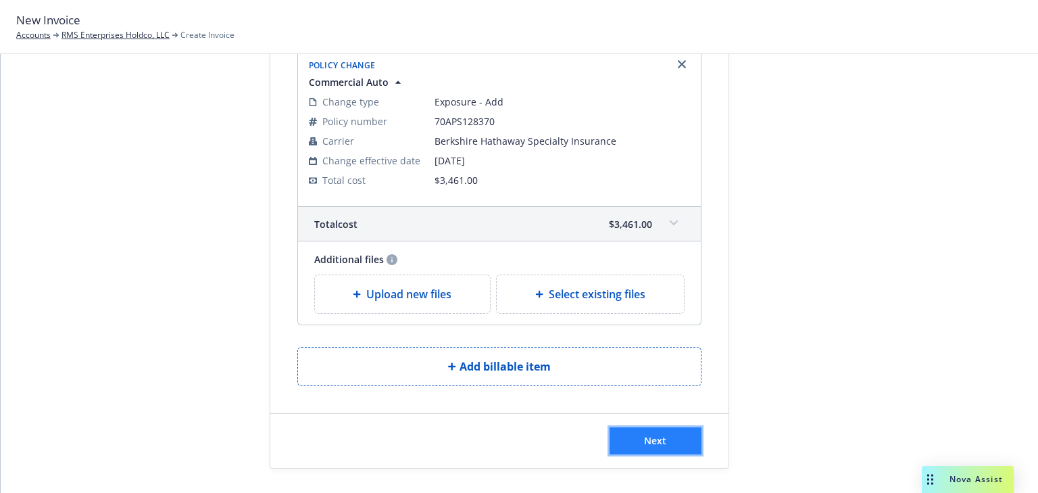
click at [693, 439] on button "Next" at bounding box center [656, 440] width 92 height 27
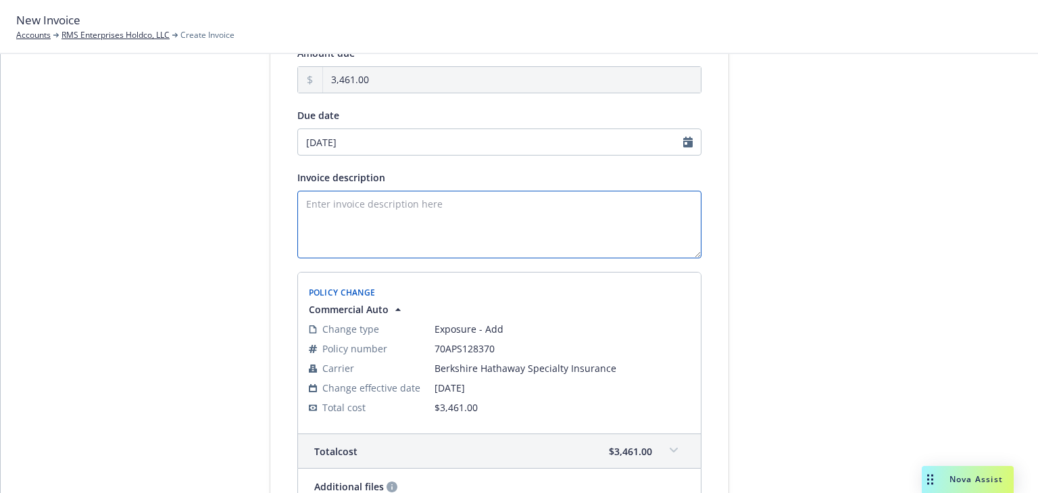
click at [349, 214] on textarea "Invoice description" at bounding box center [499, 225] width 404 height 68
click at [468, 195] on textarea "Add vehicle" at bounding box center [499, 225] width 404 height 68
paste textarea "2025 Nissan Altima, 1N4BL4DW8SN340823"
type textarea "Add vehicle 2025 Nissan Altima, 1N4BL4DW8SN340823"
click at [756, 322] on div at bounding box center [850, 304] width 189 height 662
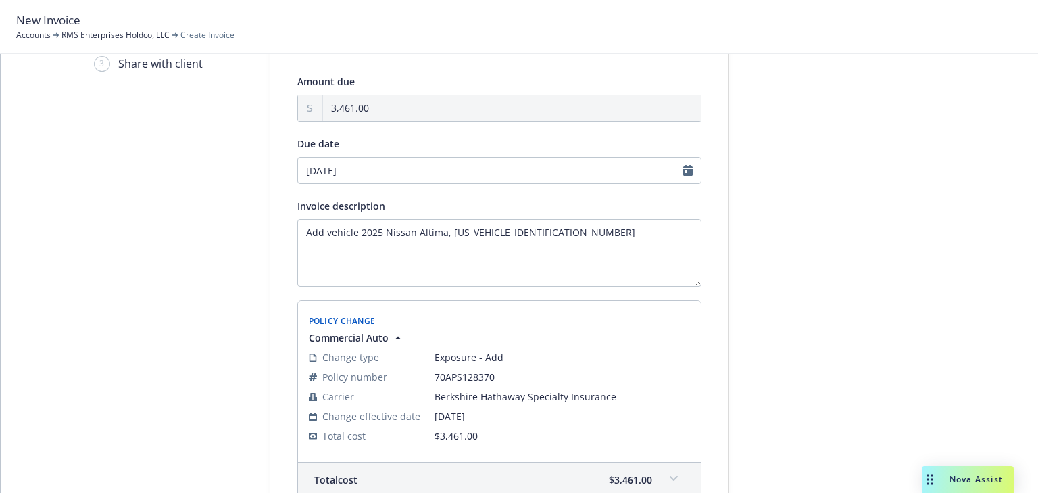
scroll to position [54, 0]
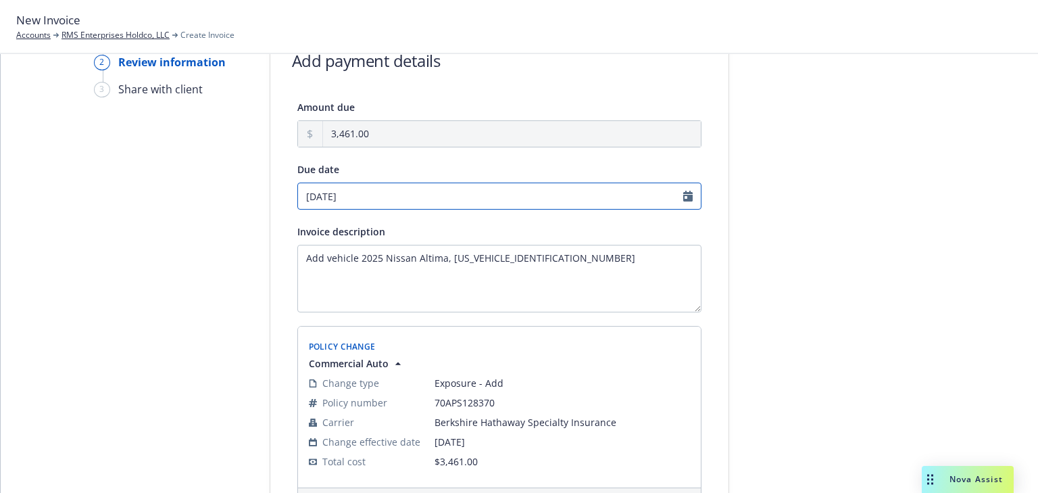
click at [378, 200] on input "10/28/2025" at bounding box center [499, 195] width 404 height 27
select select "October"
select select "2025"
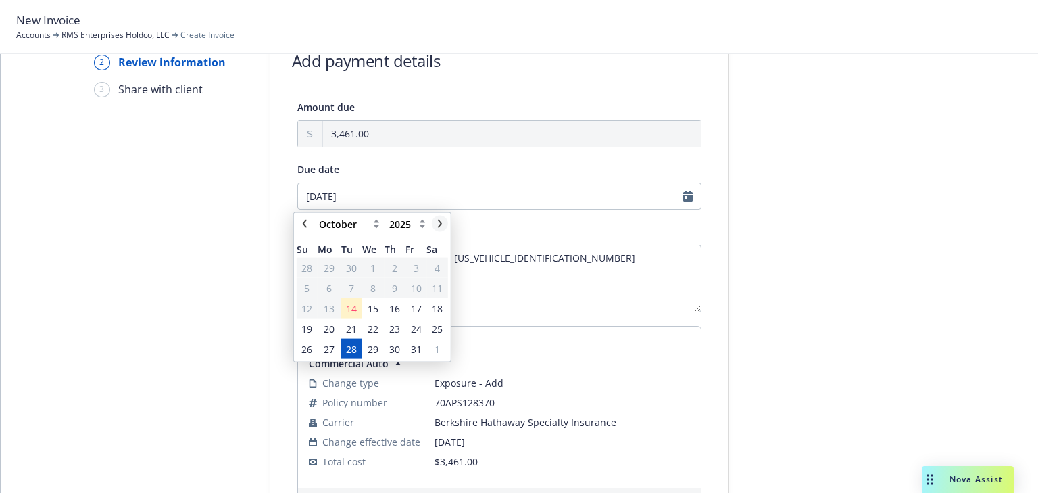
click at [441, 222] on icon "chevronRight" at bounding box center [440, 224] width 8 height 8
select select "November"
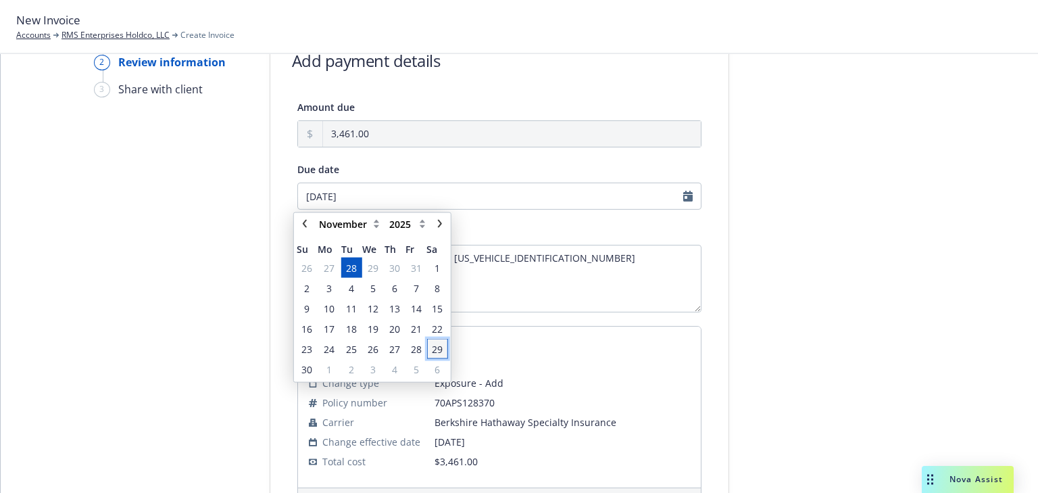
click at [435, 350] on span "29" at bounding box center [437, 348] width 11 height 14
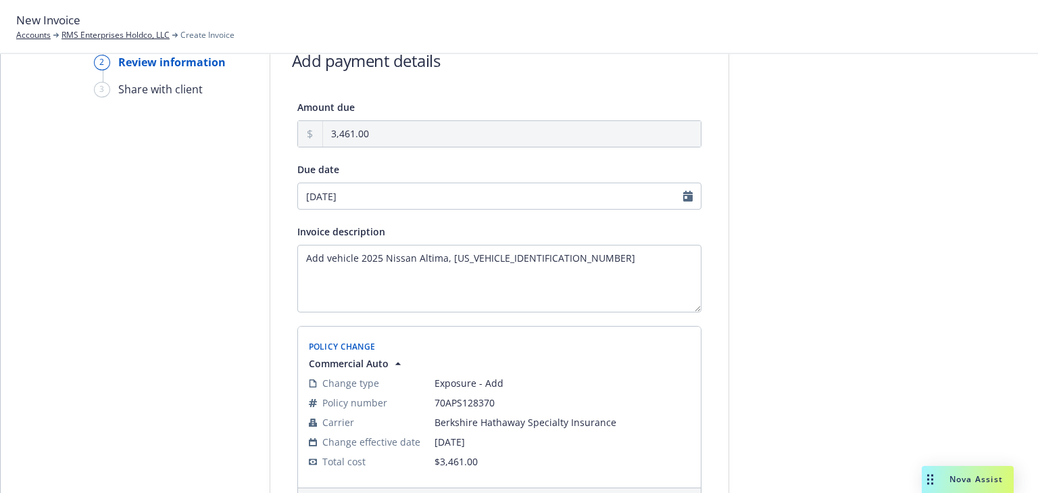
type input "11/29/2025"
click at [877, 316] on div at bounding box center [850, 358] width 189 height 662
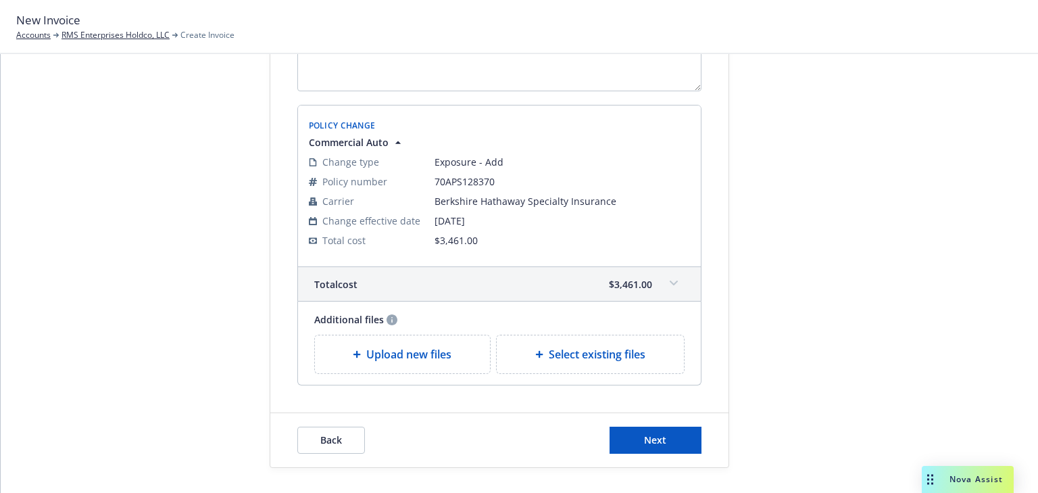
scroll to position [276, 0]
click at [679, 441] on button "Next" at bounding box center [656, 439] width 92 height 27
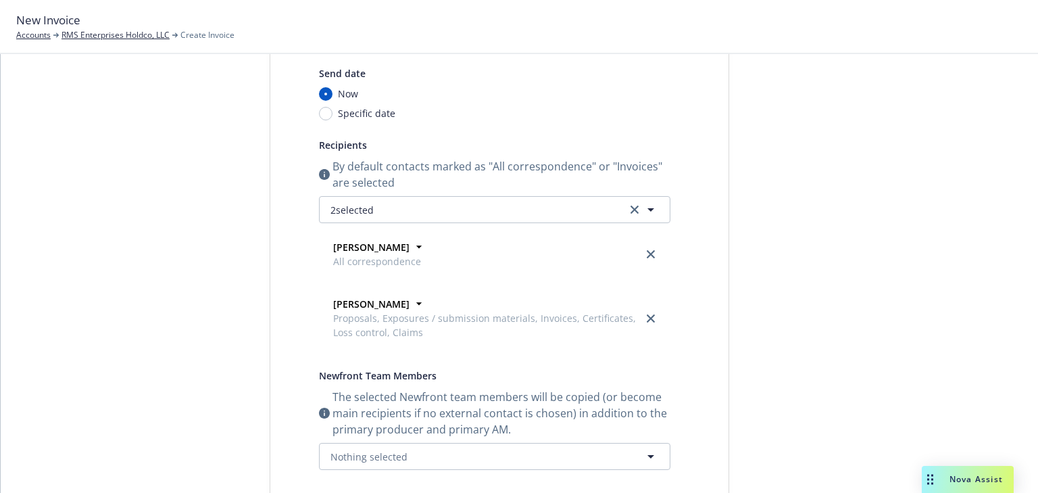
scroll to position [0, 0]
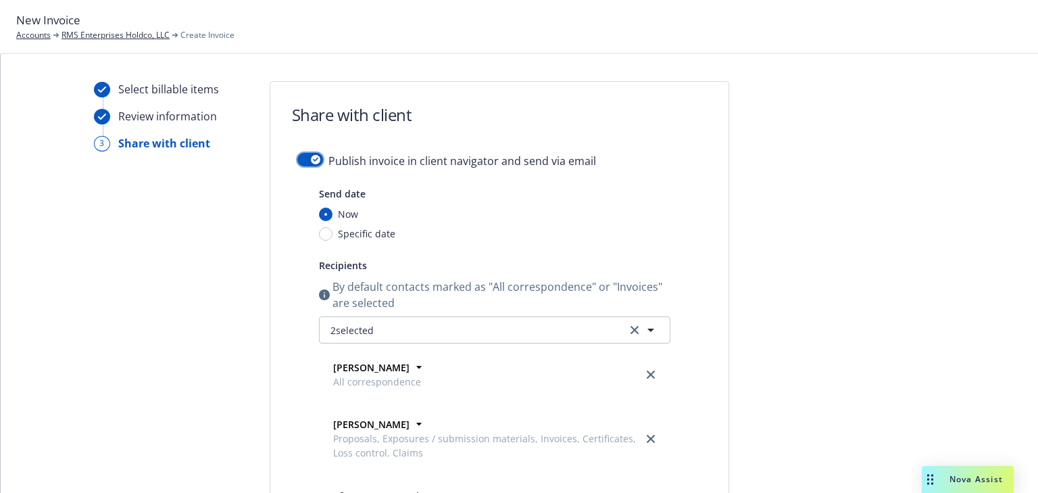
click at [311, 157] on div "button" at bounding box center [315, 159] width 9 height 9
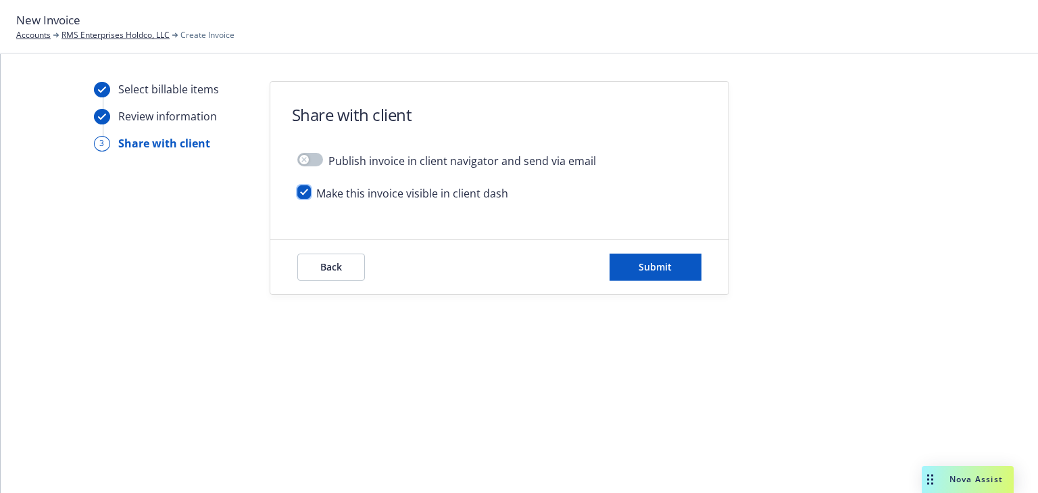
click at [299, 193] on input "checkbox" at bounding box center [304, 192] width 14 height 14
checkbox input "false"
click at [647, 270] on span "Submit" at bounding box center [655, 266] width 33 height 13
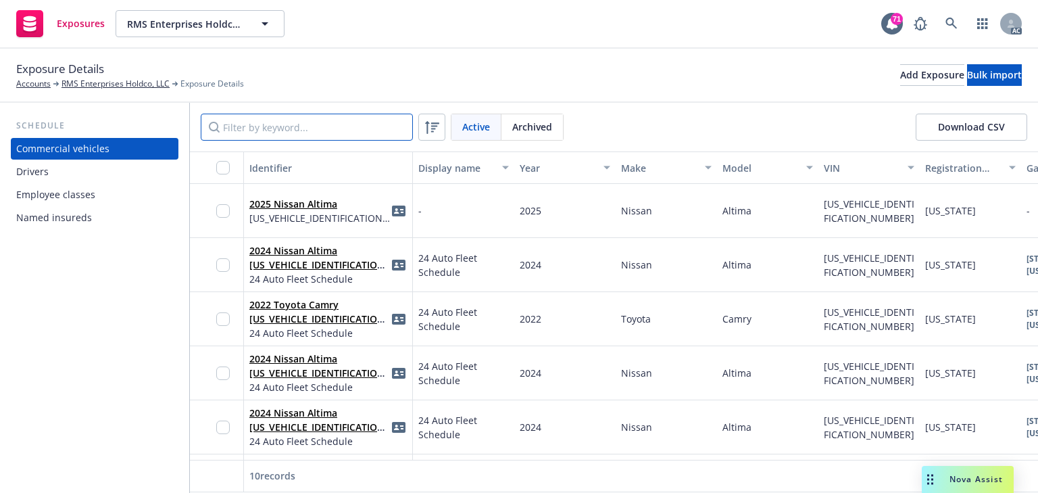
click at [314, 122] on input "Filter by keyword..." at bounding box center [307, 127] width 212 height 27
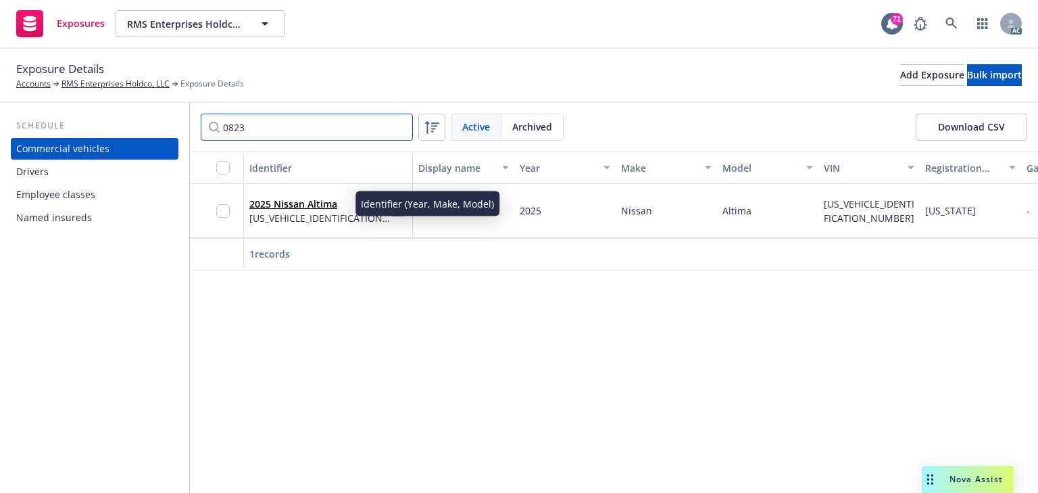
type input "0823"
click at [322, 209] on link "2025 Nissan Altima" at bounding box center [293, 203] width 88 height 13
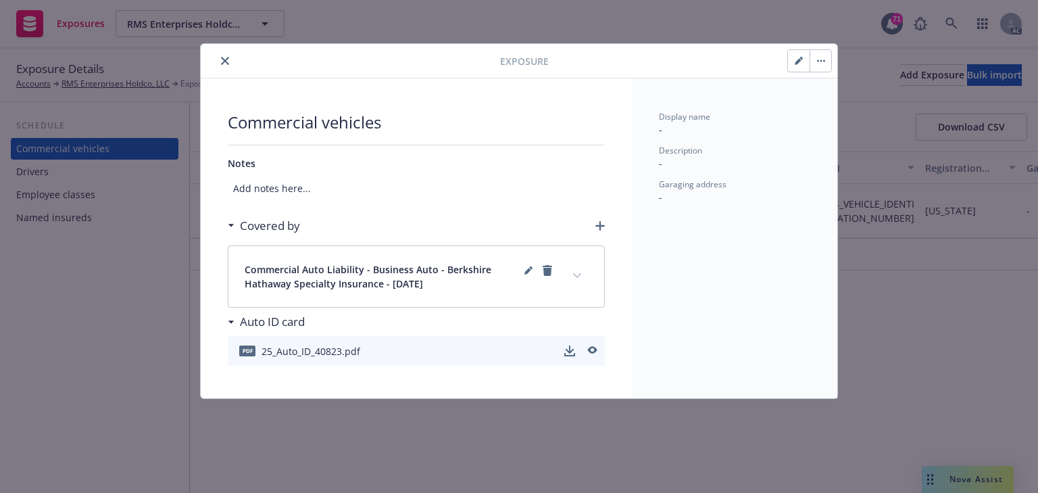
click at [800, 59] on icon "button" at bounding box center [798, 61] width 7 height 7
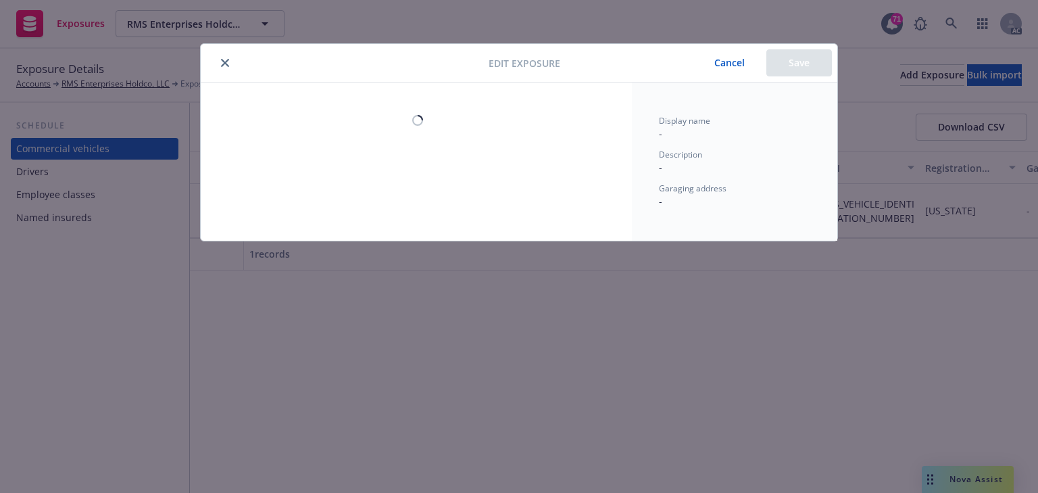
select select "CO"
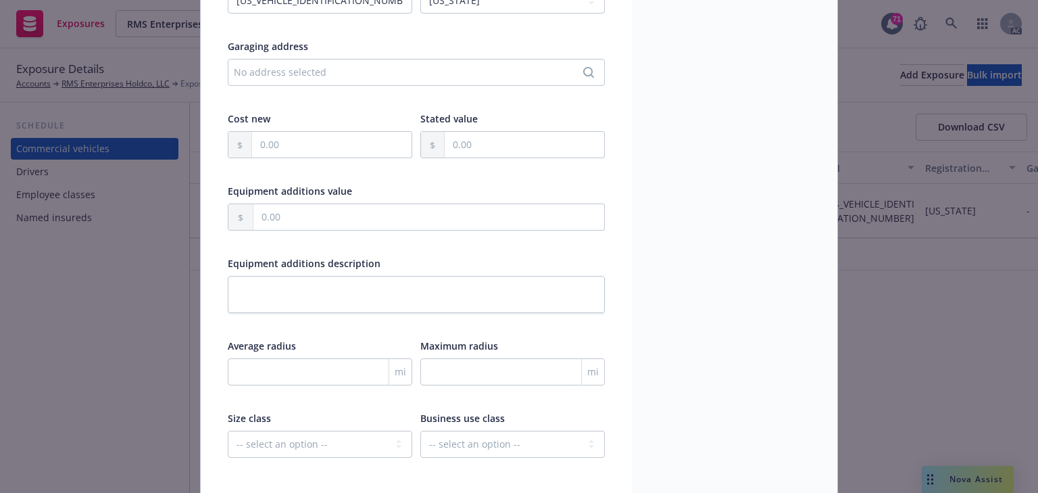
scroll to position [324, 0]
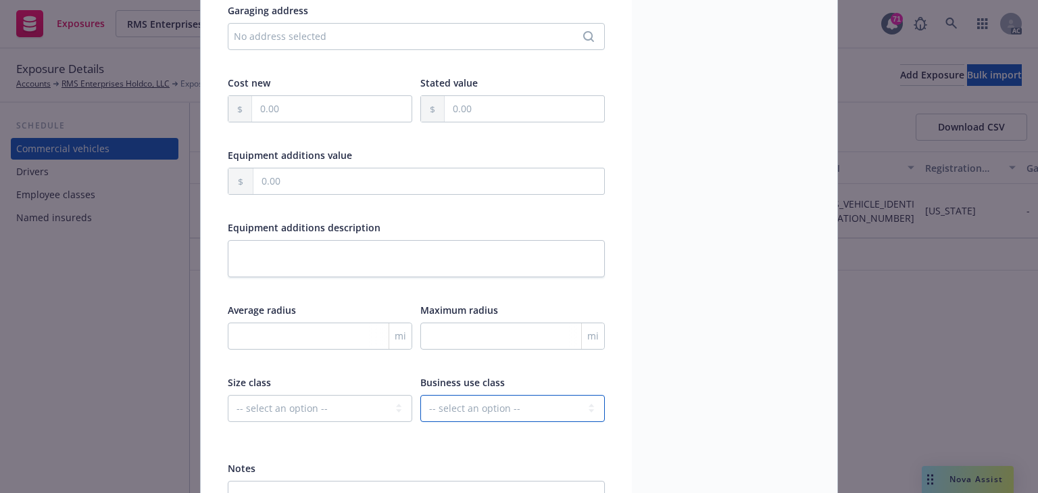
click at [498, 402] on select "-- select an option -- Service Retail Commercial" at bounding box center [512, 408] width 185 height 27
select select "COMMERCIAL"
click at [420, 395] on select "-- select an option -- Service Retail Commercial" at bounding box center [512, 408] width 185 height 27
click at [477, 324] on input "number" at bounding box center [512, 335] width 185 height 27
type input "100"
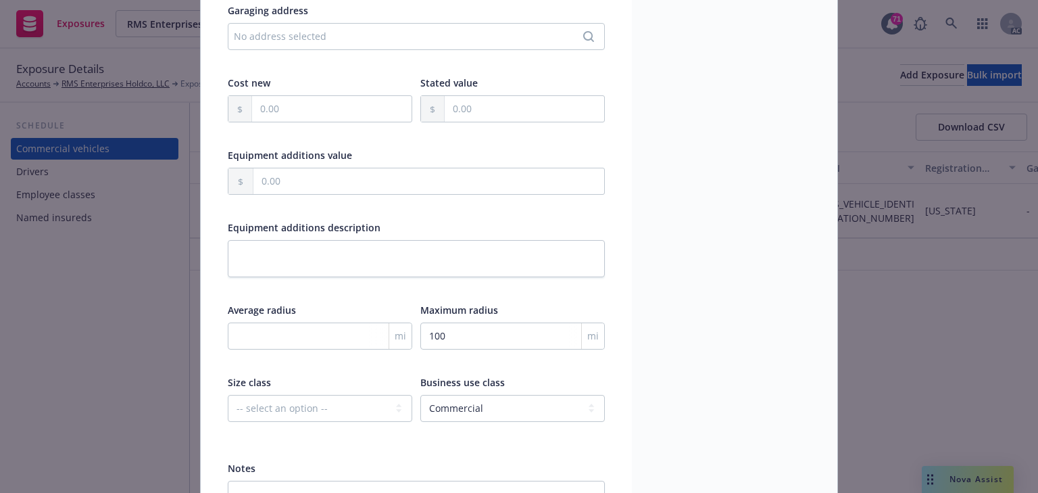
click at [746, 298] on div "Display name - Description - Garaging address -" at bounding box center [734, 153] width 205 height 791
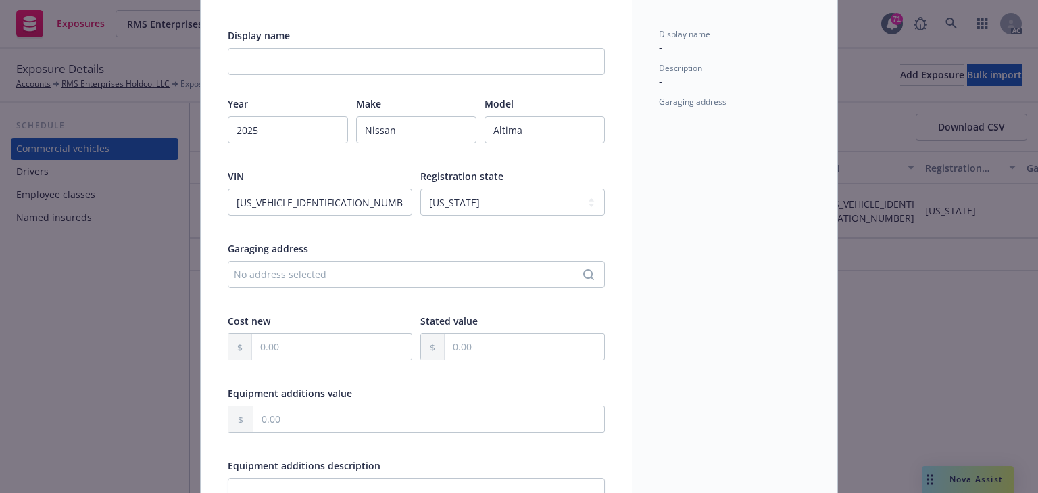
scroll to position [0, 0]
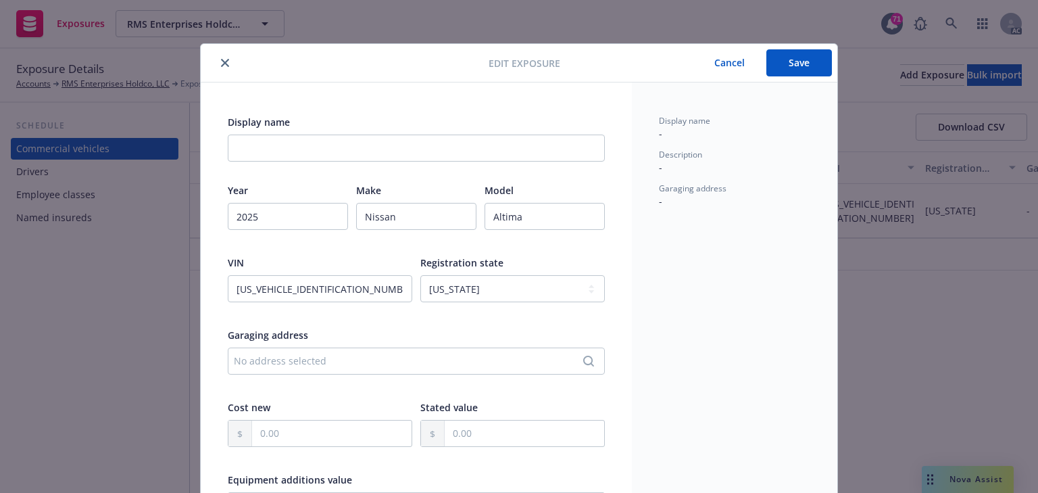
click at [791, 66] on button "Save" at bounding box center [799, 62] width 66 height 27
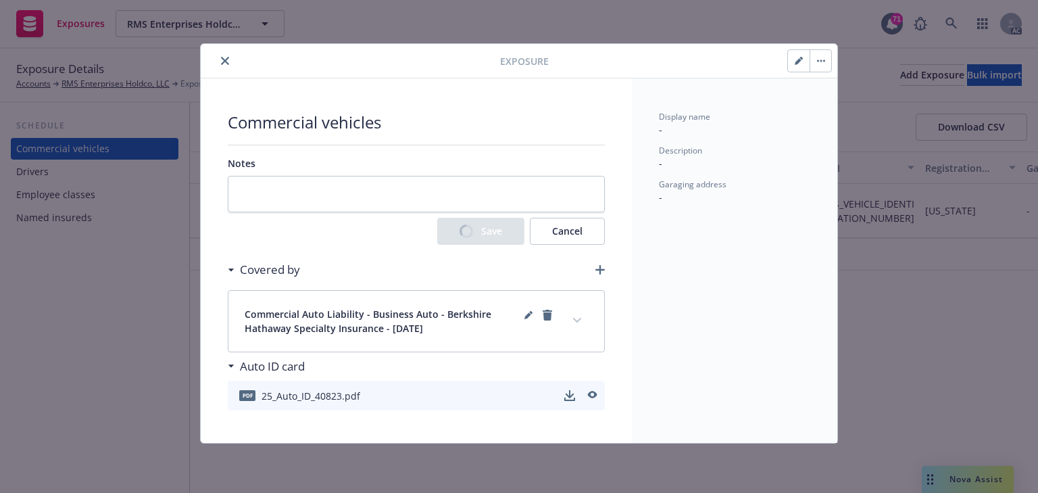
click at [576, 316] on div "Covered by Commercial Auto Liability - Business Auto - Berkshire Hathaway Speci…" at bounding box center [416, 332] width 377 height 155
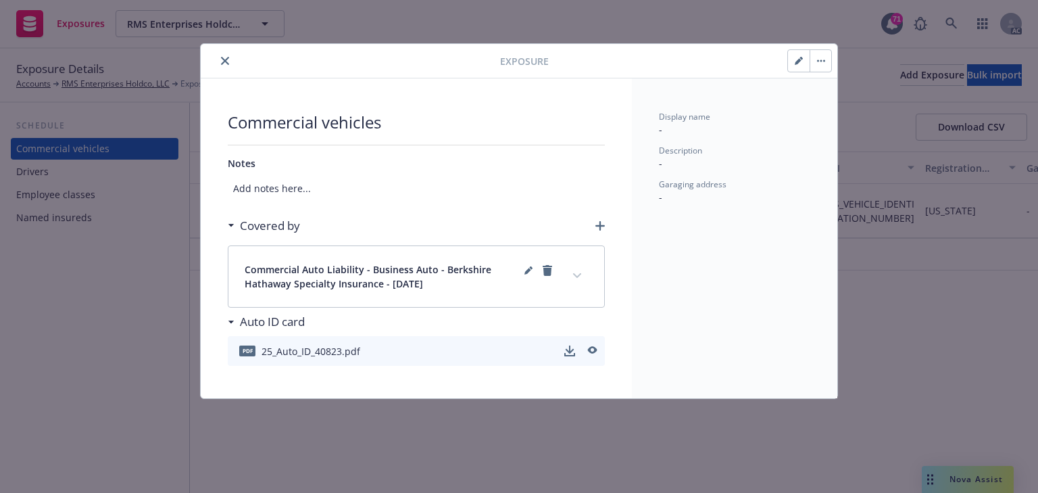
click at [568, 270] on button "expand content" at bounding box center [577, 276] width 22 height 22
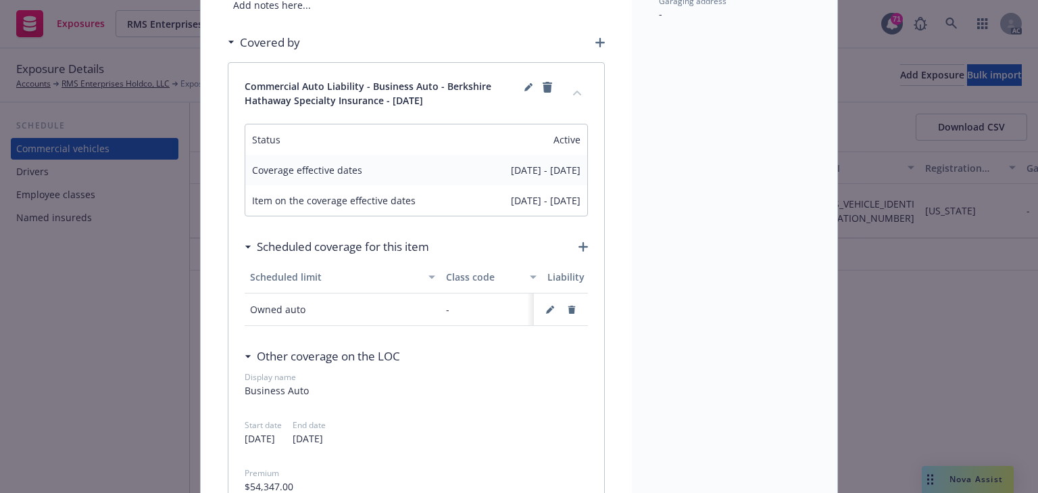
scroll to position [216, 0]
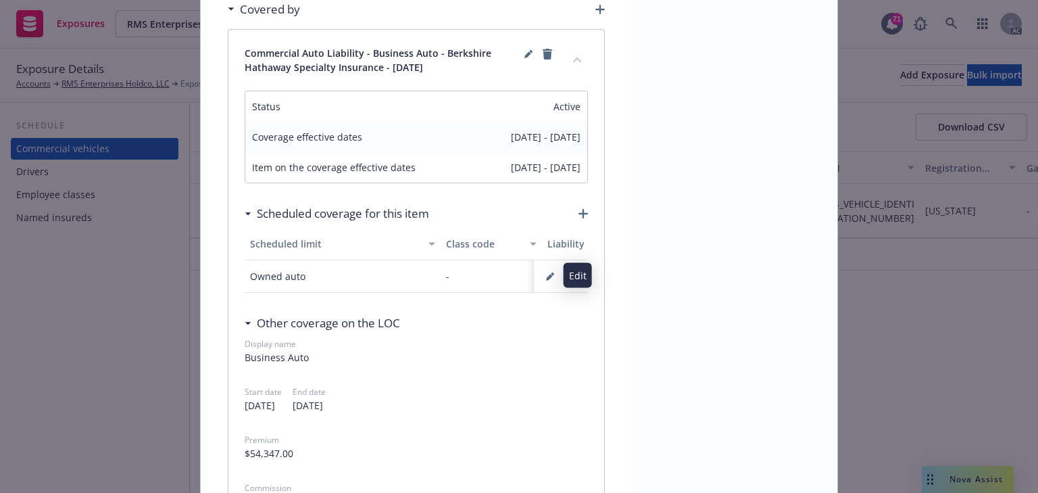
click at [548, 278] on icon "button" at bounding box center [550, 276] width 8 height 8
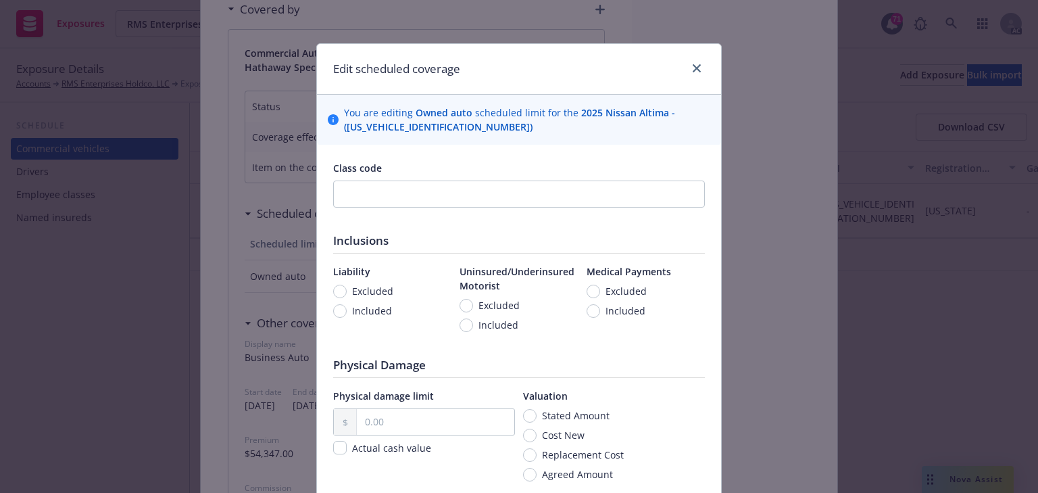
click at [364, 312] on span "Included" at bounding box center [372, 310] width 40 height 14
click at [347, 312] on input "Included" at bounding box center [340, 311] width 14 height 14
radio input "true"
click at [487, 326] on span "Included" at bounding box center [499, 325] width 40 height 14
click at [473, 326] on input "Included" at bounding box center [467, 325] width 14 height 14
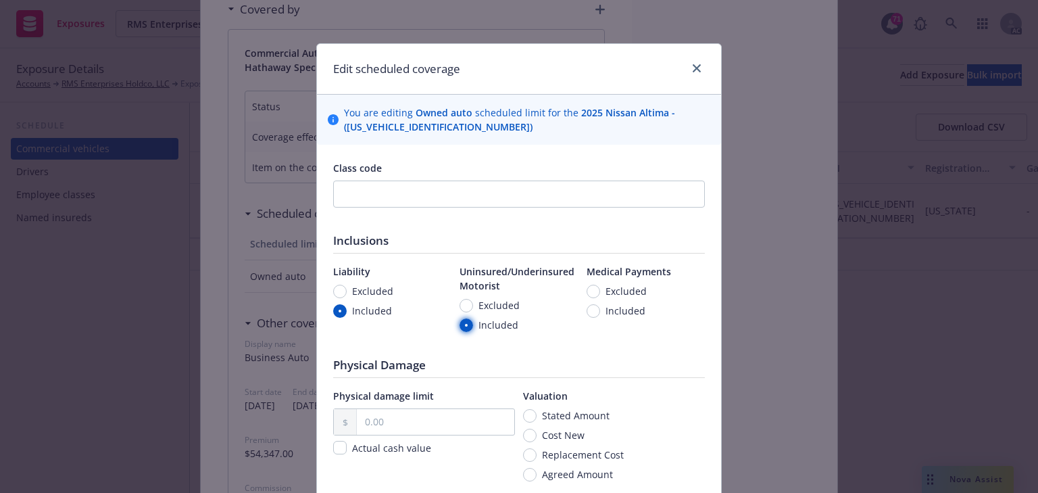
radio input "true"
click at [631, 310] on span "Included" at bounding box center [626, 310] width 40 height 14
click at [600, 310] on input "Included" at bounding box center [594, 311] width 14 height 14
radio input "true"
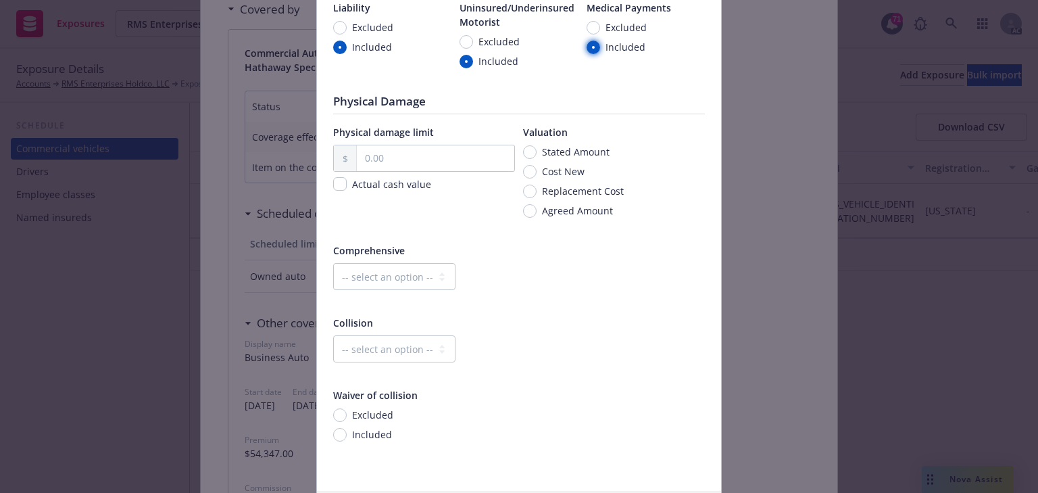
scroll to position [270, 0]
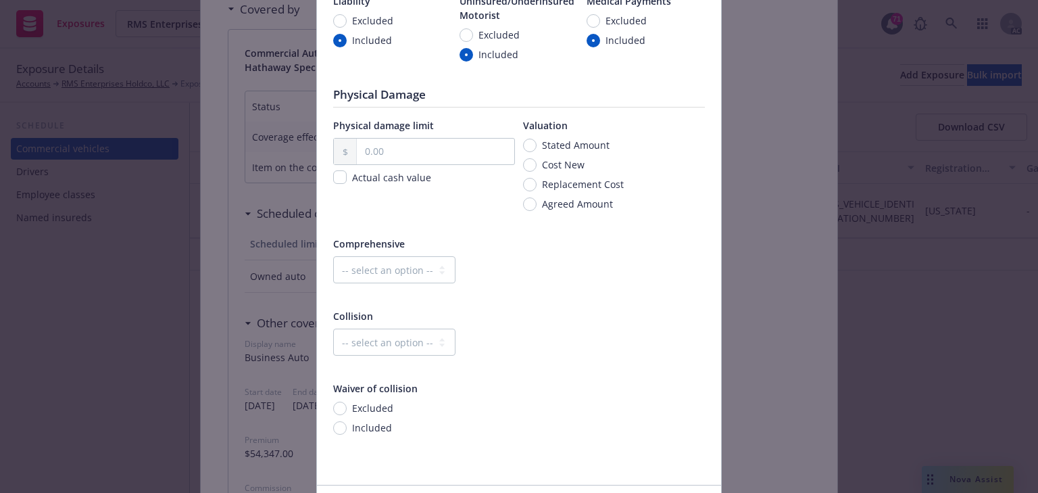
click at [631, 310] on div "Collision" at bounding box center [519, 316] width 372 height 14
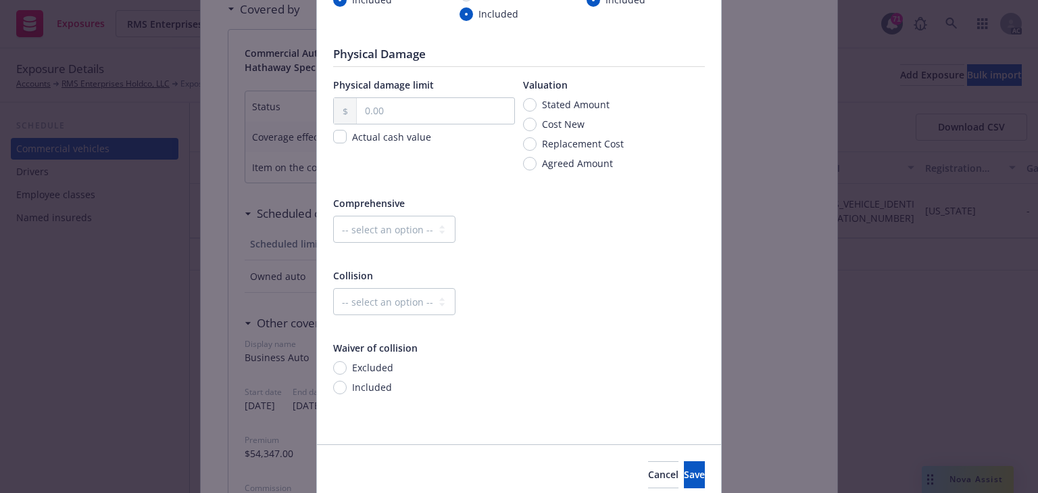
scroll to position [366, 0]
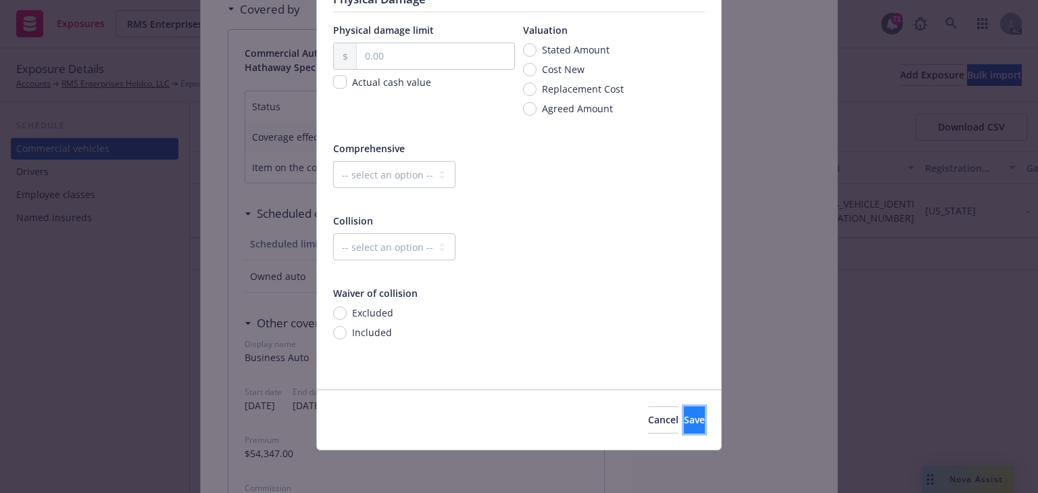
click at [684, 427] on button "Save" at bounding box center [694, 419] width 21 height 27
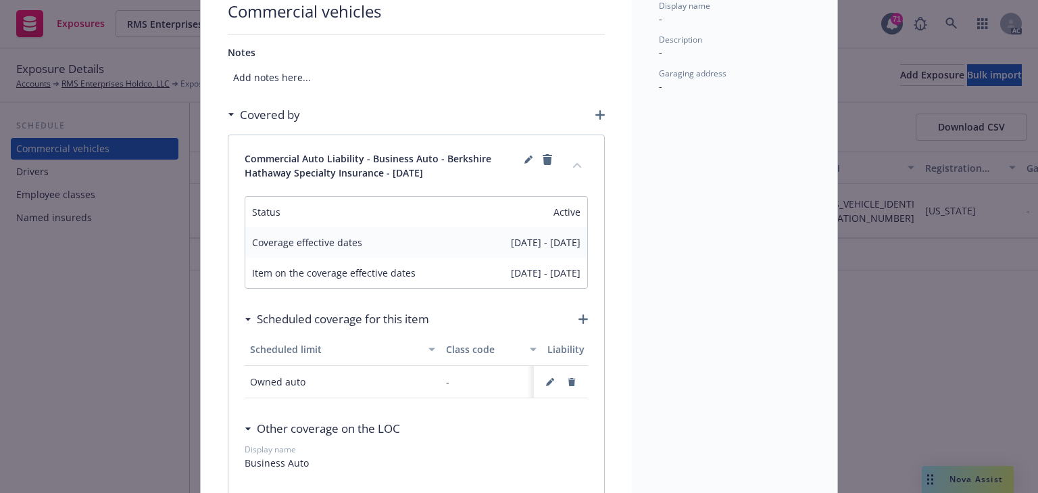
scroll to position [0, 0]
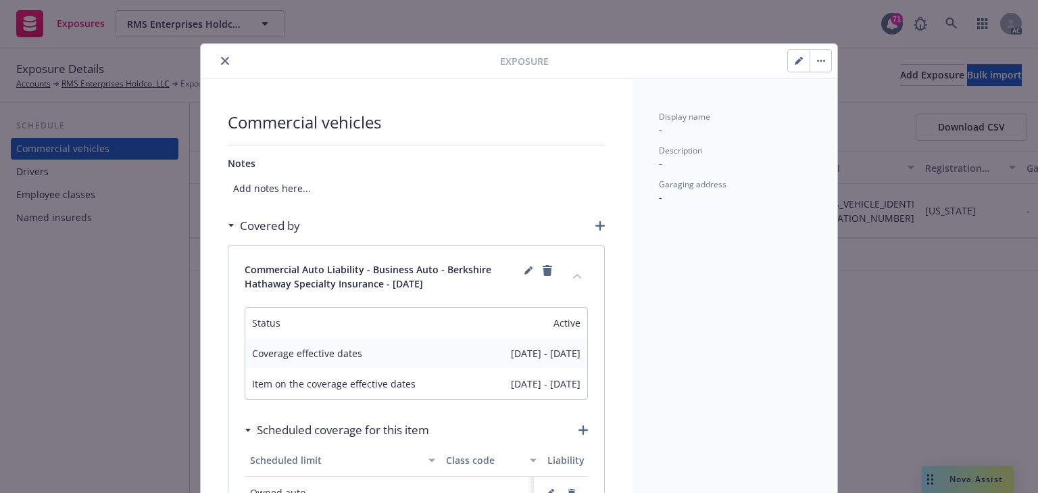
click at [221, 62] on icon "close" at bounding box center [225, 61] width 8 height 8
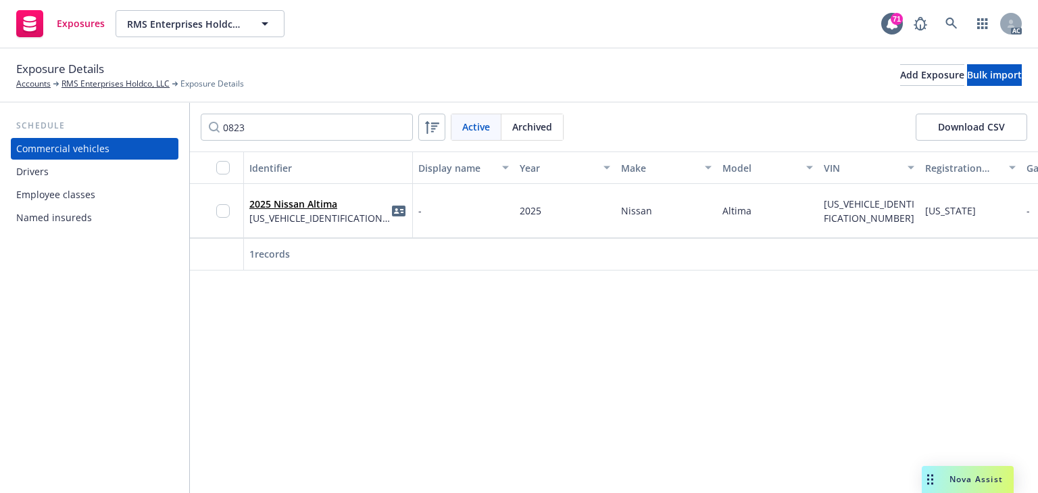
click at [746, 381] on div "Identifier Display name Year Make Model VIN Registration state Garaging address…" at bounding box center [614, 321] width 848 height 341
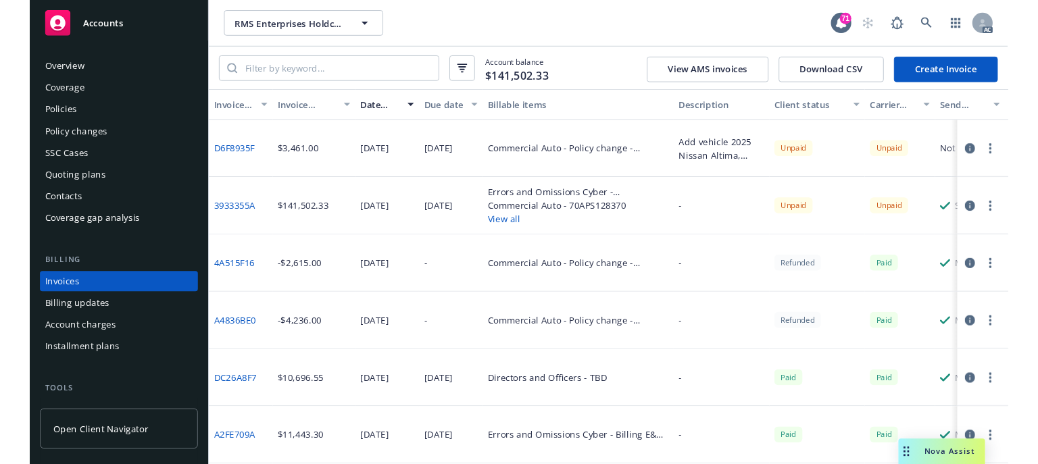
scroll to position [30, 0]
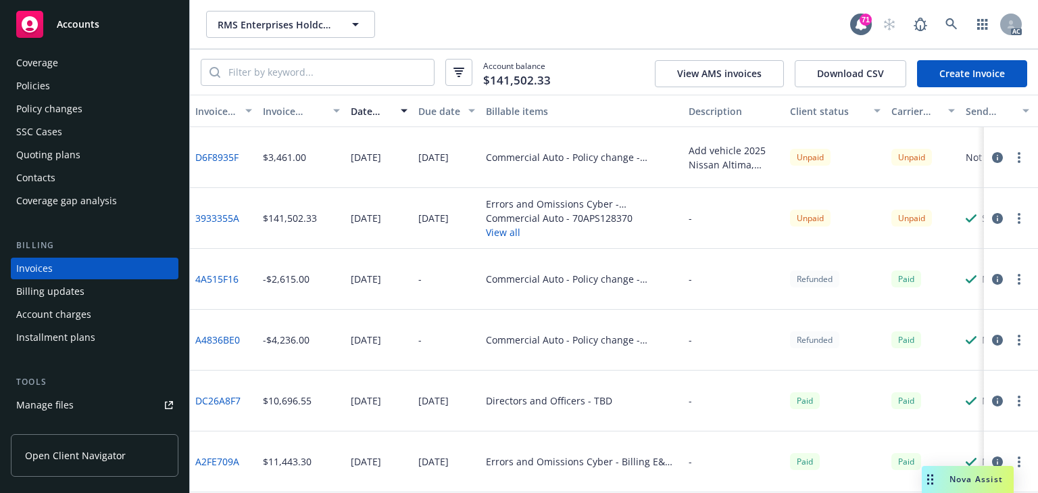
click at [992, 157] on icon "button" at bounding box center [997, 157] width 11 height 11
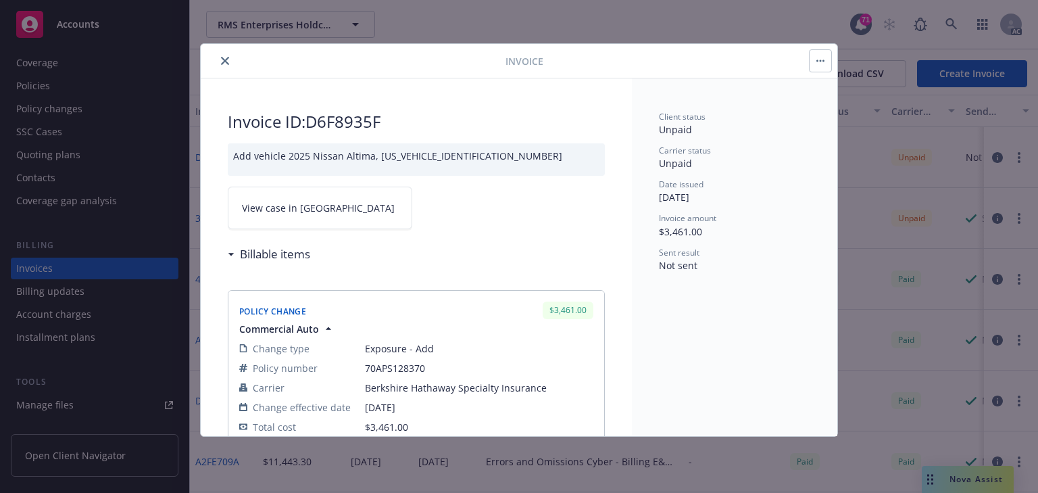
click at [276, 219] on link "View case in [GEOGRAPHIC_DATA]" at bounding box center [320, 208] width 185 height 43
click at [228, 66] on button "close" at bounding box center [225, 61] width 16 height 16
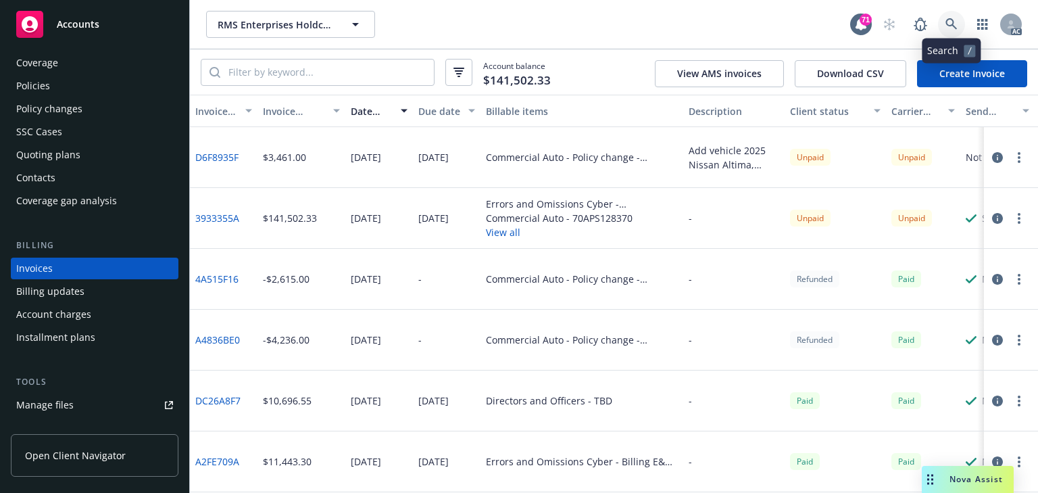
click at [948, 25] on icon at bounding box center [951, 23] width 11 height 11
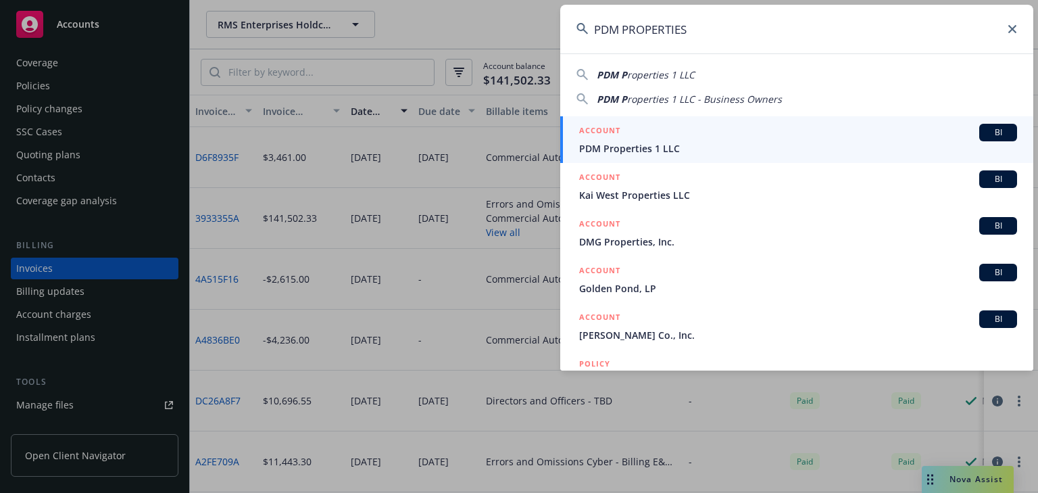
type input "PDM PROPERTIES"
click at [630, 154] on span "PDM Properties 1 LLC" at bounding box center [798, 148] width 438 height 14
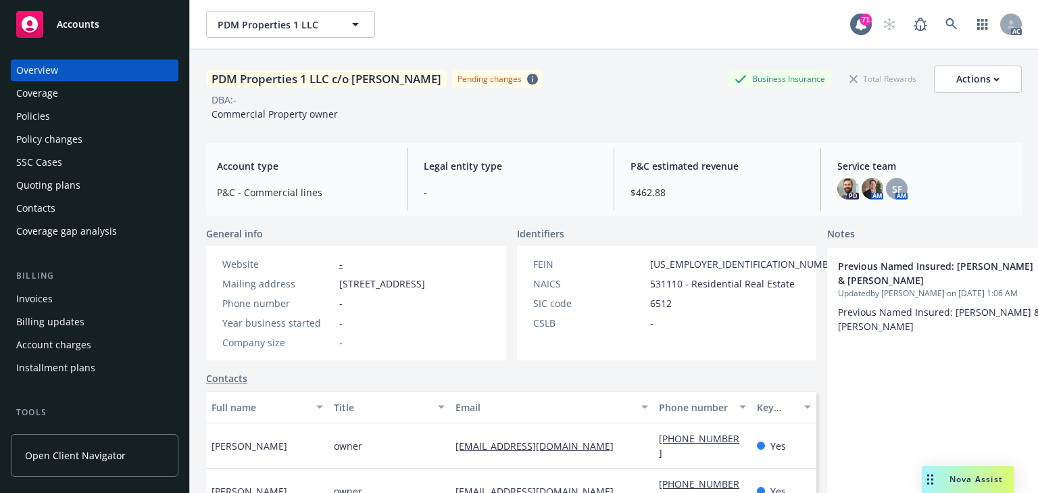
click at [32, 142] on div "Policy changes" at bounding box center [49, 139] width 66 height 22
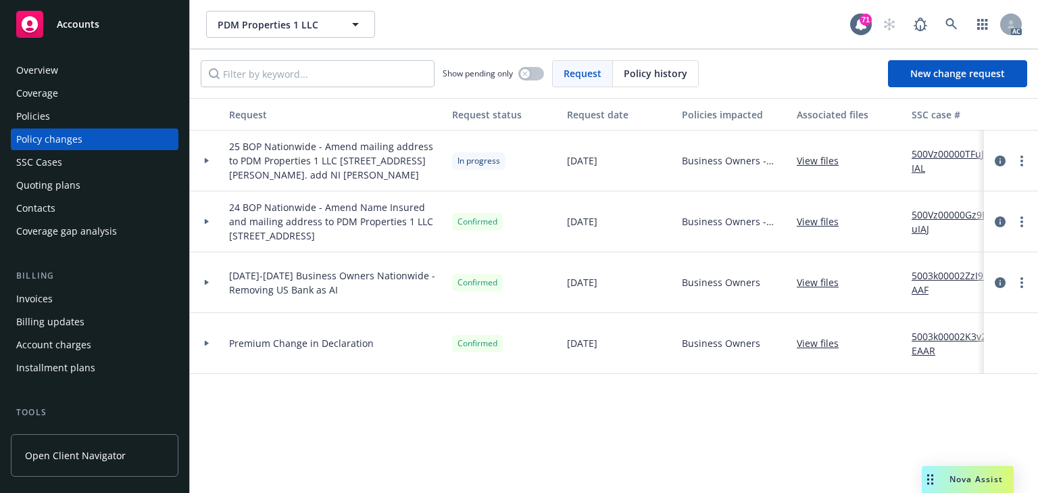
click at [927, 157] on link "500Vz00000TFuJ4IAL" at bounding box center [957, 161] width 91 height 28
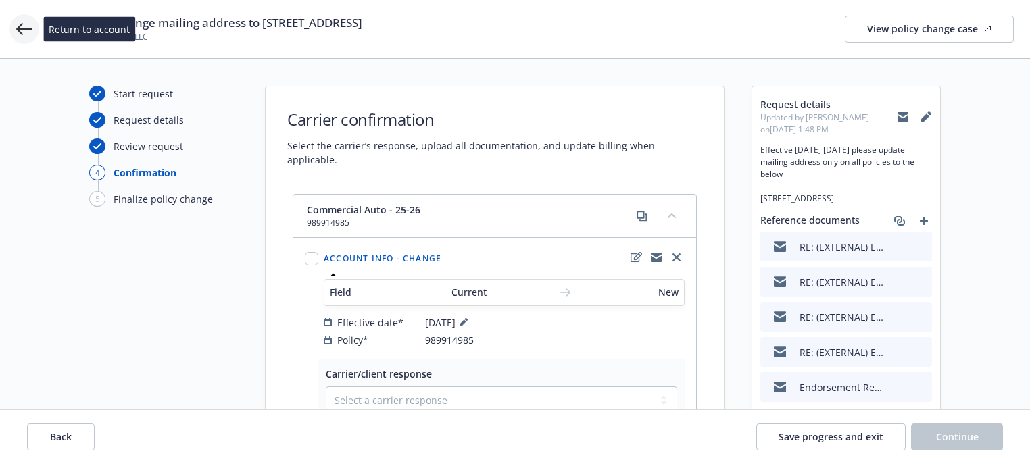
click at [26, 28] on icon at bounding box center [24, 29] width 16 height 16
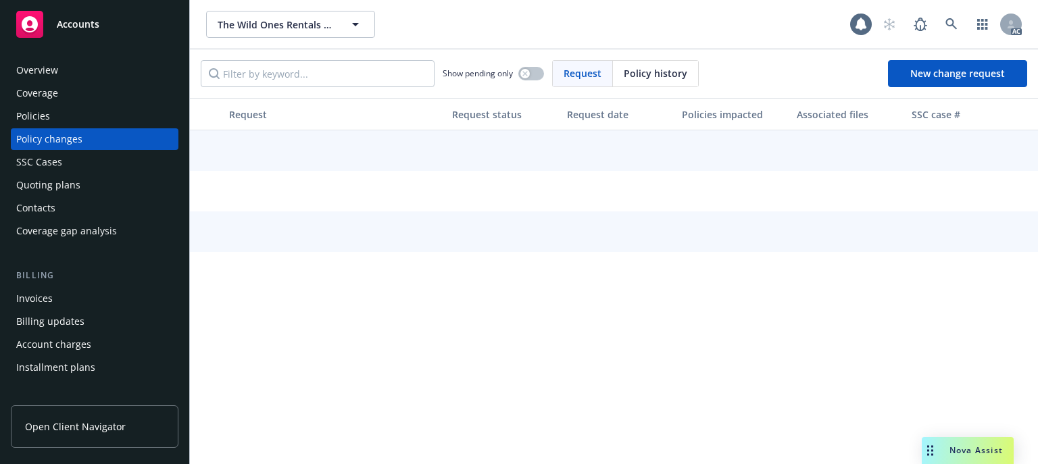
click at [59, 122] on div "Policies" at bounding box center [94, 116] width 157 height 22
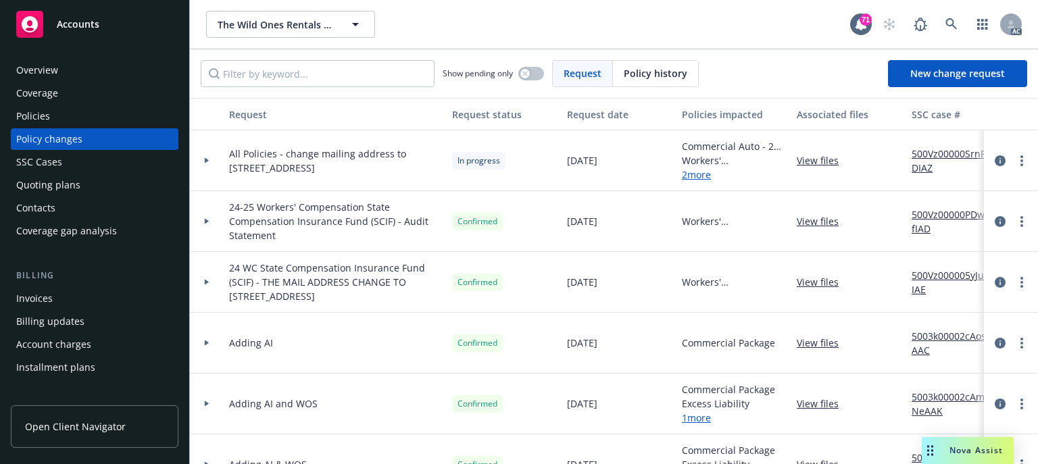
click at [59, 122] on div "Policies" at bounding box center [94, 116] width 157 height 22
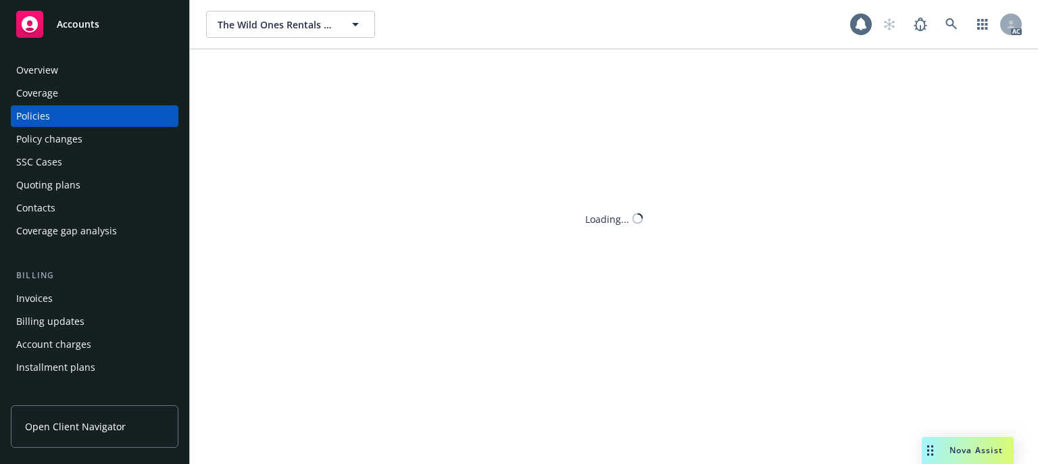
click at [59, 122] on div "Policies" at bounding box center [94, 116] width 157 height 22
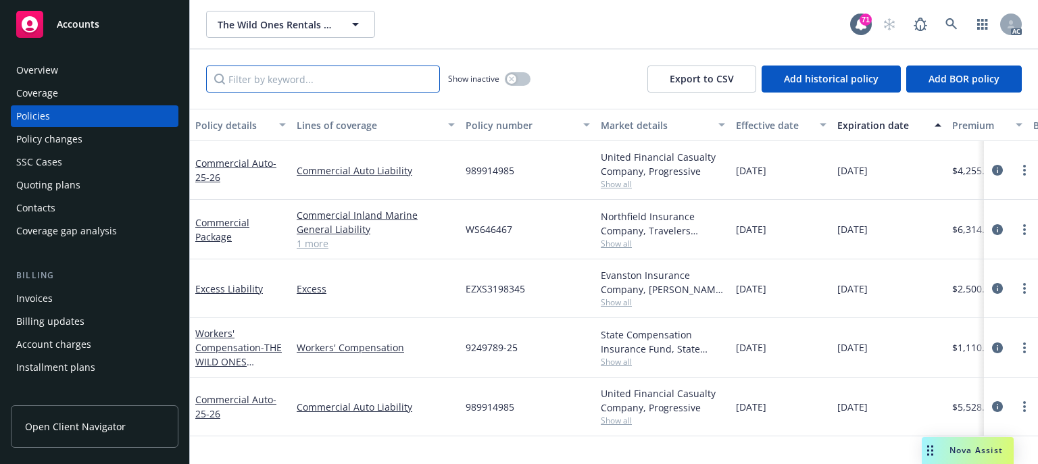
click at [274, 76] on input "Filter by keyword..." at bounding box center [323, 79] width 234 height 27
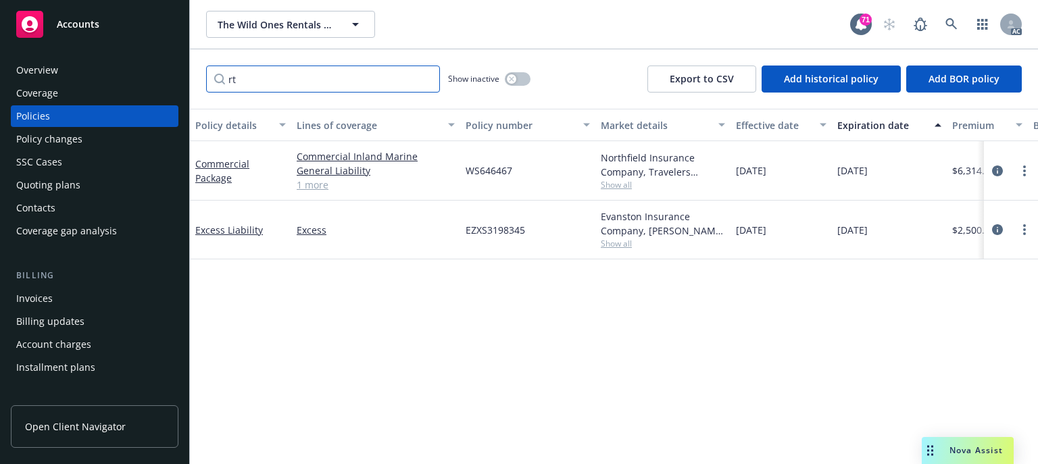
type input "rt"
click at [600, 355] on div "Policy details Lines of coverage Policy number Market details Effective date Ex…" at bounding box center [614, 287] width 848 height 356
click at [621, 244] on span "Show all" at bounding box center [663, 243] width 124 height 11
click at [623, 184] on span "Show all" at bounding box center [663, 184] width 124 height 11
click at [412, 341] on div "Policy details Lines of coverage Policy number Market details Effective date Ex…" at bounding box center [614, 287] width 848 height 356
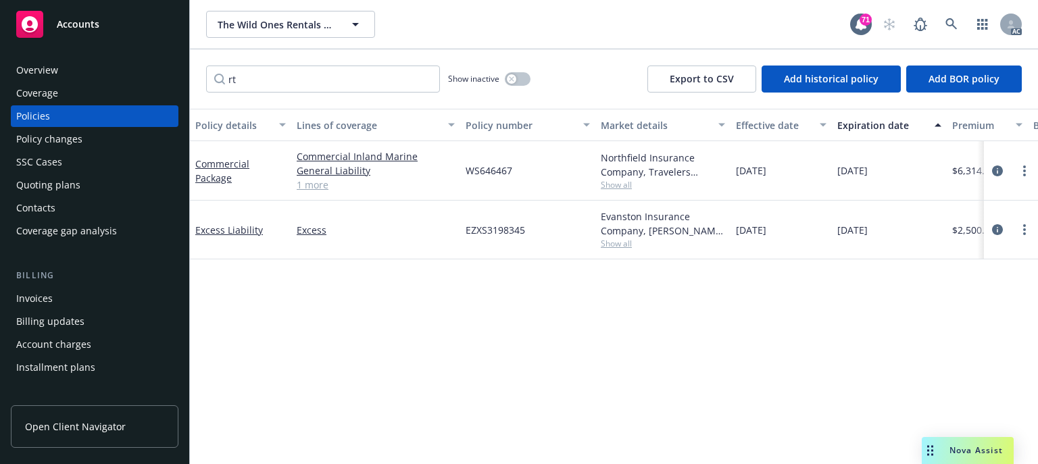
click at [633, 189] on span "Show all" at bounding box center [663, 184] width 124 height 11
click at [71, 143] on div "Policy changes" at bounding box center [49, 139] width 66 height 22
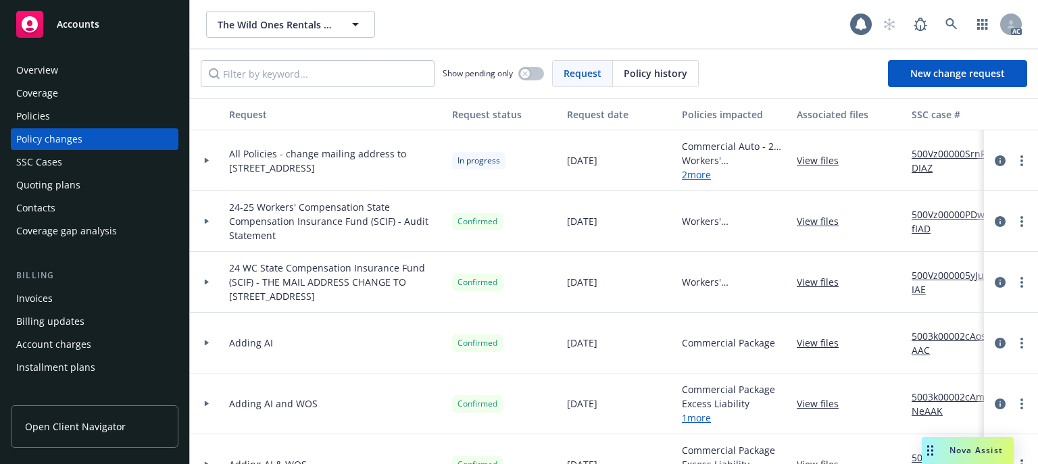
click at [208, 162] on div at bounding box center [207, 160] width 34 height 61
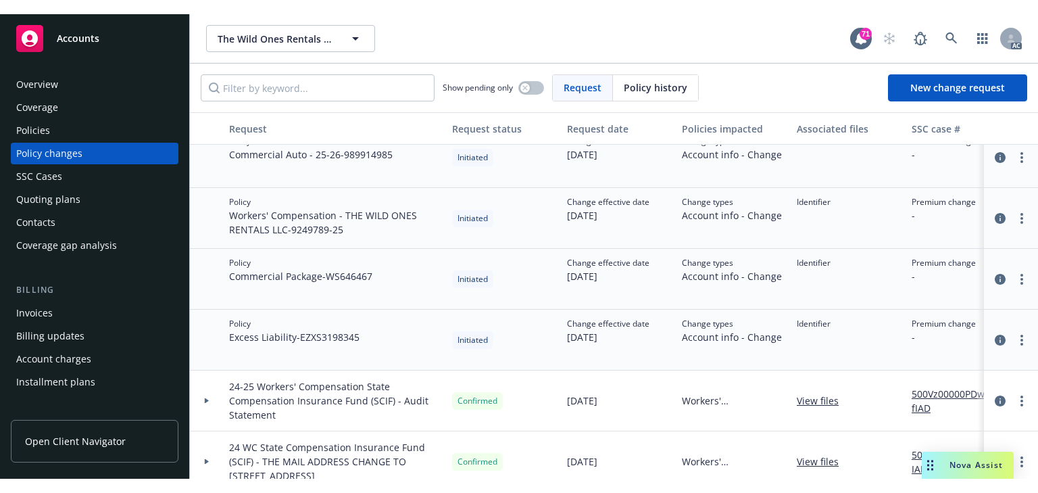
scroll to position [54, 0]
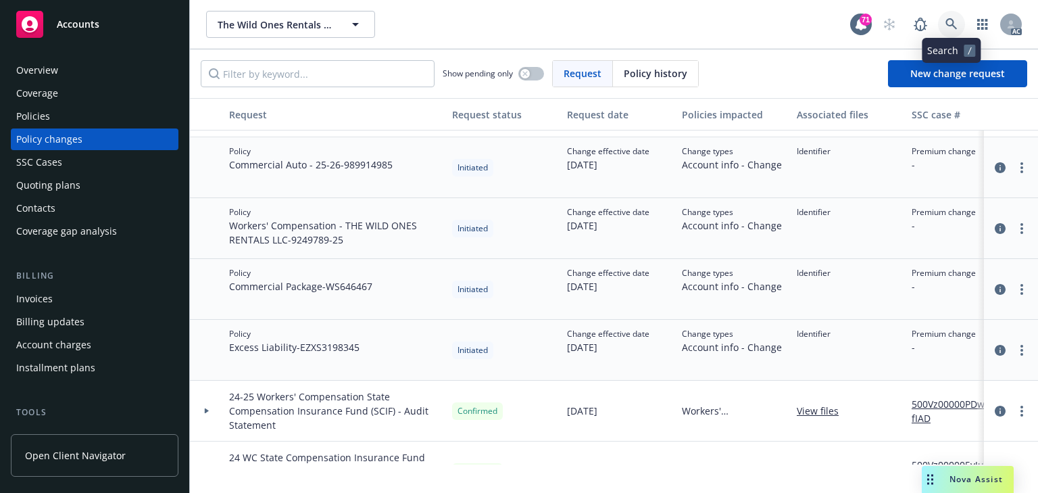
click at [957, 24] on icon at bounding box center [952, 24] width 12 height 12
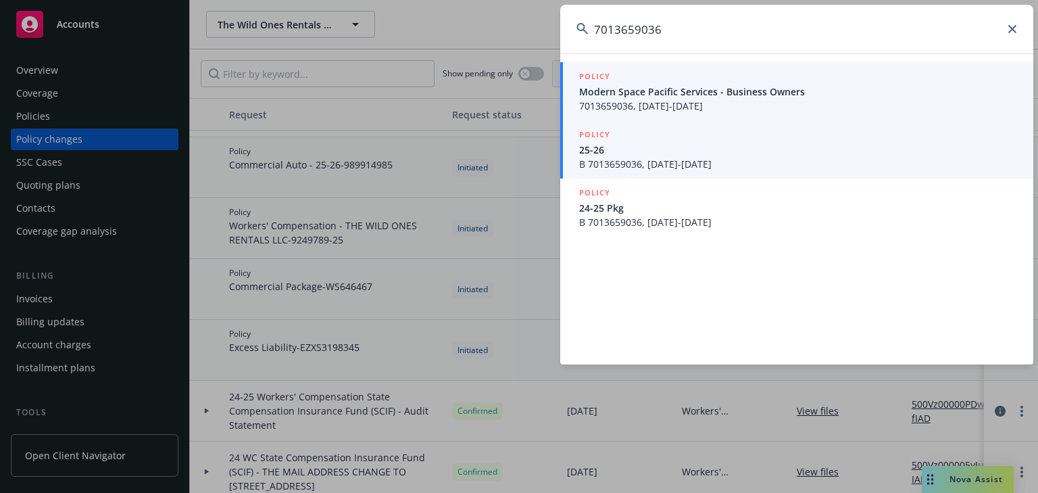
type input "7013659036"
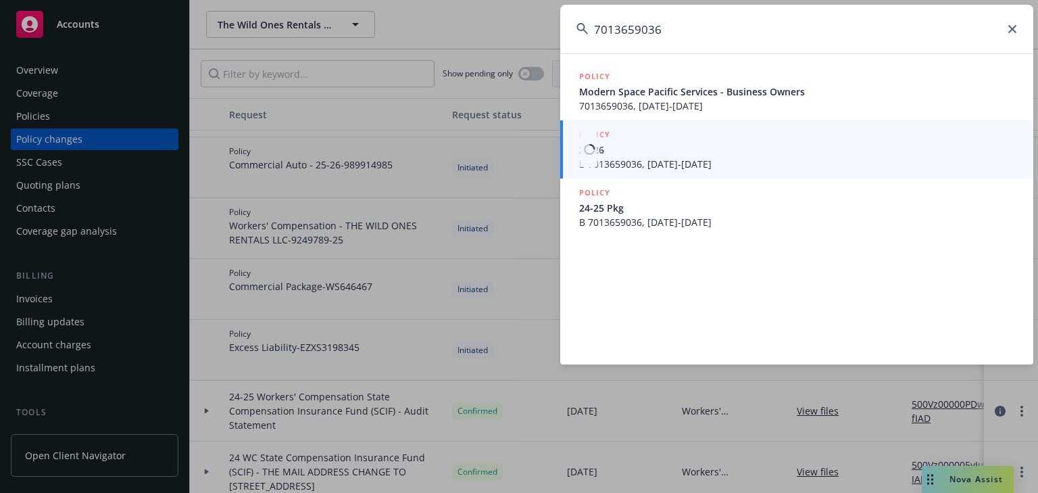
click at [681, 160] on span "B 7013659036, 05/20/2025-05/20/2026" at bounding box center [798, 164] width 438 height 14
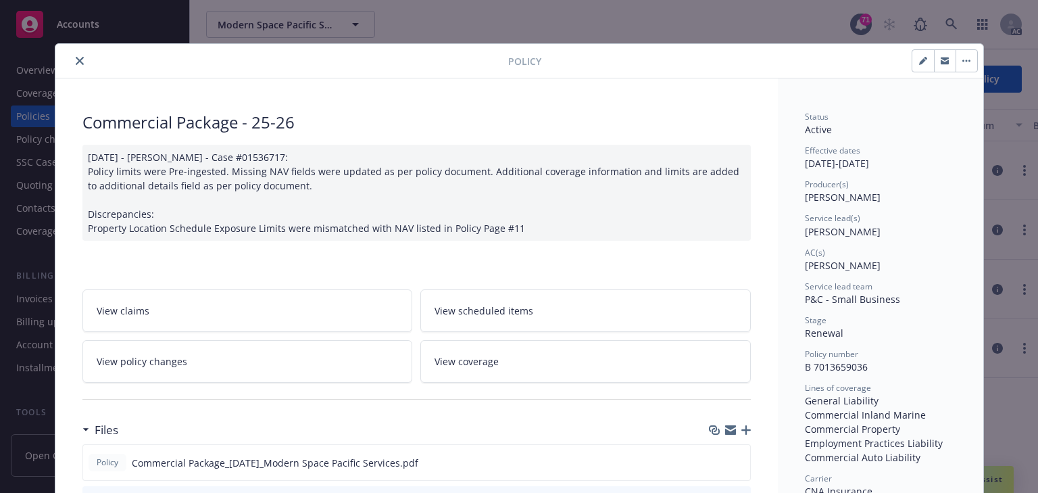
click at [173, 340] on link "View policy changes" at bounding box center [247, 361] width 331 height 43
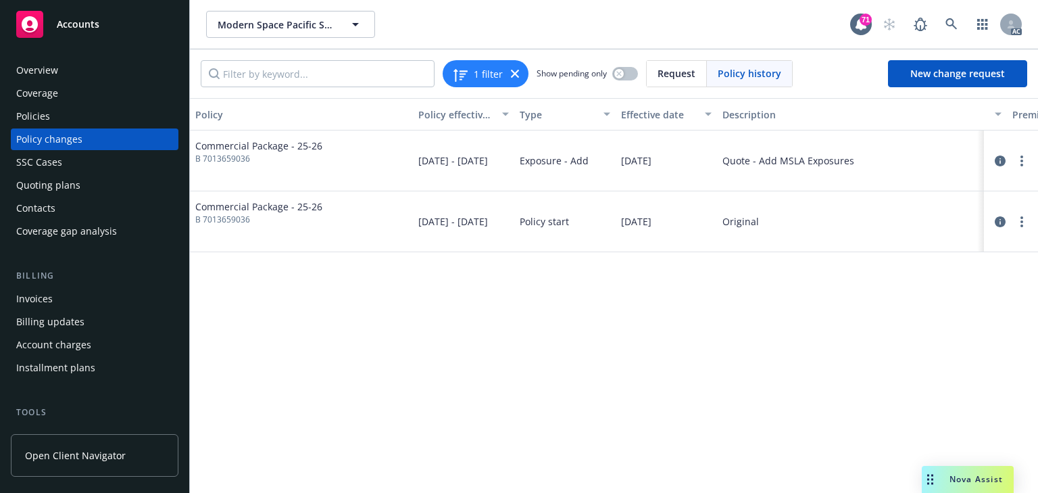
click at [708, 397] on div "Policy Policy effective dates Type Effective date Description Premium change An…" at bounding box center [614, 295] width 848 height 395
click at [1002, 157] on icon "circleInformation" at bounding box center [1000, 160] width 11 height 11
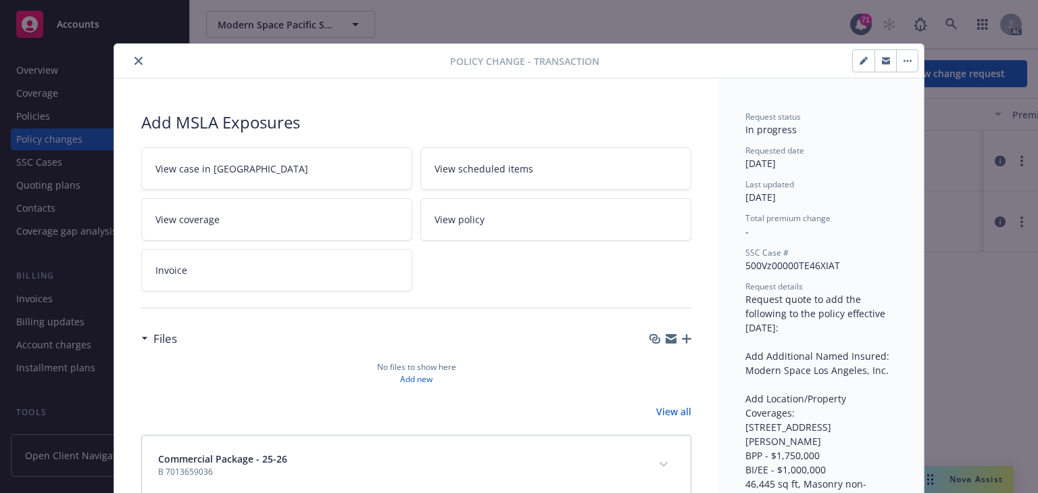
scroll to position [41, 0]
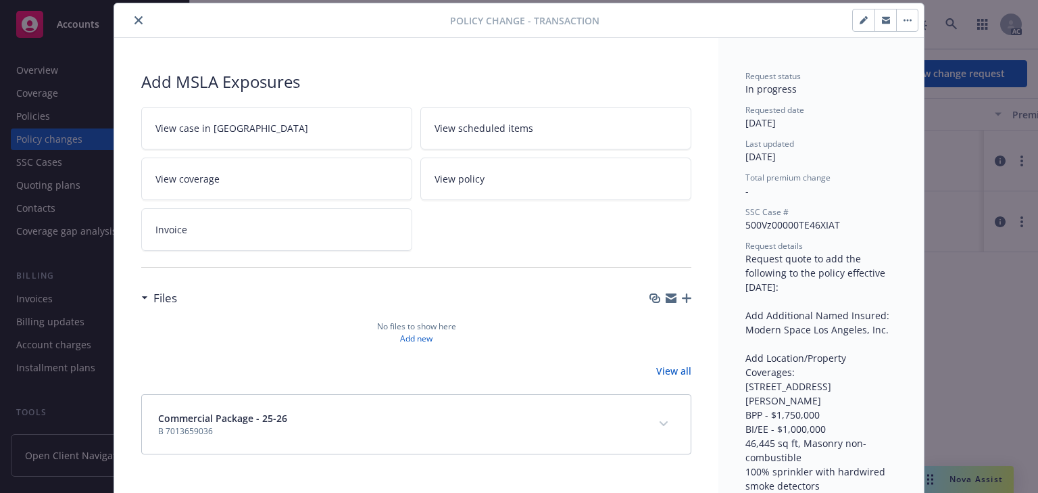
click at [266, 139] on link "View case in SSC" at bounding box center [276, 128] width 271 height 43
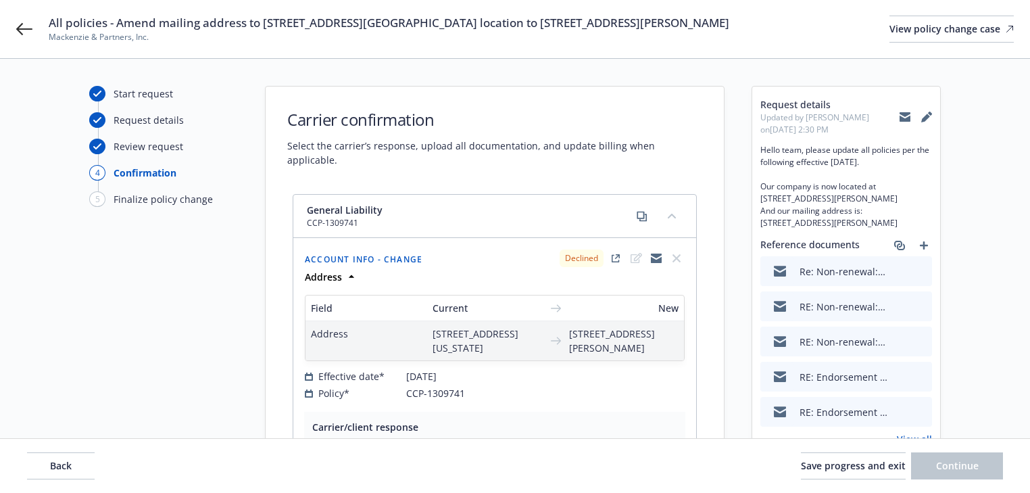
select select "DECLINED_BY_CARRIER"
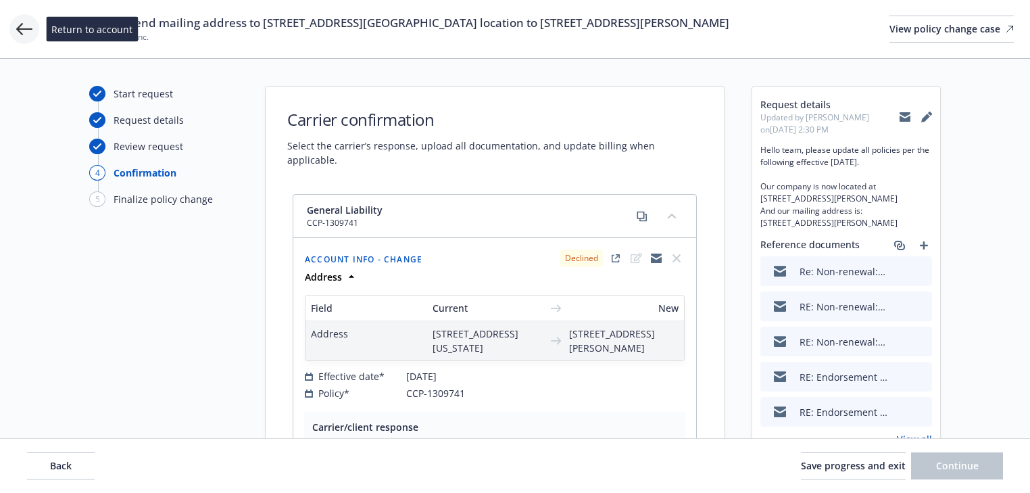
click at [22, 24] on icon at bounding box center [24, 29] width 16 height 12
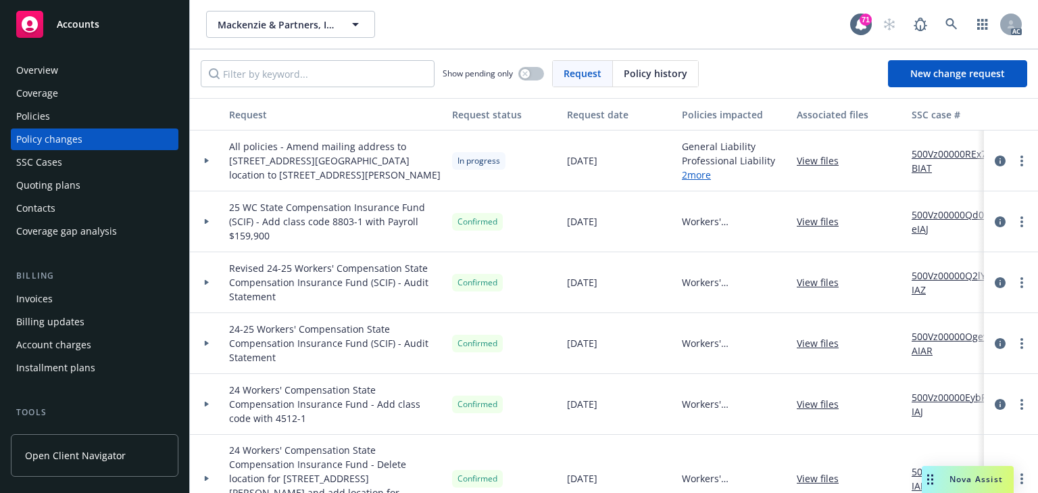
click at [203, 163] on div at bounding box center [207, 160] width 34 height 61
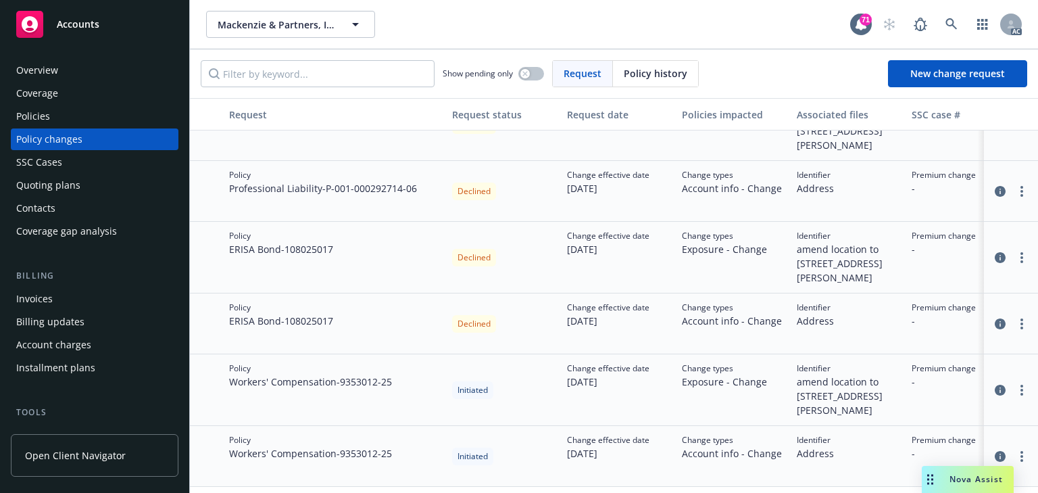
scroll to position [270, 0]
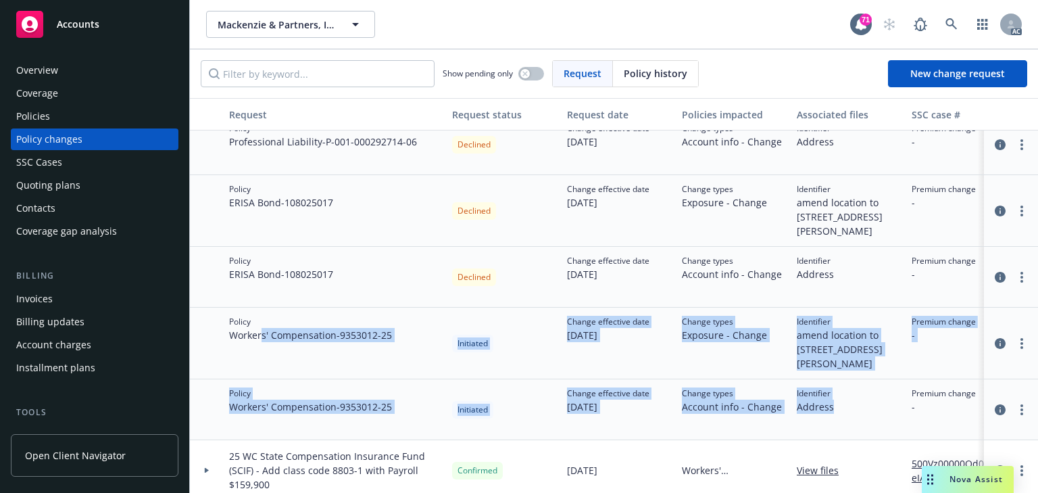
drag, startPoint x: 261, startPoint y: 311, endPoint x: 891, endPoint y: 371, distance: 632.8
click at [877, 379] on div "Identifier Address" at bounding box center [848, 409] width 115 height 61
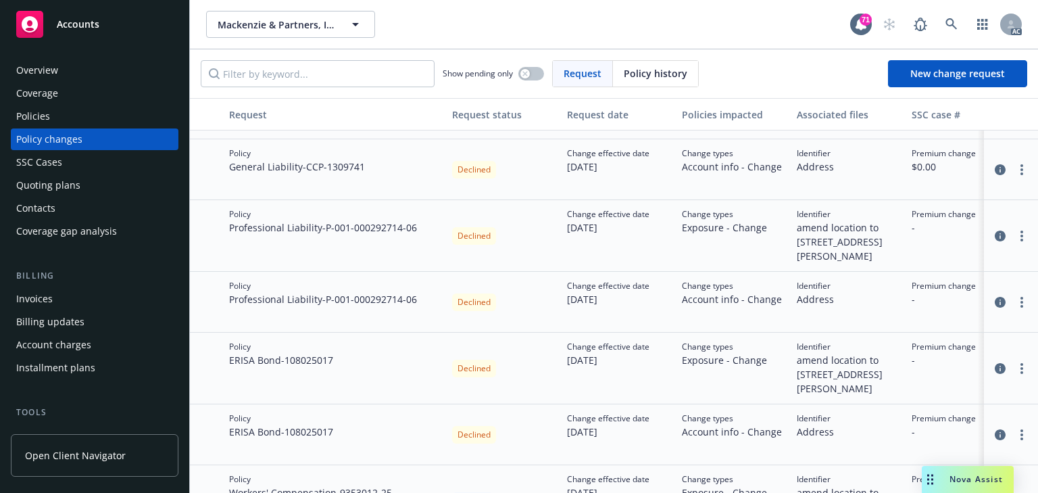
scroll to position [0, 0]
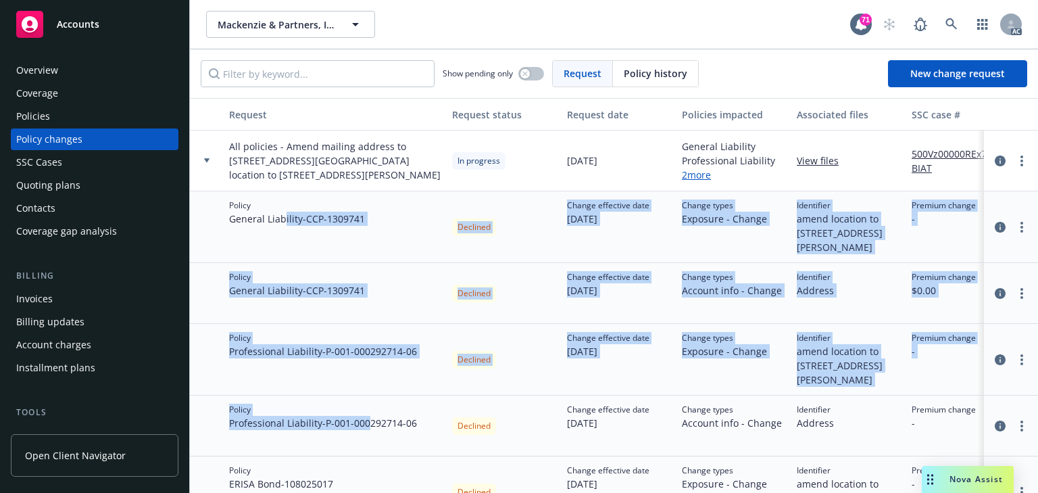
drag, startPoint x: 283, startPoint y: 223, endPoint x: 374, endPoint y: 410, distance: 208.3
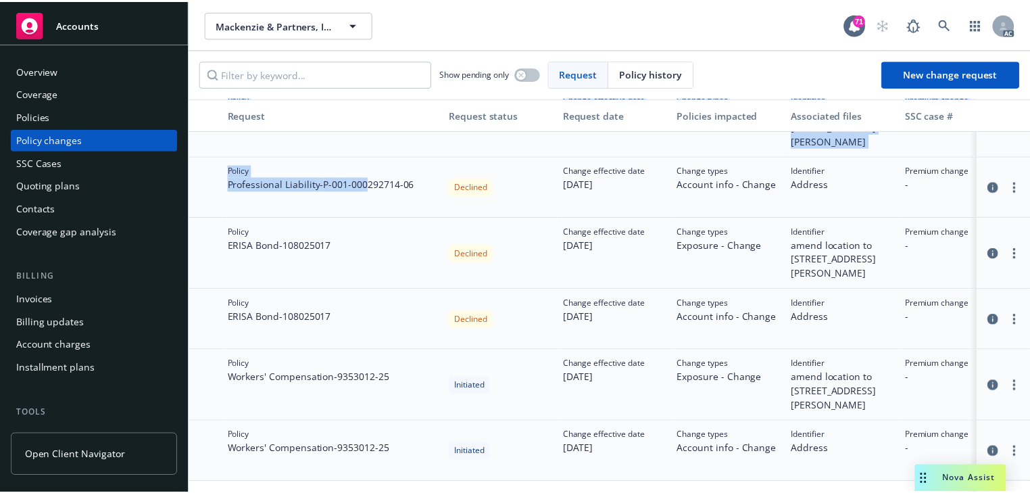
scroll to position [270, 0]
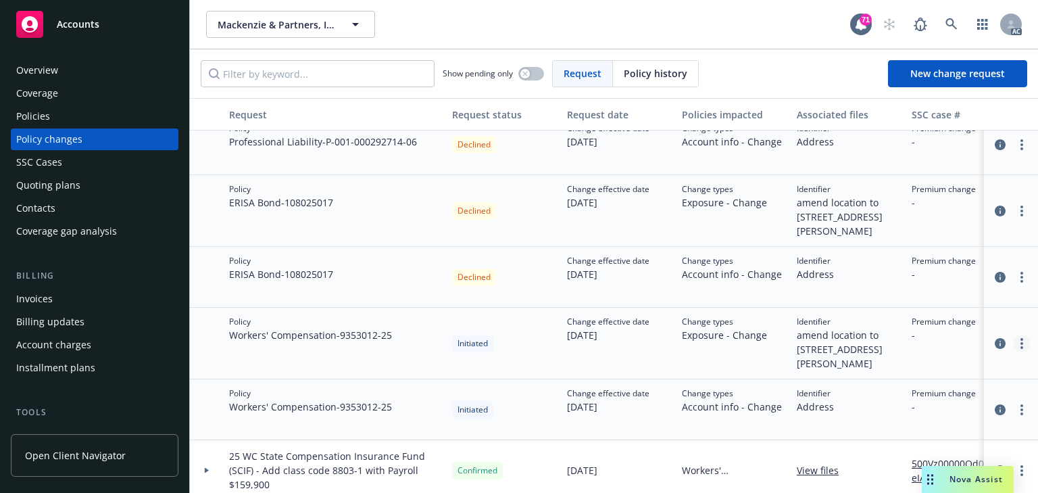
click at [1016, 335] on link "more" at bounding box center [1022, 343] width 16 height 16
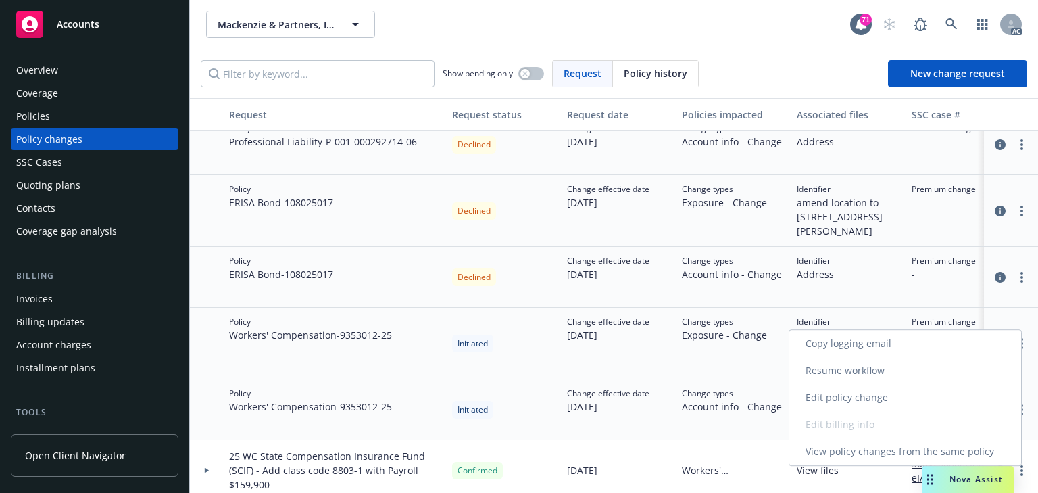
click at [846, 373] on link "Resume workflow" at bounding box center [905, 370] width 232 height 27
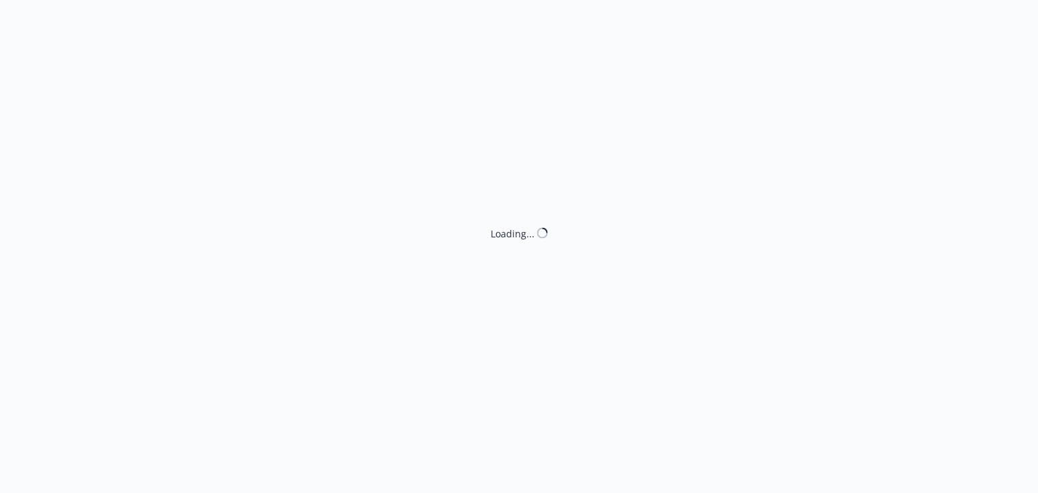
select select "DECLINED_BY_CARRIER"
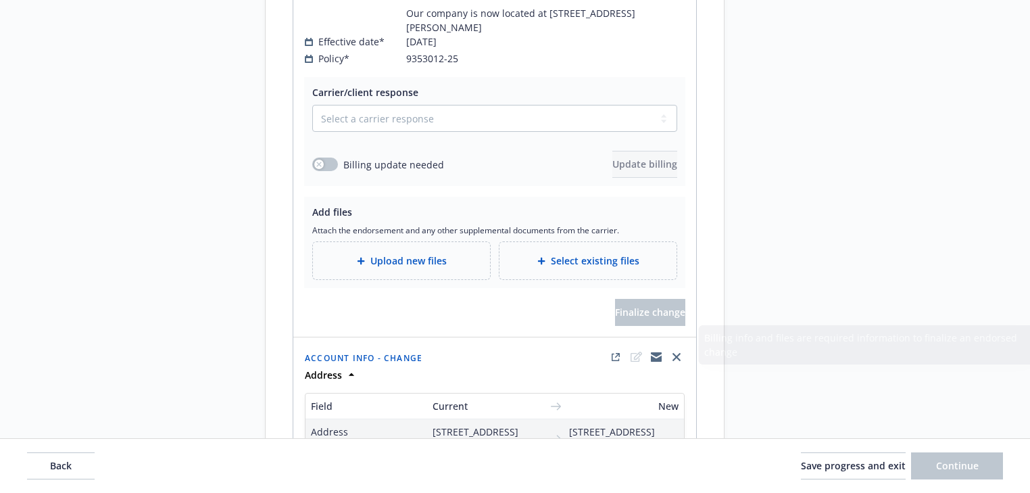
scroll to position [2379, 0]
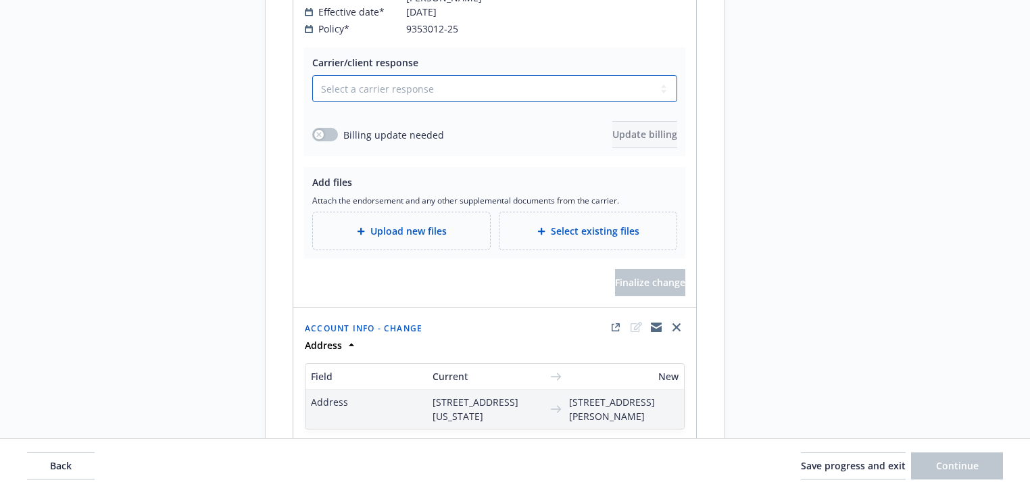
click at [473, 98] on select "Select a carrier response Accepted Accepted with revision No endorsement needed…" at bounding box center [494, 88] width 365 height 27
select select "NO_ENDORSEMENT_NEEDED"
click at [312, 84] on select "Select a carrier response Accepted Accepted with revision No endorsement needed…" at bounding box center [494, 88] width 365 height 27
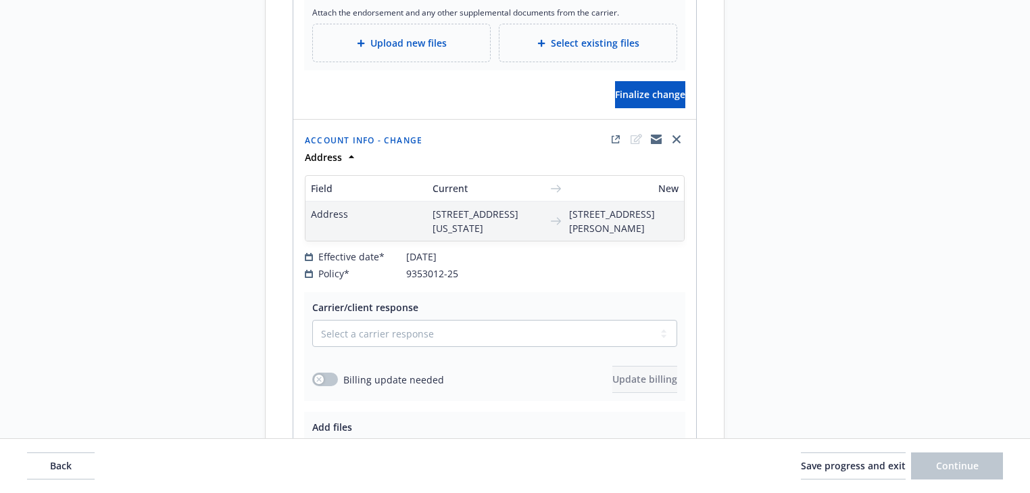
scroll to position [2541, 0]
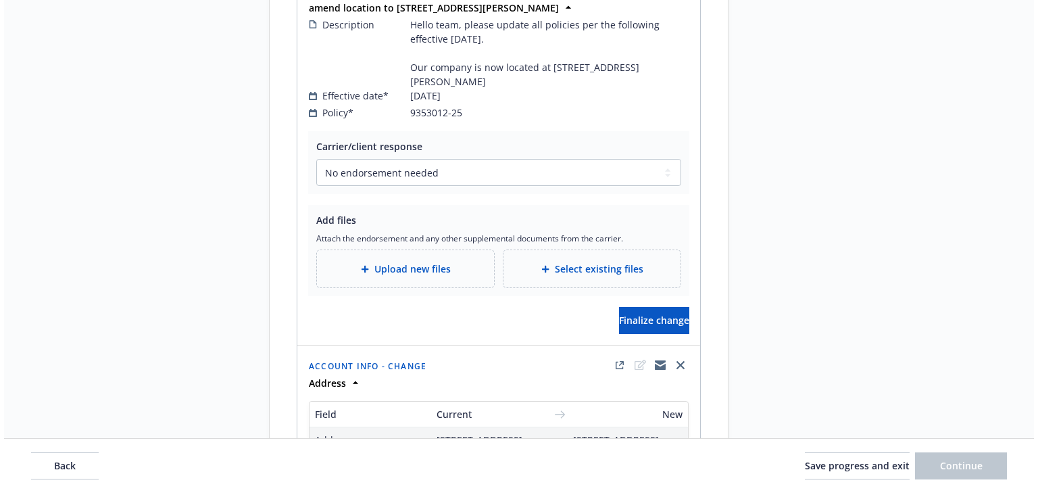
scroll to position [2271, 0]
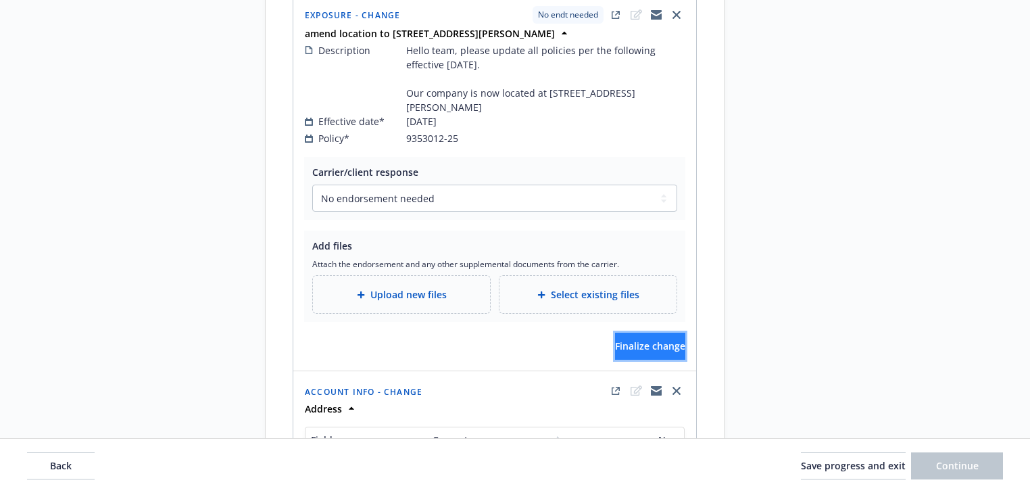
click at [648, 360] on button "Finalize change" at bounding box center [650, 346] width 70 height 27
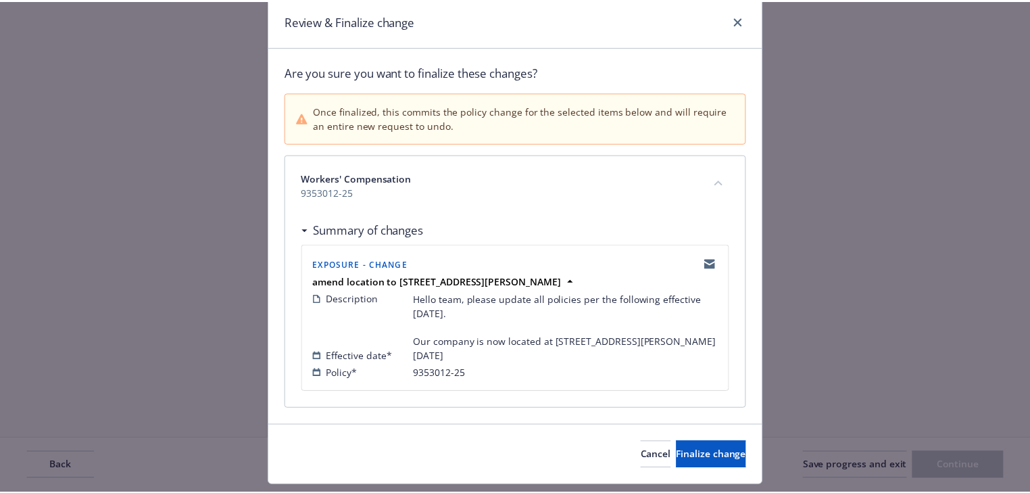
scroll to position [82, 0]
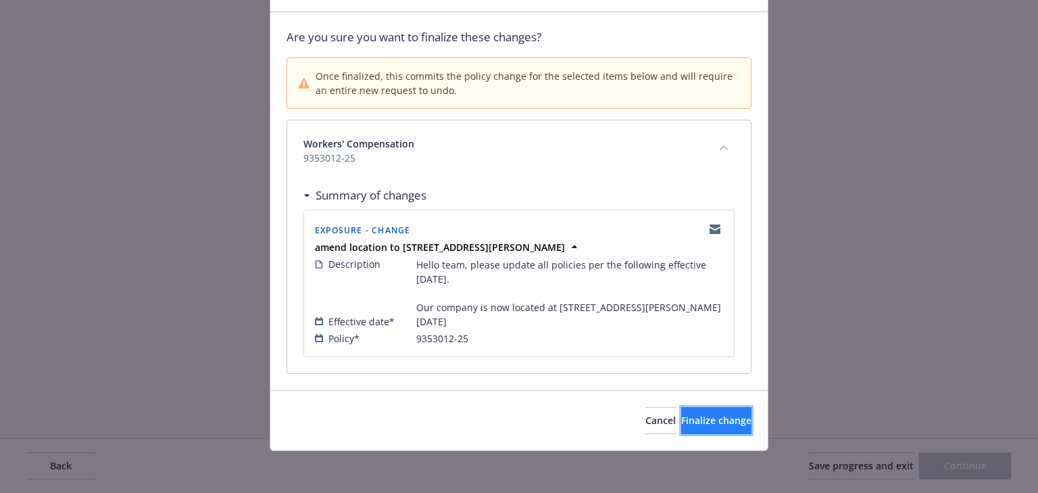
drag, startPoint x: 697, startPoint y: 422, endPoint x: 705, endPoint y: 418, distance: 9.4
click at [697, 423] on span "Finalize change" at bounding box center [716, 420] width 70 height 13
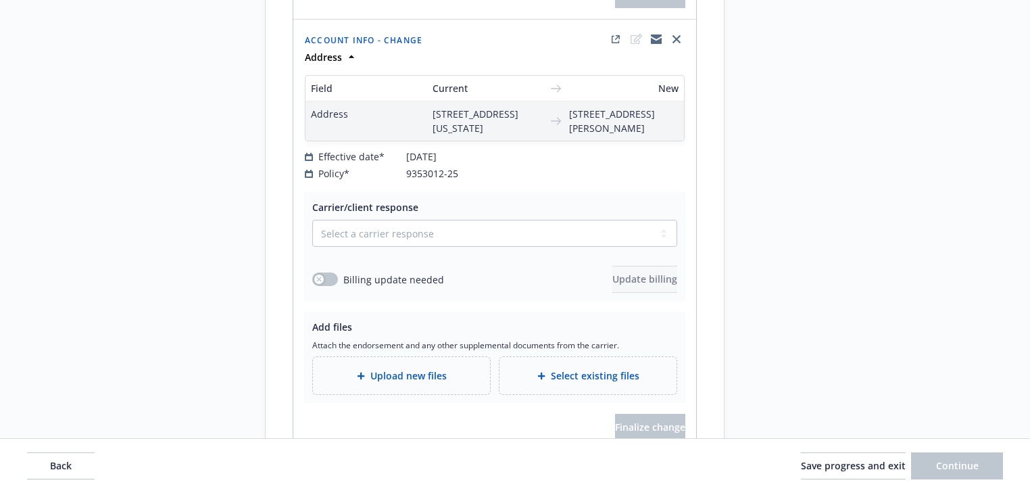
scroll to position [2718, 0]
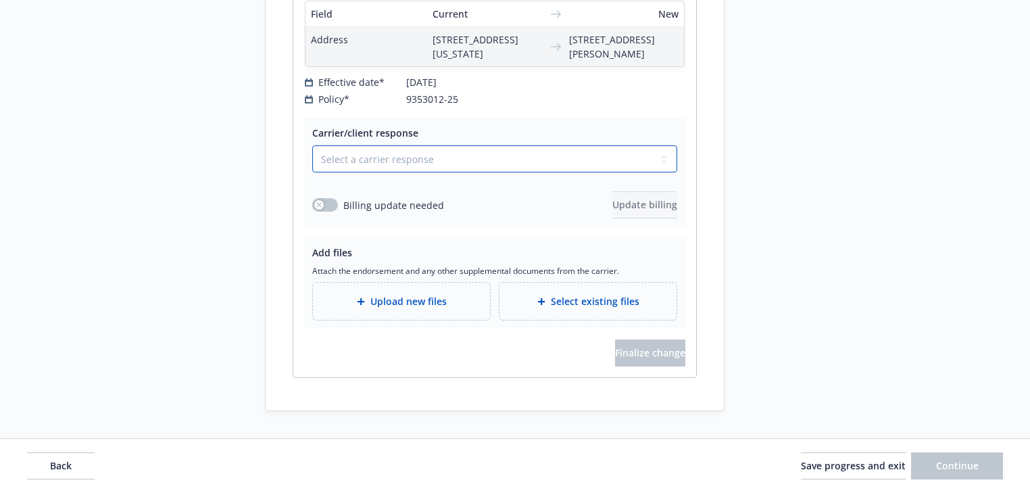
drag, startPoint x: 456, startPoint y: 151, endPoint x: 447, endPoint y: 166, distance: 16.9
click at [456, 151] on select "Select a carrier response Accepted Accepted with revision No endorsement needed…" at bounding box center [494, 158] width 365 height 27
select select "NO_ENDORSEMENT_NEEDED"
click at [312, 172] on select "Select a carrier response Accepted Accepted with revision No endorsement needed…" at bounding box center [494, 158] width 365 height 27
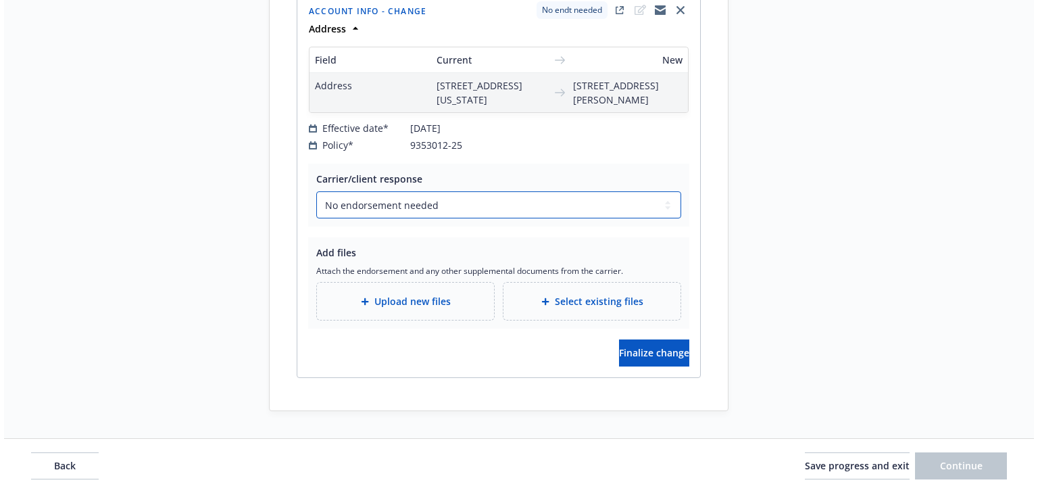
scroll to position [2673, 0]
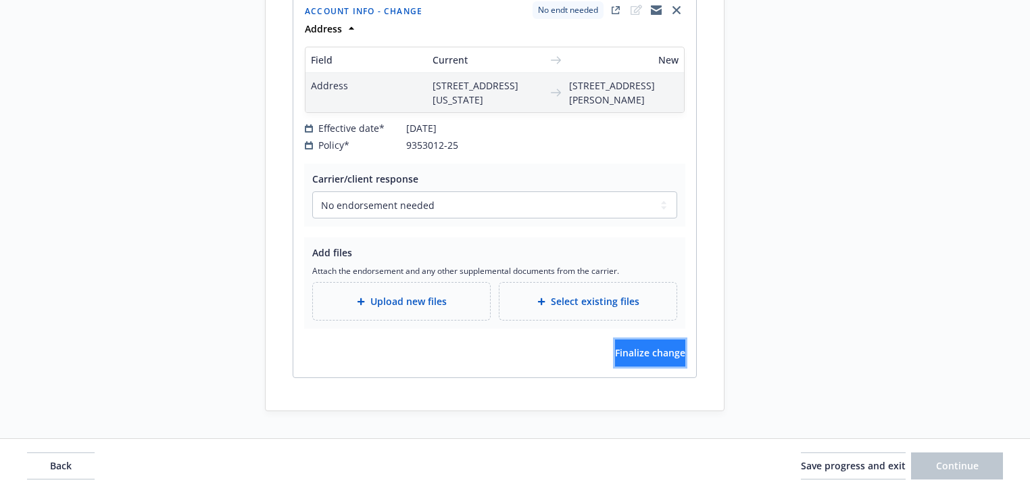
click at [615, 344] on button "Finalize change" at bounding box center [650, 352] width 70 height 27
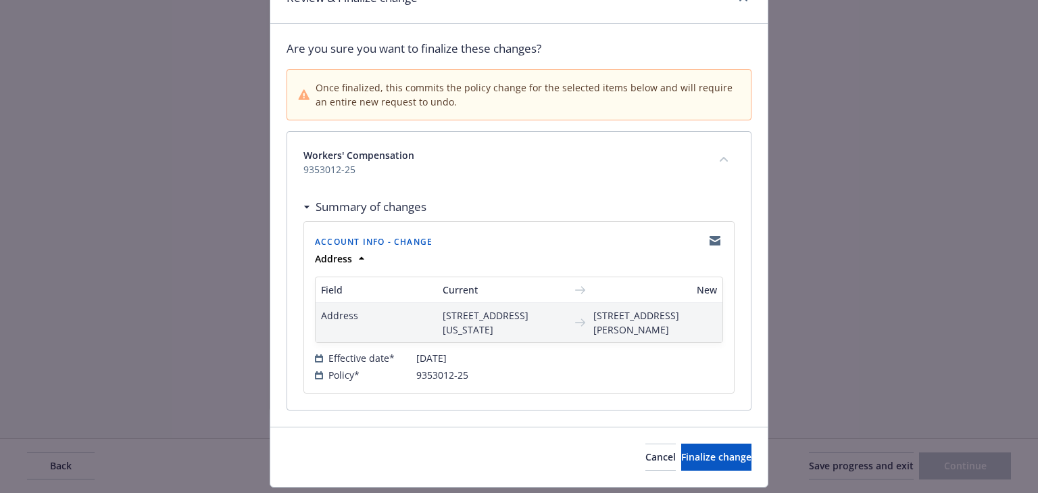
scroll to position [107, 0]
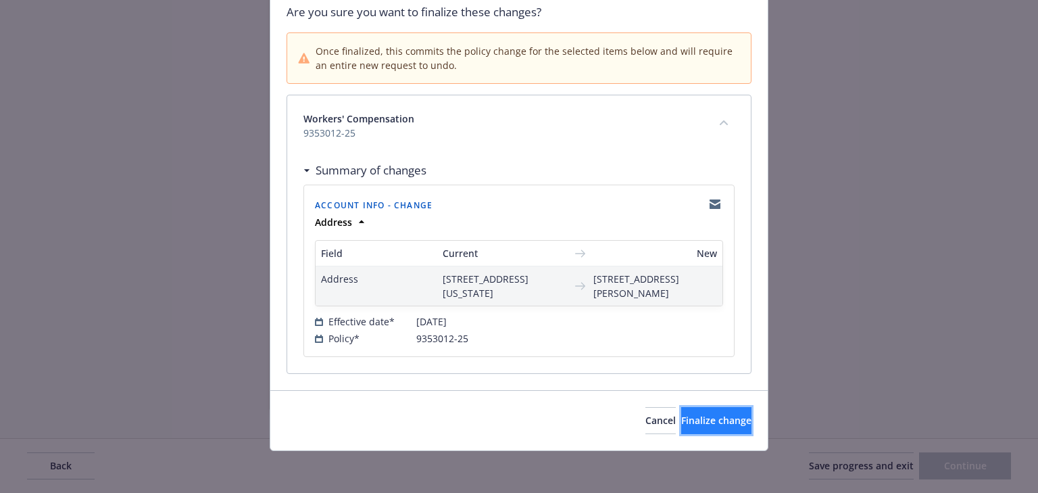
click at [681, 420] on button "Finalize change" at bounding box center [716, 420] width 70 height 27
select select "NO_ENDORSEMENT_NEEDED"
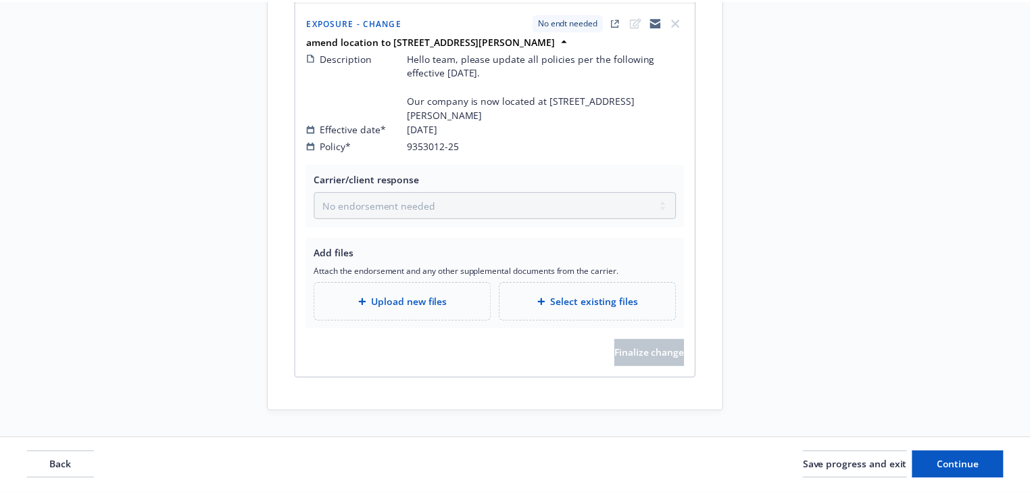
scroll to position [2673, 0]
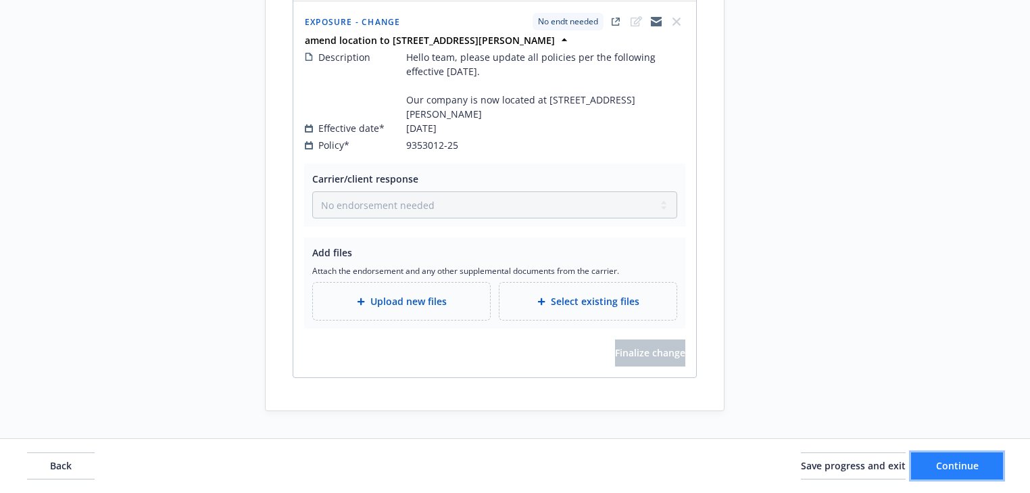
click at [975, 468] on span "Continue" at bounding box center [957, 465] width 43 height 13
click at [975, 468] on button "Continue" at bounding box center [957, 465] width 92 height 27
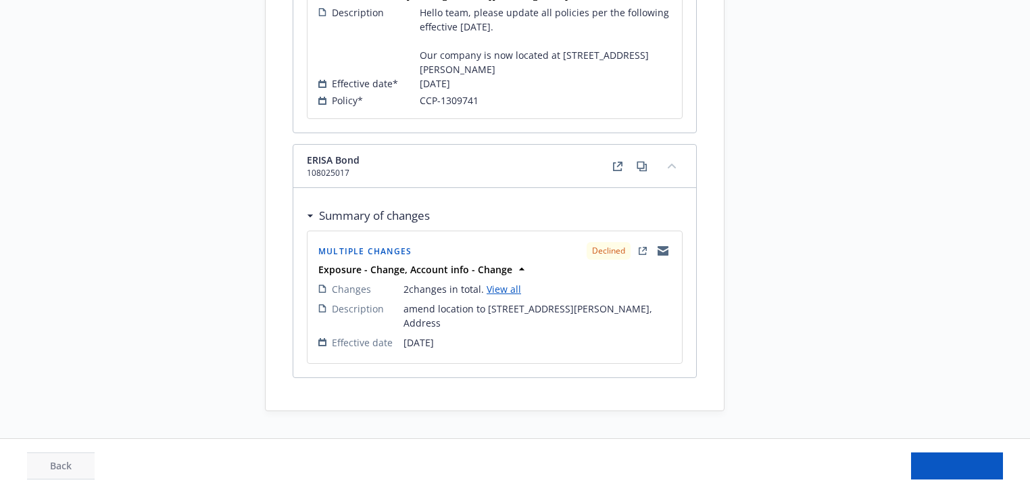
scroll to position [1733, 0]
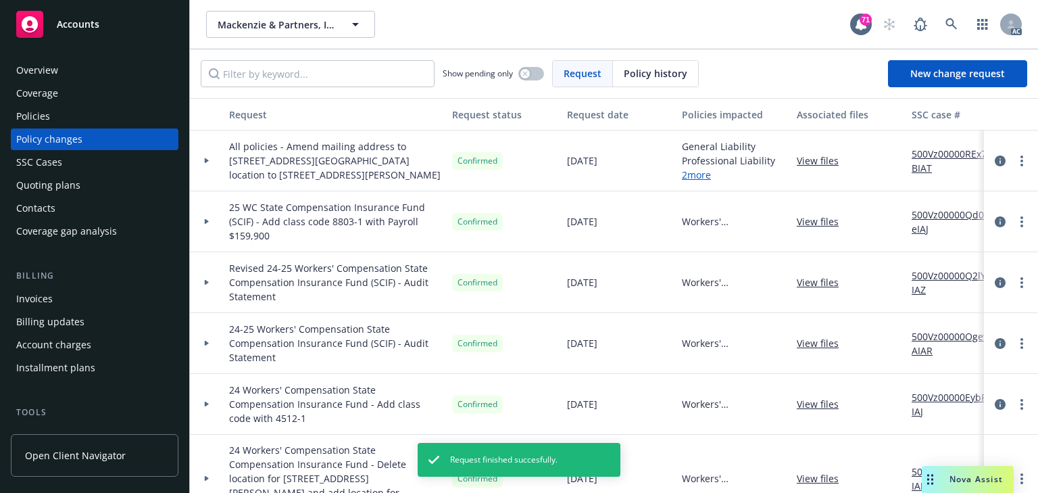
click at [204, 162] on icon at bounding box center [206, 160] width 5 height 5
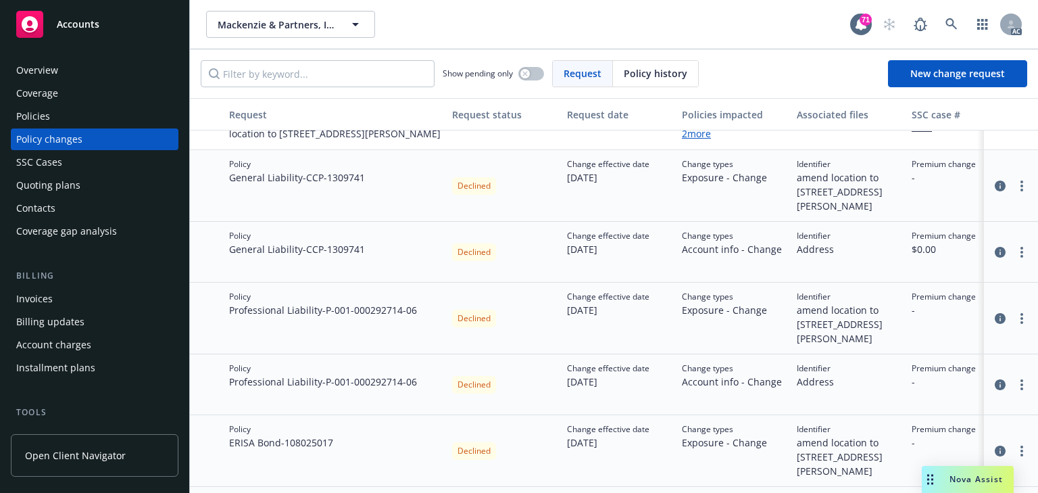
scroll to position [54, 0]
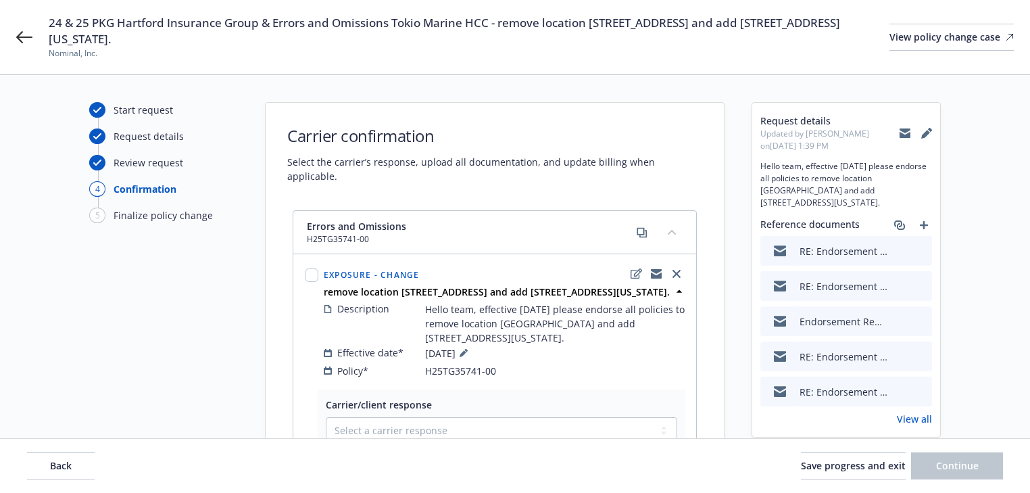
drag, startPoint x: 50, startPoint y: 19, endPoint x: 168, endPoint y: 36, distance: 118.8
click at [168, 36] on span "24 & 25 PKG Hartford Insurance Group & Errors and Omissions Tokio Marine HCC - …" at bounding box center [469, 31] width 841 height 32
copy span "24 & 25 PKG Hartford Insurance Group & Errors and Omissions Tokio Marine HCC - …"
click at [18, 41] on icon at bounding box center [24, 37] width 16 height 16
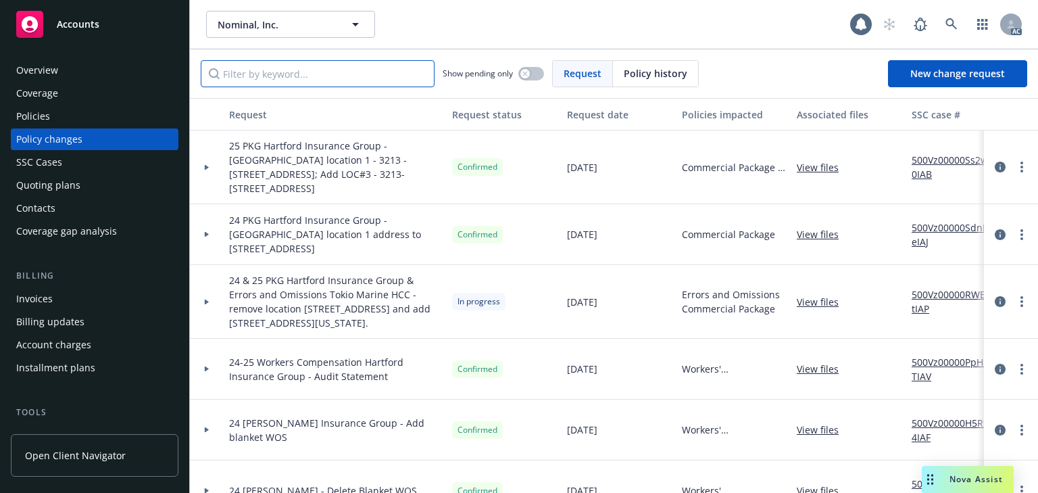
click at [270, 81] on input "Filter by keyword..." at bounding box center [318, 73] width 234 height 27
paste input "24 & 25 PKG Hartford Insurance Group & Errors and Omissions Tokio Marine HCC - …"
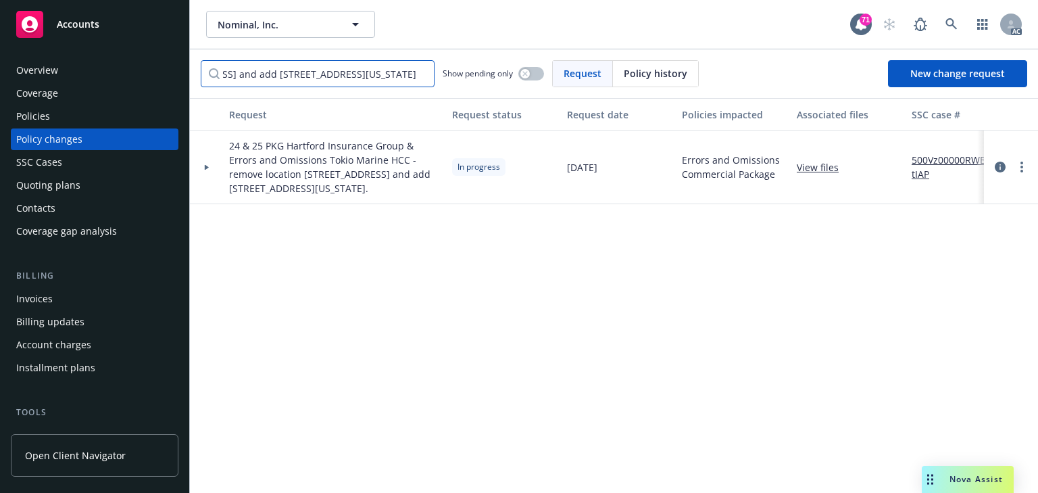
type input "24 & 25 PKG Hartford Insurance Group & Errors and Omissions Tokio Marine HCC - …"
click at [212, 165] on div at bounding box center [206, 167] width 23 height 5
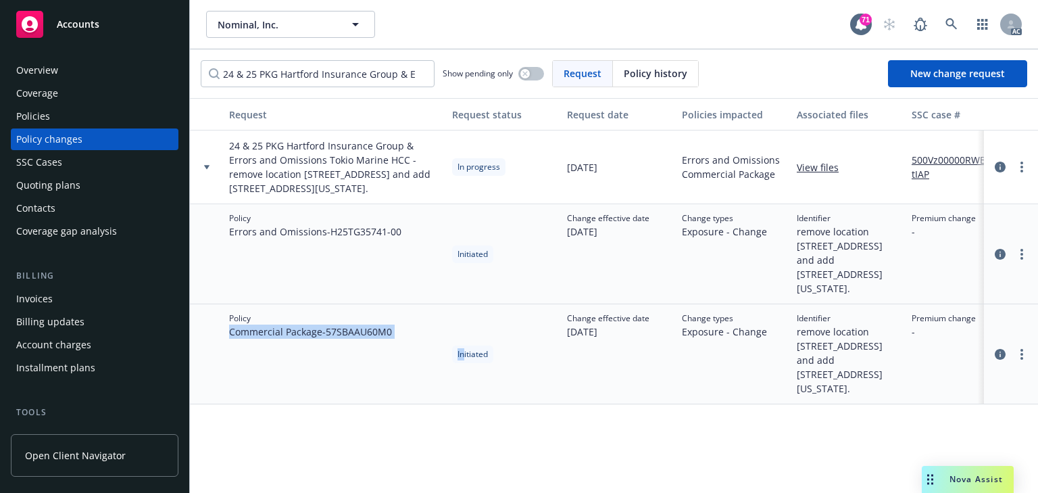
drag, startPoint x: 230, startPoint y: 334, endPoint x: 485, endPoint y: 333, distance: 254.1
click at [465, 339] on div "Policy Commercial Package - 57SBAAU60M0 Initiated Change effective date [DATE] …" at bounding box center [889, 354] width 1399 height 100
